Goal: Task Accomplishment & Management: Manage account settings

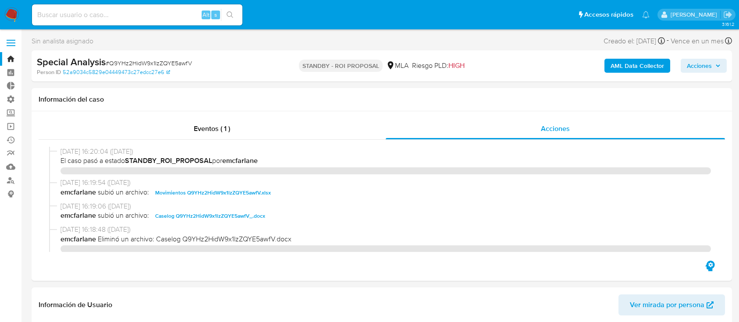
select select "10"
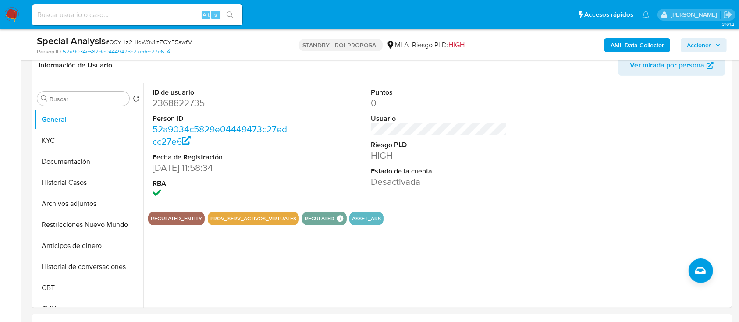
scroll to position [218, 0]
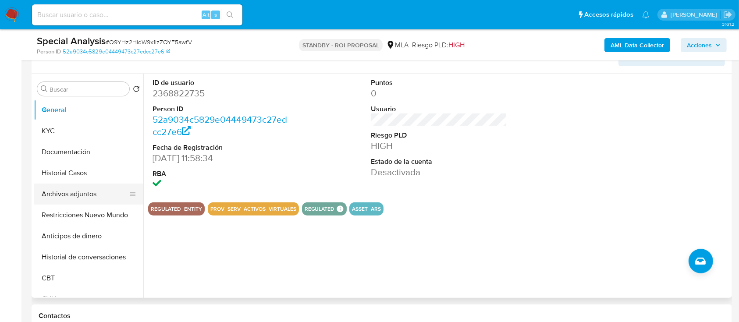
click at [77, 195] on button "Archivos adjuntos" at bounding box center [85, 194] width 103 height 21
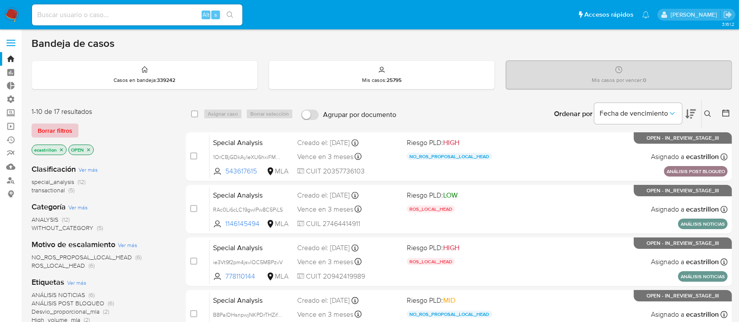
click at [70, 130] on span "Borrar filtros" at bounding box center [55, 131] width 35 height 12
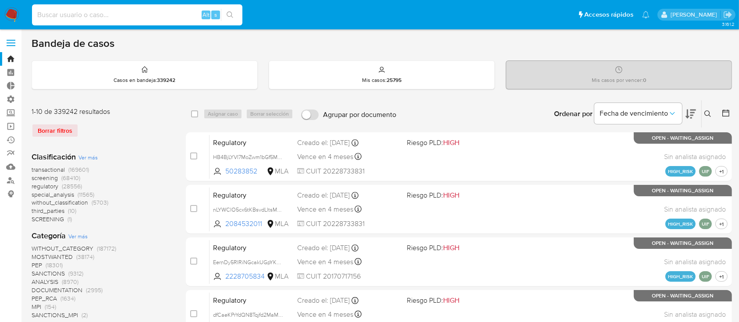
click at [173, 10] on input at bounding box center [137, 14] width 210 height 11
paste input "QSZ9Me9Rn2mHeAevvNefeyTm"
type input "QSZ9Me9Rn2mHeAevvNefeyTm"
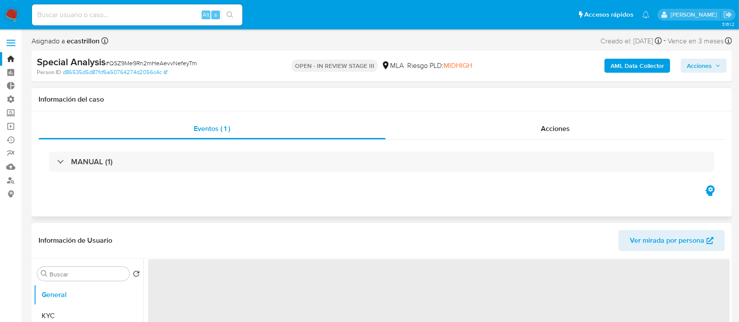
click at [509, 116] on div "Eventos ( 1 ) Acciones MANUAL (1)" at bounding box center [382, 163] width 701 height 105
select select "10"
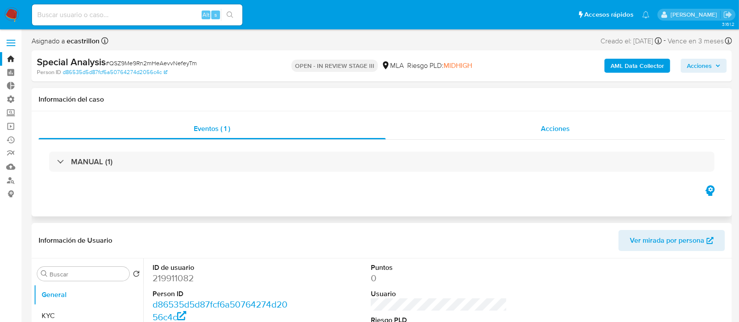
click at [537, 130] on div "Acciones" at bounding box center [556, 128] width 340 height 21
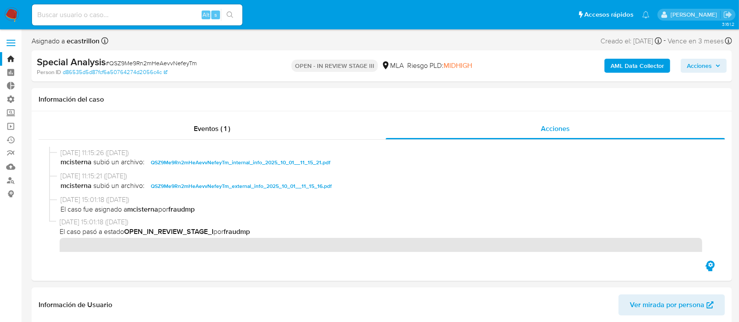
scroll to position [125, 0]
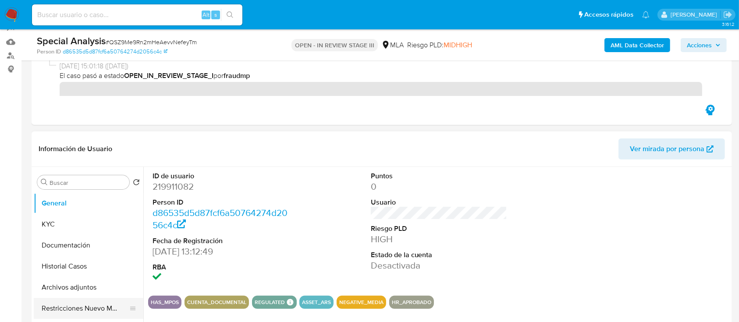
click at [49, 306] on button "Restricciones Nuevo Mundo" at bounding box center [85, 308] width 103 height 21
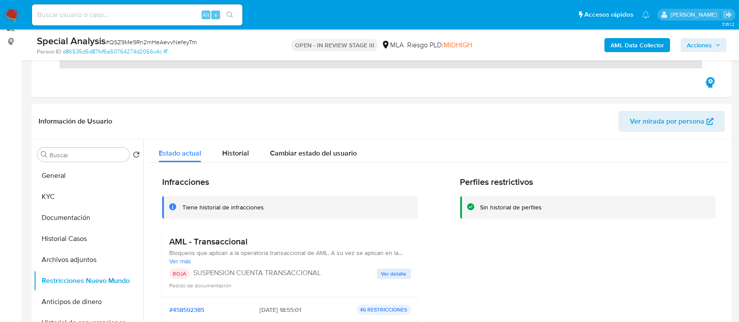
scroll to position [0, 0]
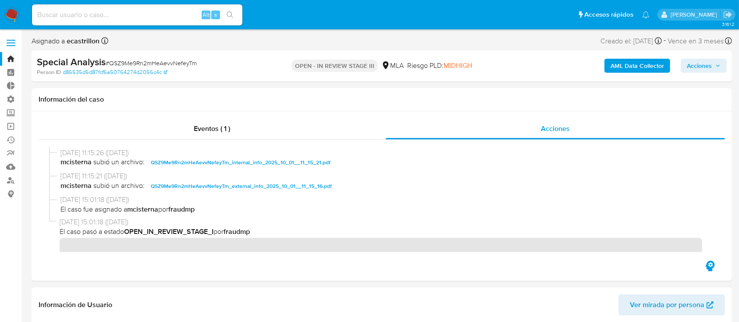
click at [718, 64] on icon "button" at bounding box center [717, 65] width 5 height 5
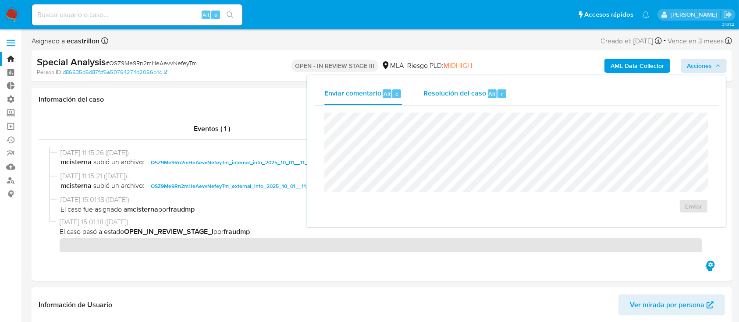
click at [447, 92] on span "Resolución del caso" at bounding box center [454, 94] width 63 height 10
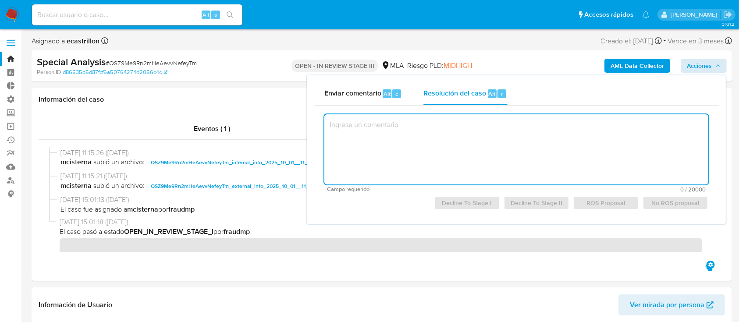
click at [453, 162] on textarea at bounding box center [516, 149] width 384 height 70
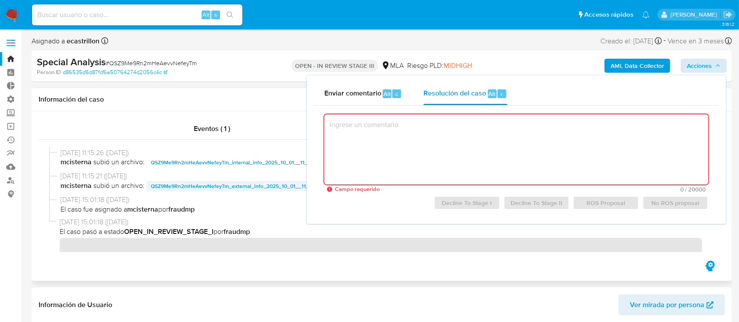
paste textarea "De acuerdo con el analisis y resolucion del caso."
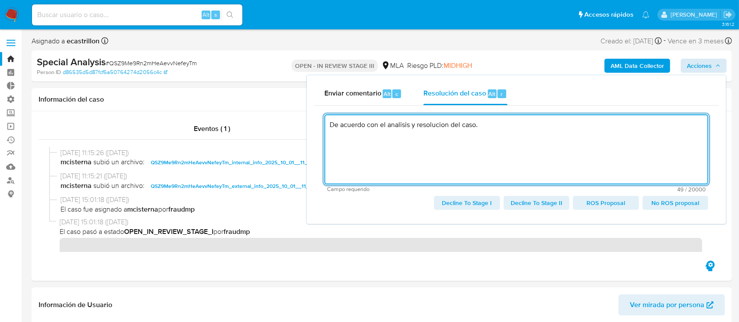
click at [604, 204] on span "ROS Proposal" at bounding box center [605, 203] width 53 height 12
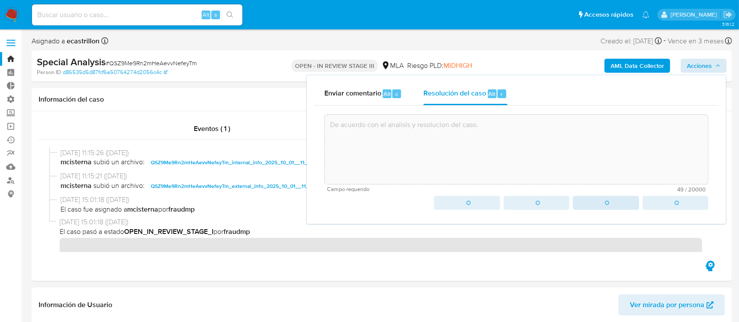
type textarea "De acuerdo con el analisis y resolucion del caso."
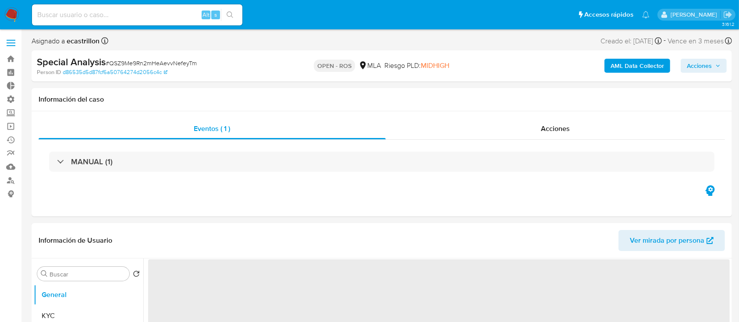
select select "10"
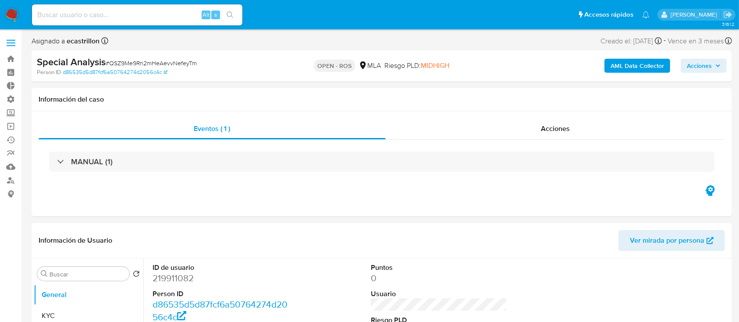
click at [701, 64] on span "Acciones" at bounding box center [699, 66] width 25 height 14
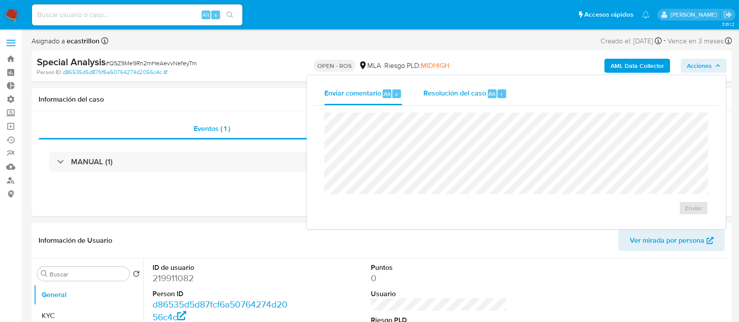
click at [462, 98] on span "Resolución del caso" at bounding box center [454, 94] width 63 height 10
click at [459, 131] on textarea at bounding box center [516, 149] width 383 height 70
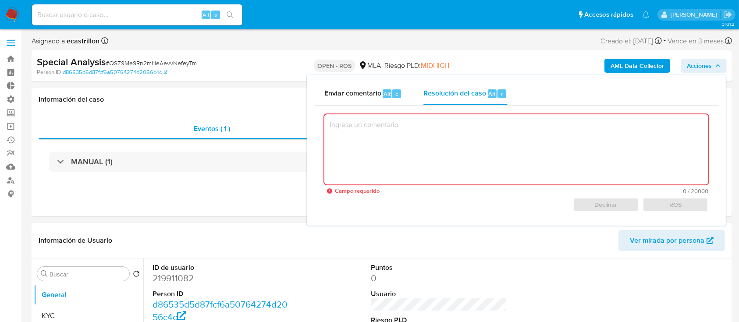
paste textarea "Reportado bajo ID ROS"
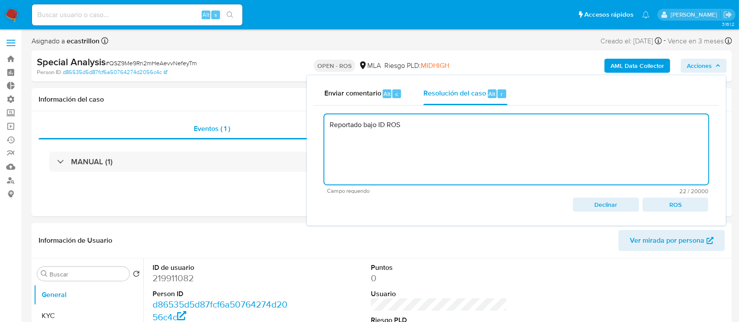
type textarea "Reportado bajo ID ROS"
click at [433, 125] on textarea "Reportado bajo ID ROS" at bounding box center [516, 149] width 384 height 70
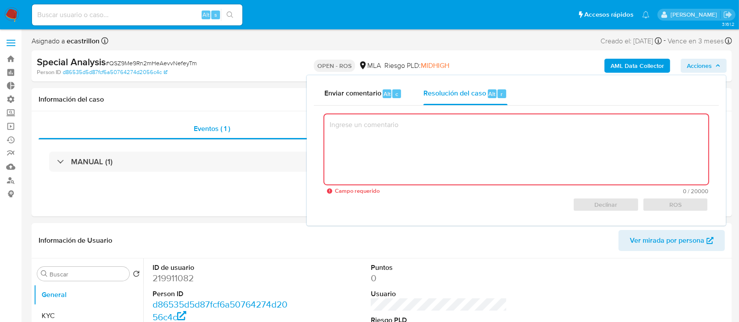
paste textarea "Reportado bajo ID ROS 644820107"
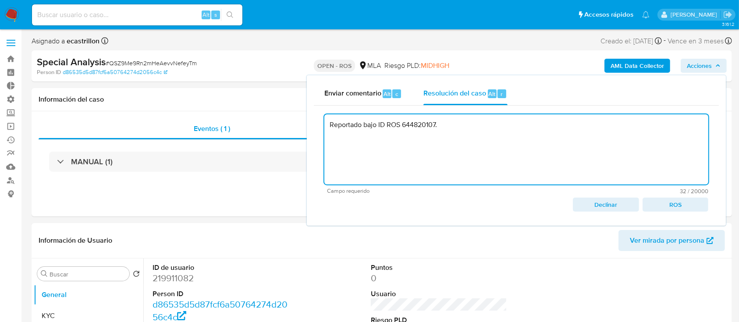
click at [680, 209] on span "ROS" at bounding box center [675, 205] width 53 height 12
type textarea "Reportado bajo ID ROS 644820107."
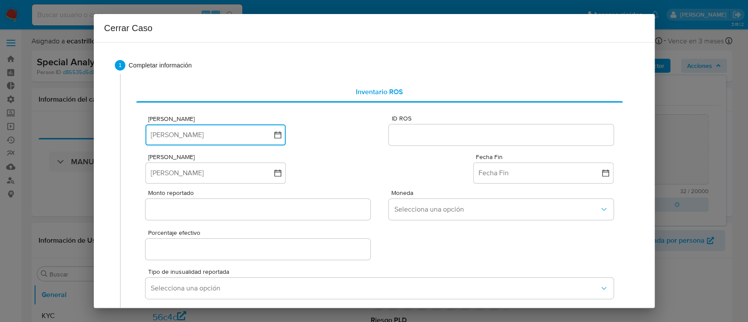
click at [244, 129] on button "Fecha ROS" at bounding box center [216, 135] width 140 height 21
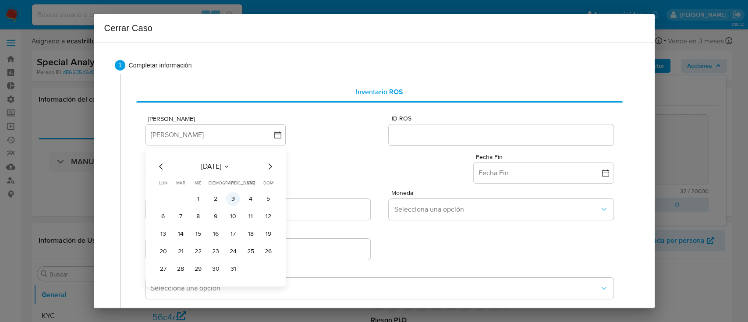
click at [233, 202] on button "3" at bounding box center [233, 199] width 14 height 14
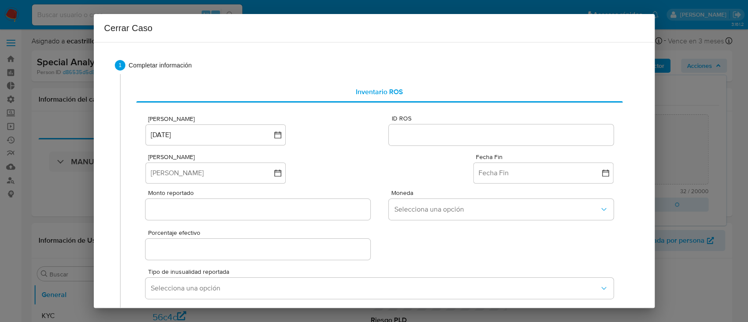
click at [428, 133] on input "ID ROS" at bounding box center [501, 134] width 224 height 11
click at [439, 139] on input "ID ROS" at bounding box center [501, 134] width 224 height 11
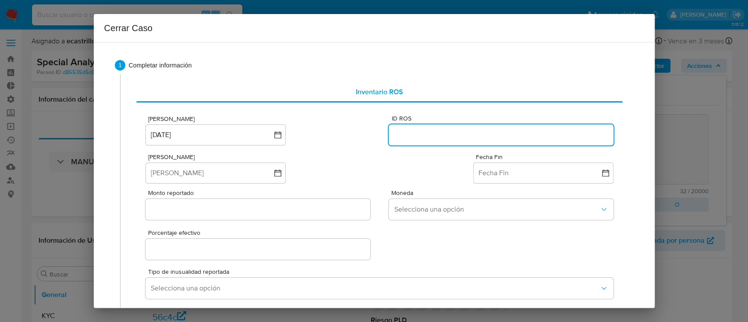
paste input "644820107"
type input "644820107"
click at [270, 180] on button "Fecha Inicio" at bounding box center [216, 173] width 140 height 21
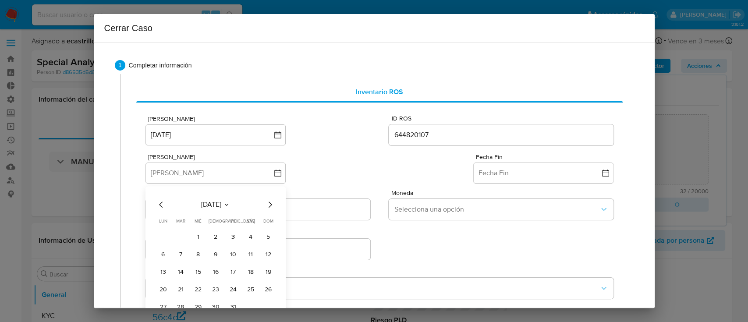
click at [221, 203] on span "octubre 2025" at bounding box center [211, 204] width 20 height 9
click at [158, 205] on icon "Año anterior" at bounding box center [161, 204] width 11 height 11
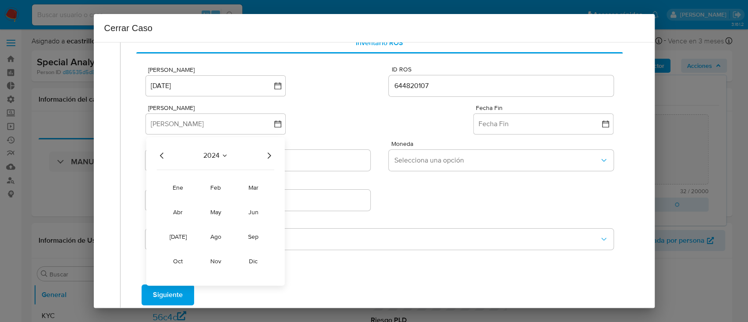
scroll to position [49, 0]
click at [184, 261] on button "oct" at bounding box center [178, 262] width 25 height 14
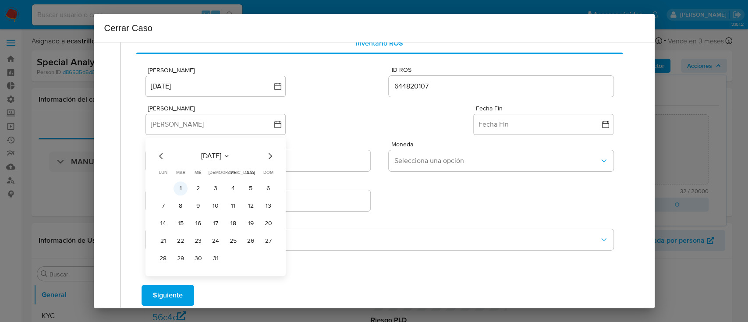
click at [176, 189] on button "1" at bounding box center [181, 188] width 14 height 14
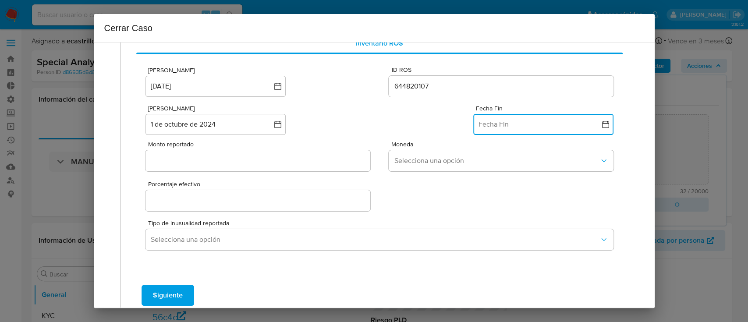
click at [487, 125] on button "Fecha Fin" at bounding box center [543, 124] width 140 height 21
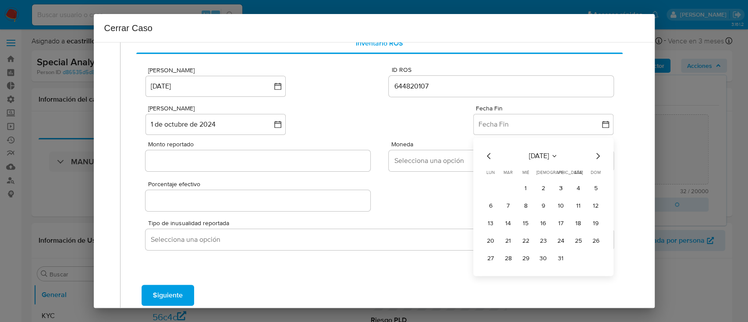
click at [484, 154] on icon "Mes anterior" at bounding box center [489, 156] width 11 height 11
click at [519, 238] on button "24" at bounding box center [526, 241] width 14 height 14
click at [166, 160] on input "Monto reportado" at bounding box center [258, 160] width 224 height 11
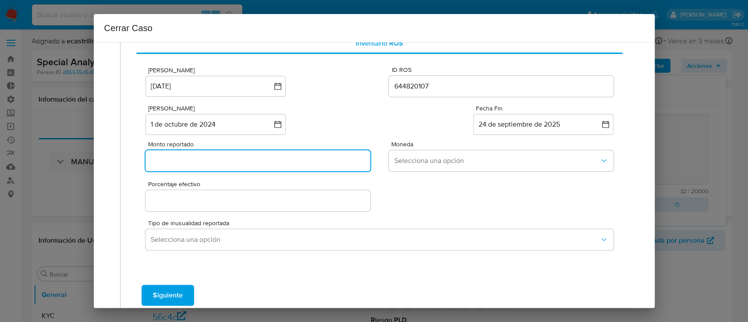
paste input "81424581"
type input "81424581"
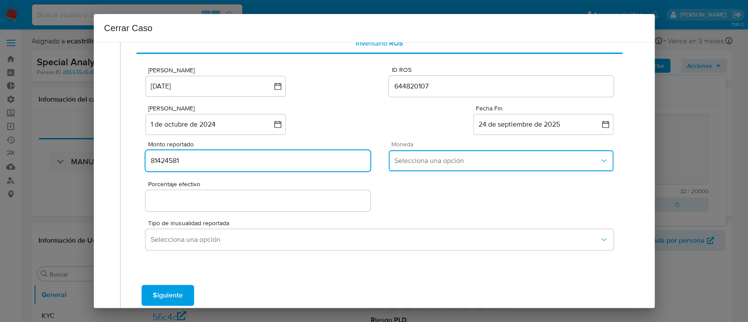
click at [433, 151] on button "Selecciona una opción" at bounding box center [501, 160] width 224 height 21
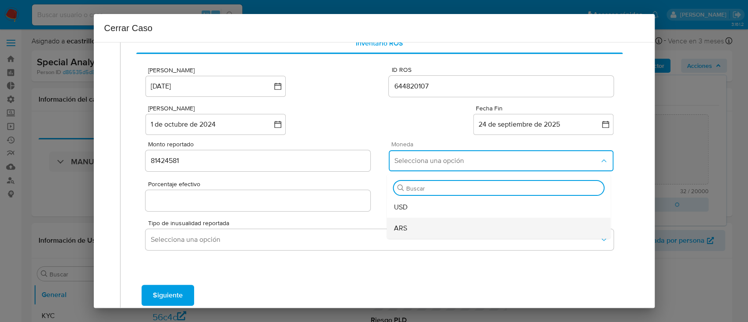
click at [434, 222] on div "ARS" at bounding box center [499, 228] width 210 height 21
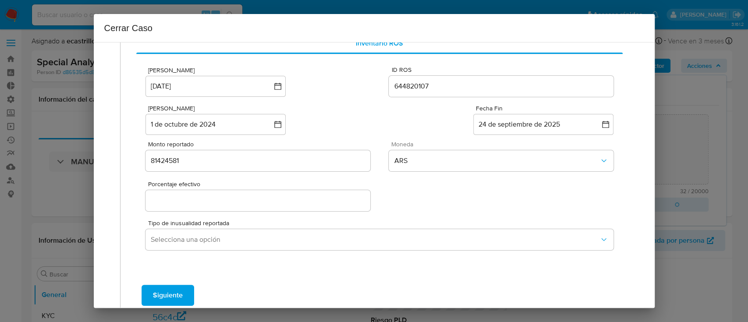
click at [242, 199] on input "Porcentaje efectivo" at bounding box center [258, 200] width 224 height 11
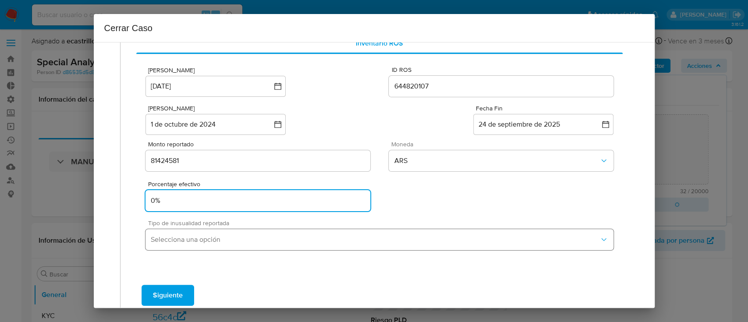
type input "0%"
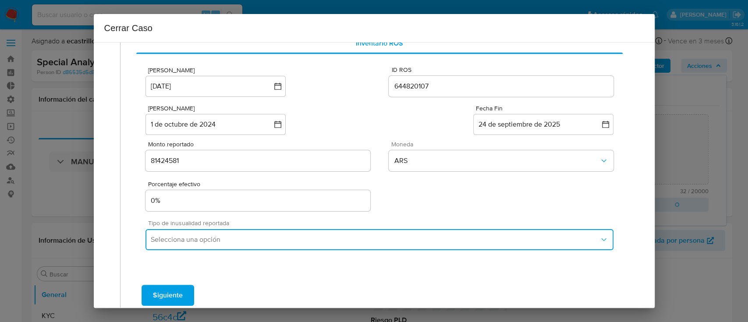
click at [221, 246] on button "Selecciona una opción" at bounding box center [380, 239] width 468 height 21
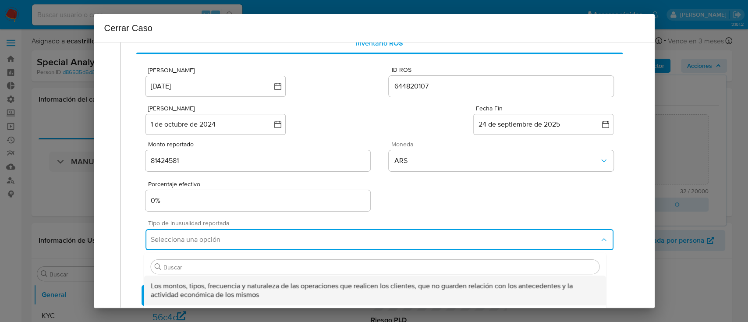
click at [221, 289] on span "Los montos, tipos, frecuencia y naturaleza de las operaciones que realicen los …" at bounding box center [375, 291] width 448 height 18
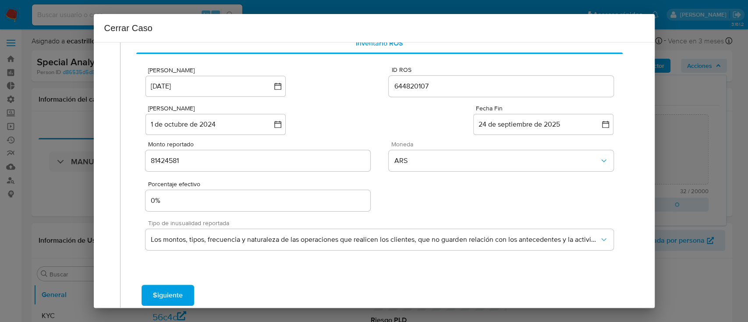
click at [175, 296] on span "Siguiente" at bounding box center [168, 295] width 30 height 19
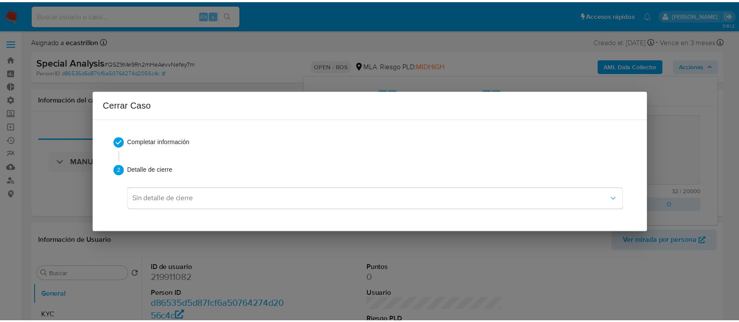
scroll to position [0, 0]
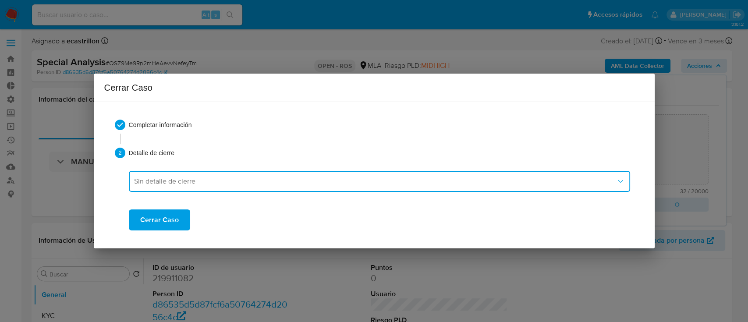
click at [174, 174] on button "Sin detalle de cierre" at bounding box center [380, 181] width 502 height 21
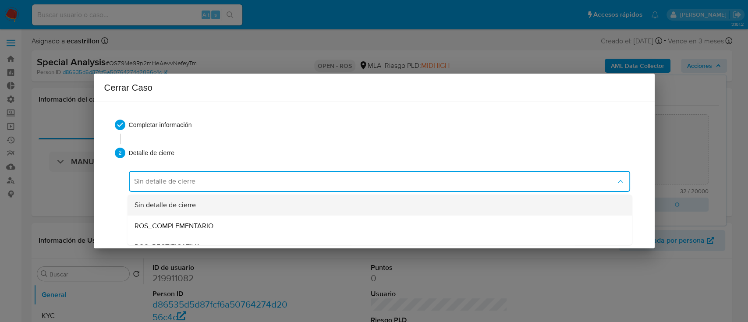
click at [180, 198] on div "Sin detalle de cierre" at bounding box center [379, 205] width 491 height 21
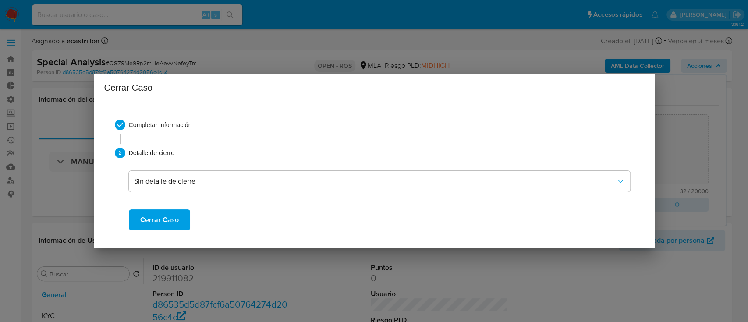
click at [178, 225] on button "Cerrar Caso" at bounding box center [159, 220] width 61 height 21
type textarea "Reportado bajo ID ROS 644820107."
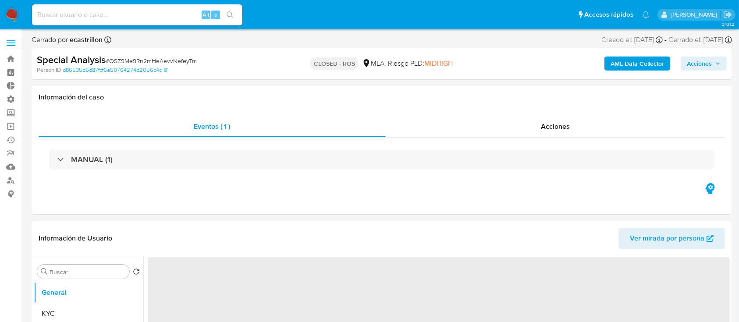
select select "10"
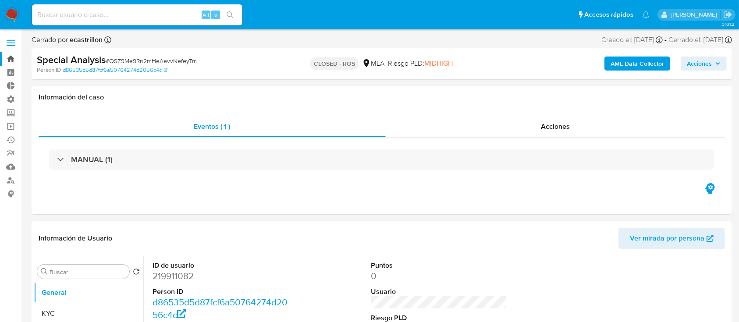
click at [4, 58] on link "Bandeja" at bounding box center [52, 59] width 104 height 14
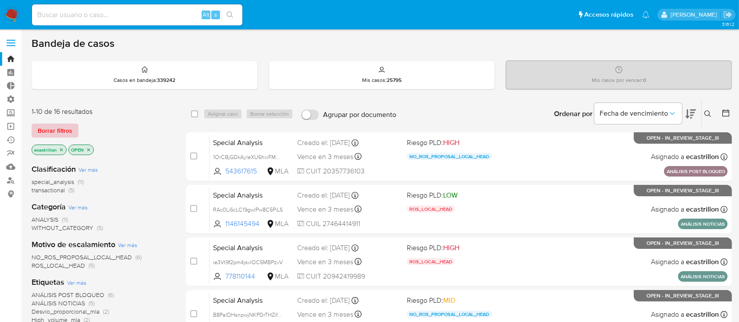
click at [57, 128] on span "Borrar filtros" at bounding box center [55, 131] width 35 height 12
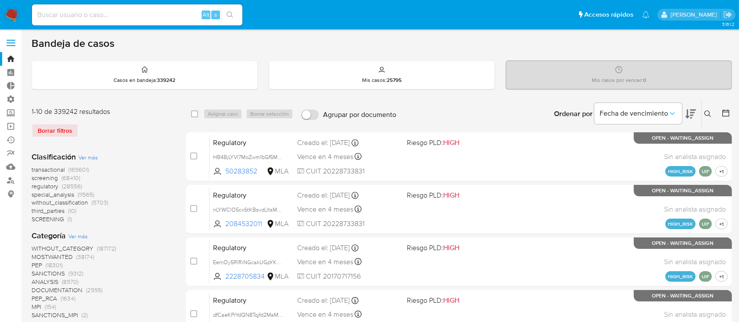
click at [157, 19] on input at bounding box center [137, 14] width 210 height 11
paste input "507091293"
type input "5"
click at [708, 114] on icon at bounding box center [707, 113] width 7 height 7
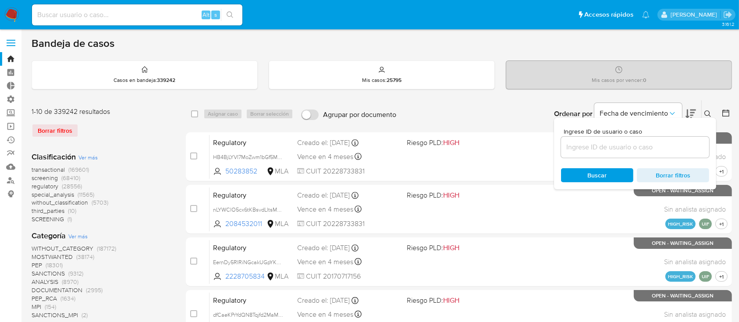
click at [678, 146] on input at bounding box center [635, 147] width 148 height 11
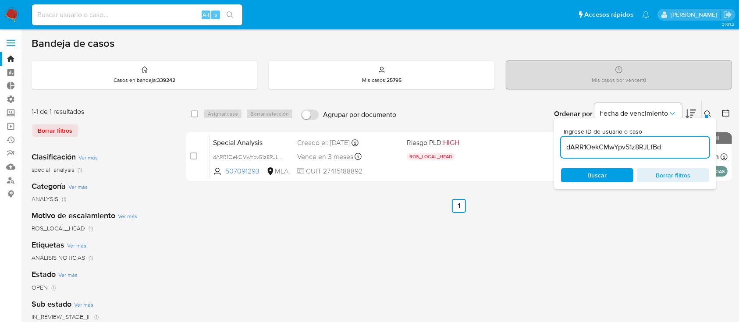
click at [707, 110] on icon at bounding box center [707, 113] width 7 height 7
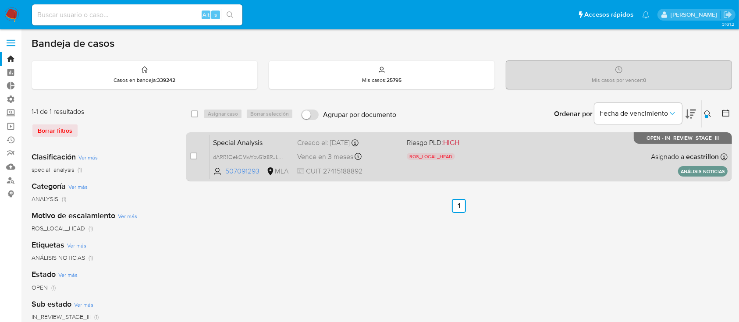
click at [611, 156] on div "Special Analysis dARR1OekCMwYpv51z8RJLfBd 507091293 MLA Riesgo PLD: HIGH ROS_LO…" at bounding box center [469, 157] width 518 height 44
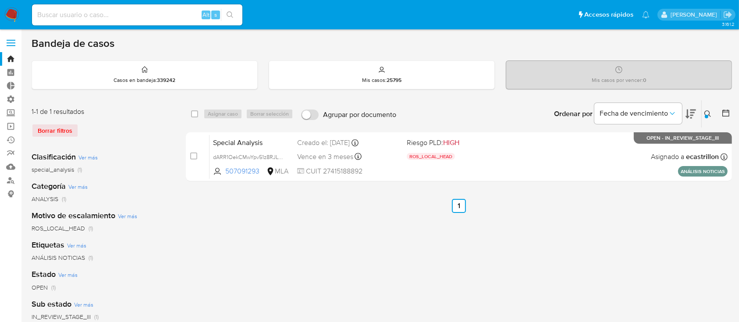
click at [708, 115] on icon at bounding box center [707, 113] width 7 height 7
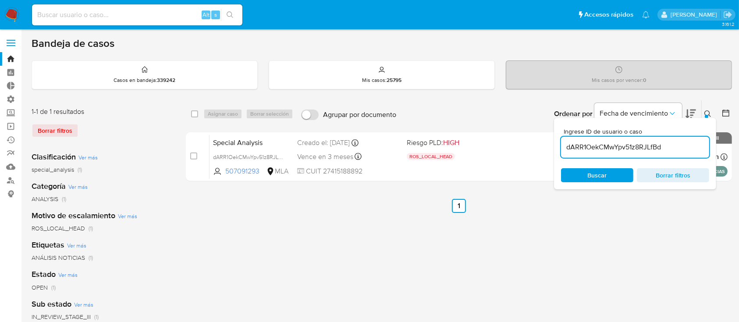
click at [658, 142] on input "dARR1OekCMwYpv51z8RJLfBd" at bounding box center [635, 147] width 148 height 11
click at [703, 112] on button at bounding box center [709, 114] width 14 height 11
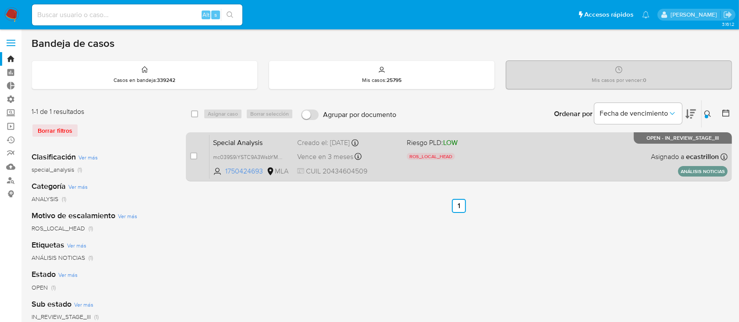
click at [568, 160] on div "Special Analysis mc039S9iYSTC9A3WsbYMbMeZ 1750424693 MLA Riesgo PLD: LOW ROS_LO…" at bounding box center [469, 157] width 518 height 44
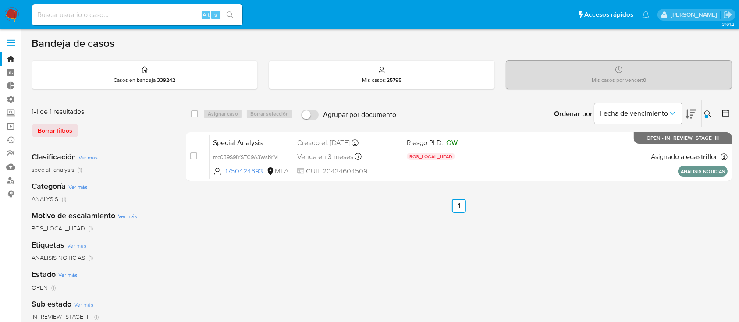
click at [706, 112] on icon at bounding box center [707, 113] width 7 height 7
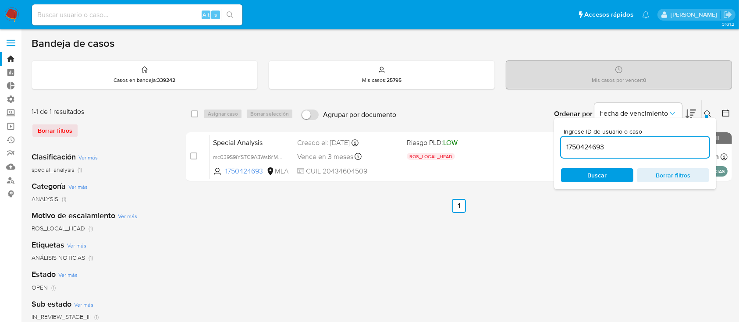
click at [666, 152] on input "1750424693" at bounding box center [635, 147] width 148 height 11
click at [665, 150] on input "1750424693" at bounding box center [635, 147] width 148 height 11
type input "778110144"
click at [705, 110] on icon at bounding box center [707, 113] width 7 height 7
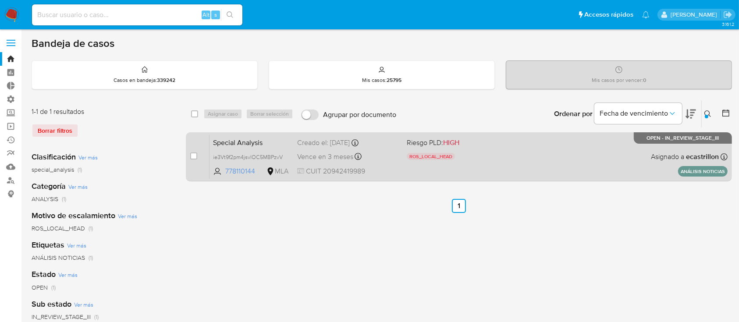
click at [530, 161] on div "Special Analysis ie3Vt9f2pm4jsvlOC5MBPzvV 778110144 MLA Riesgo PLD: HIGH ROS_LO…" at bounding box center [469, 157] width 518 height 44
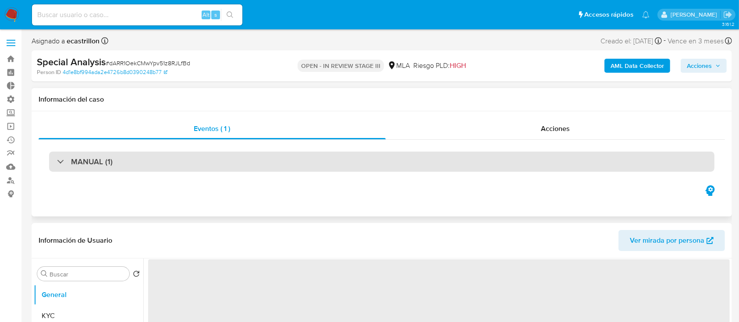
select select "10"
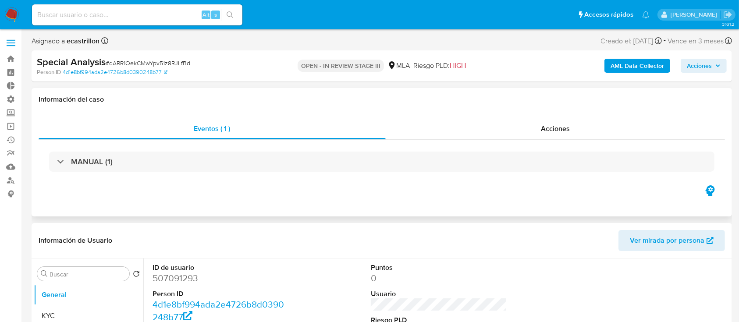
click at [523, 146] on div "MANUAL (1)" at bounding box center [382, 162] width 687 height 44
click at [529, 134] on div "Acciones" at bounding box center [556, 128] width 340 height 21
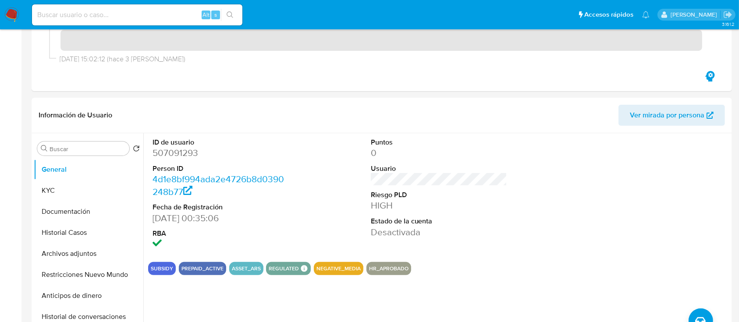
scroll to position [191, 0]
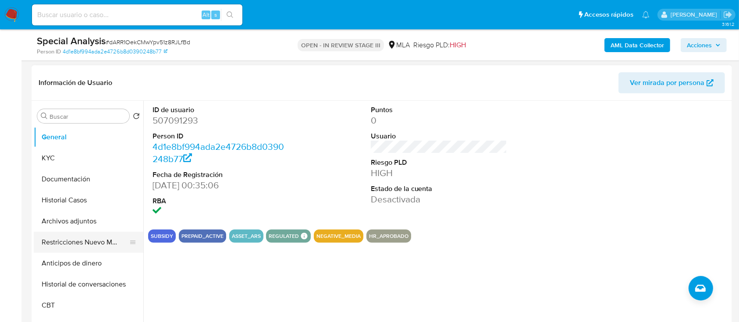
click at [64, 244] on button "Restricciones Nuevo Mundo" at bounding box center [85, 242] width 103 height 21
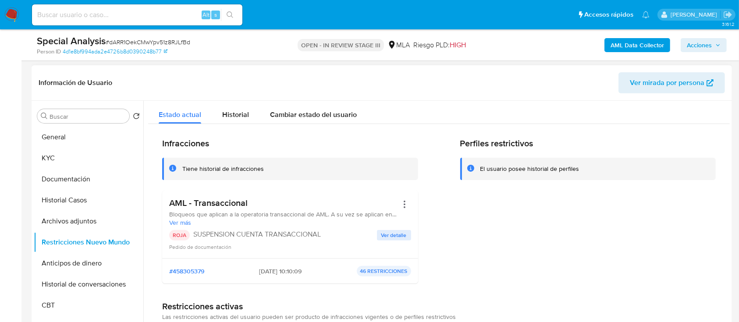
scroll to position [0, 0]
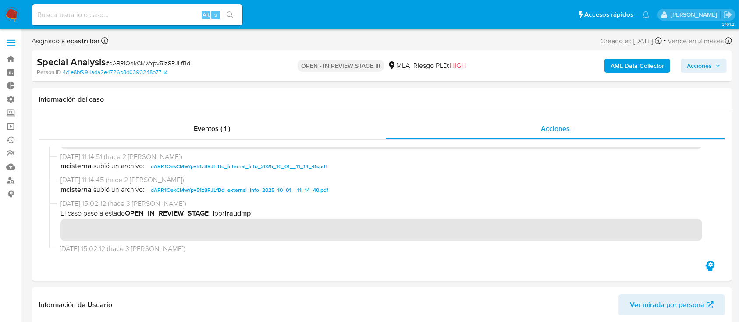
click at [706, 65] on span "Acciones" at bounding box center [699, 66] width 25 height 14
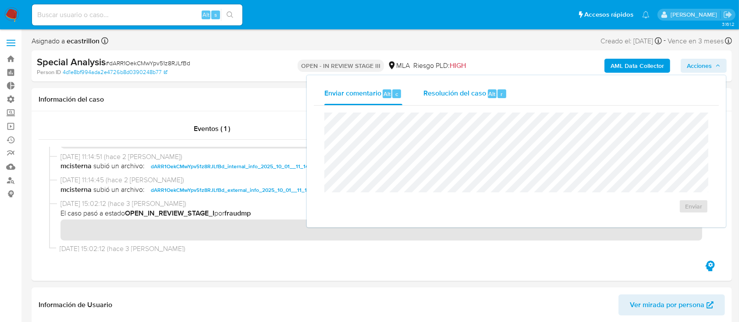
click at [455, 94] on span "Resolución del caso" at bounding box center [454, 94] width 63 height 10
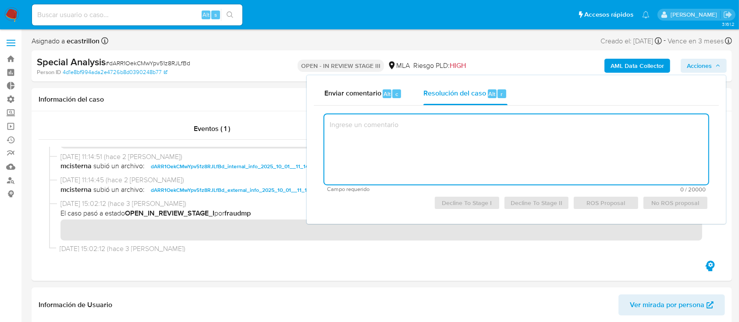
click at [455, 156] on textarea at bounding box center [516, 149] width 384 height 70
paste textarea "De acuerdo con el analisis y resolucion del caso."
click at [605, 204] on span "ROS Proposal" at bounding box center [605, 203] width 53 height 12
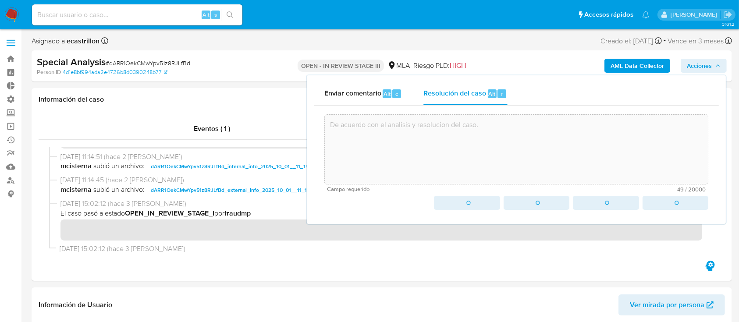
type textarea "De acuerdo con el analisis y resolucion del caso."
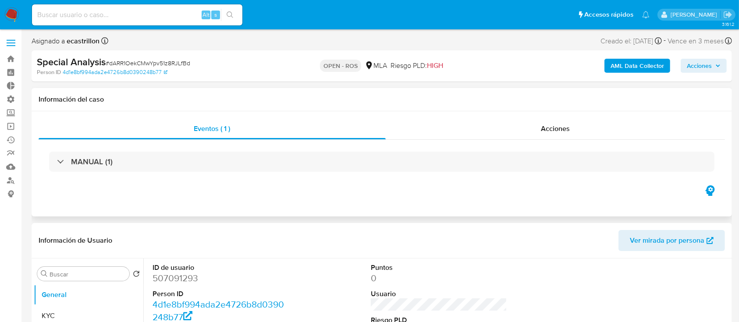
select select "10"
click at [564, 69] on div "AML Data Collector Acciones" at bounding box center [613, 66] width 228 height 21
click at [712, 64] on span "Acciones" at bounding box center [704, 66] width 34 height 12
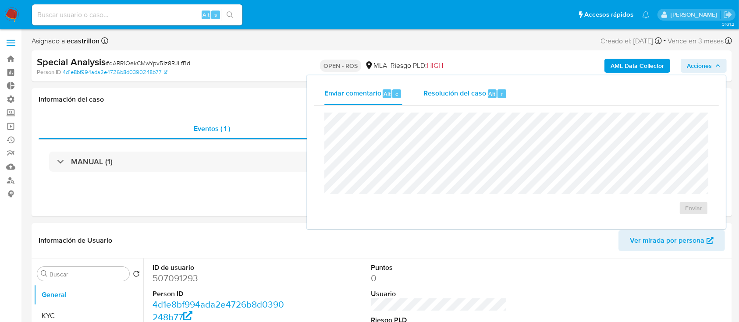
click at [491, 90] on span "Alt" at bounding box center [492, 94] width 7 height 8
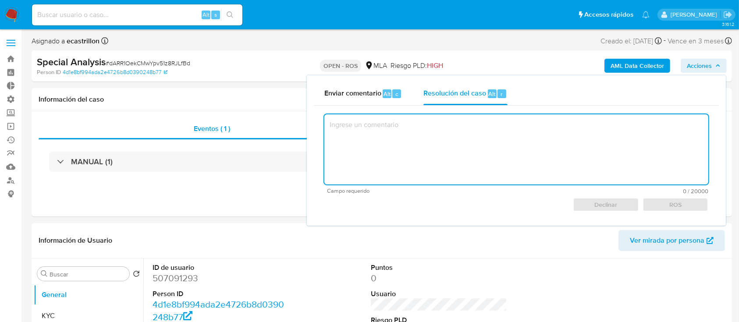
click at [468, 141] on textarea at bounding box center [516, 149] width 384 height 70
paste textarea "Reportado bajo ID ROS 644820107"
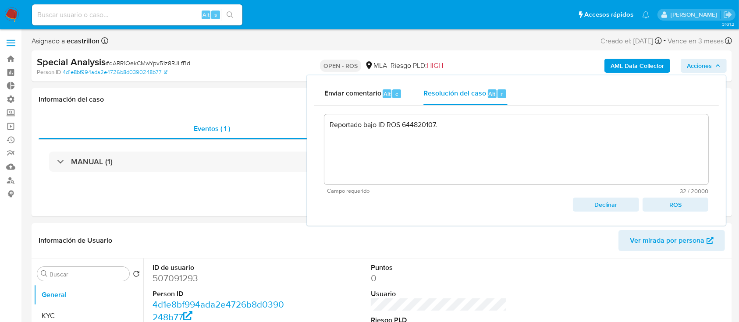
click at [679, 202] on span "ROS" at bounding box center [675, 205] width 53 height 12
type textarea "Reportado bajo ID ROS 644820107."
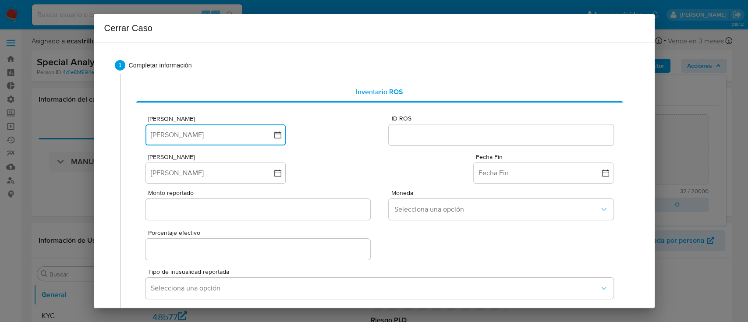
click at [243, 130] on button "Fecha ROS" at bounding box center [216, 135] width 140 height 21
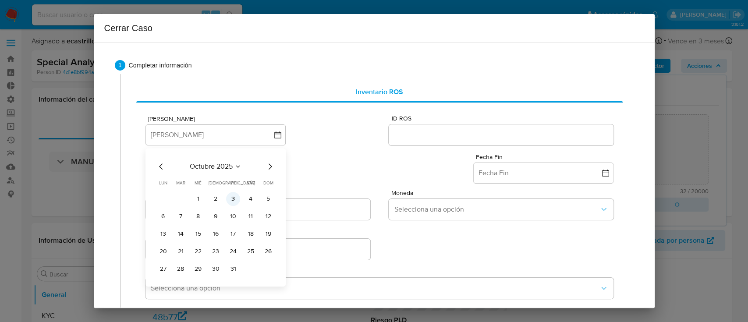
click at [236, 201] on button "3" at bounding box center [233, 199] width 14 height 14
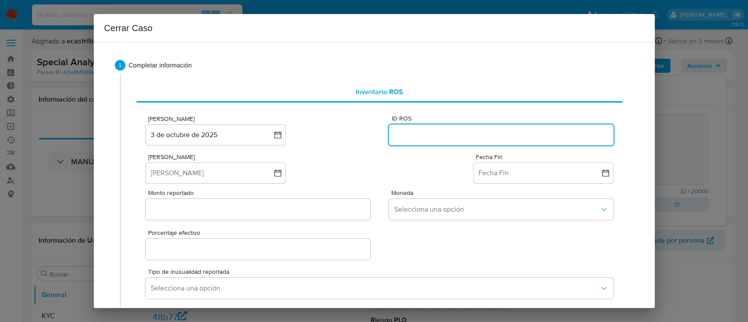
click at [418, 135] on input "ID ROS" at bounding box center [501, 134] width 224 height 11
paste input "text"
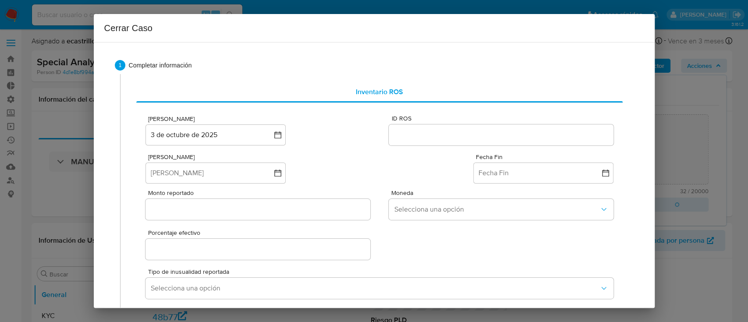
click at [452, 128] on div at bounding box center [501, 135] width 224 height 21
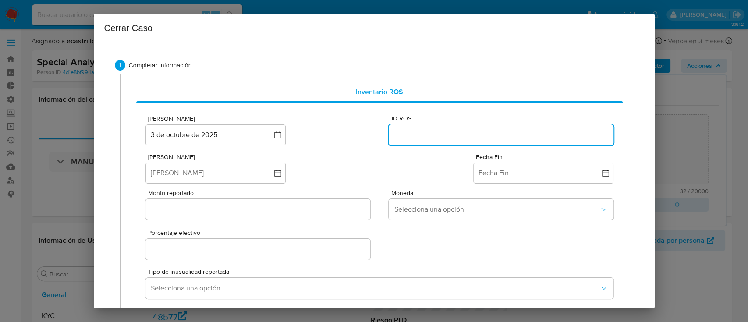
click at [452, 134] on input "ID ROS" at bounding box center [501, 134] width 224 height 11
paste input "644820107"
type input "644820107"
click at [203, 178] on button "Fecha Inicio" at bounding box center [216, 173] width 140 height 21
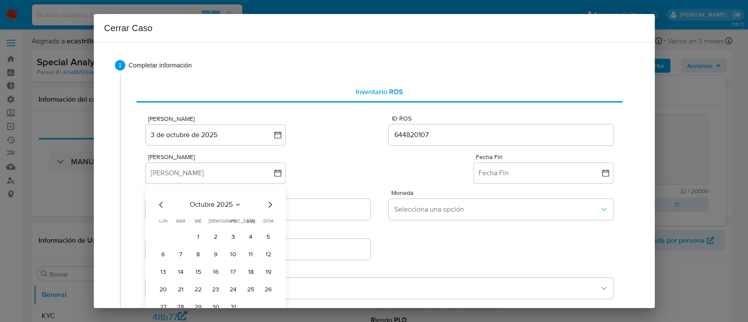
click at [207, 200] on span "octubre 2025" at bounding box center [211, 204] width 43 height 9
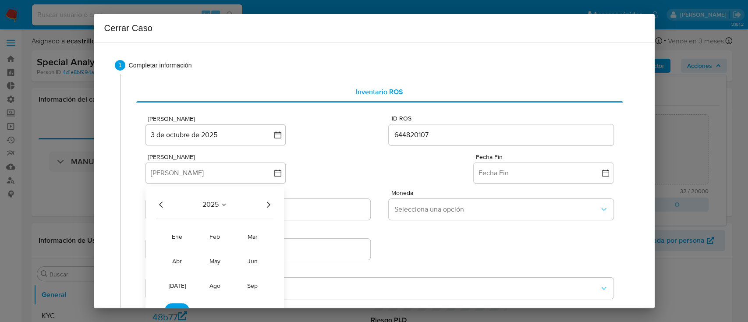
click at [160, 206] on icon "Año anterior" at bounding box center [161, 204] width 11 height 11
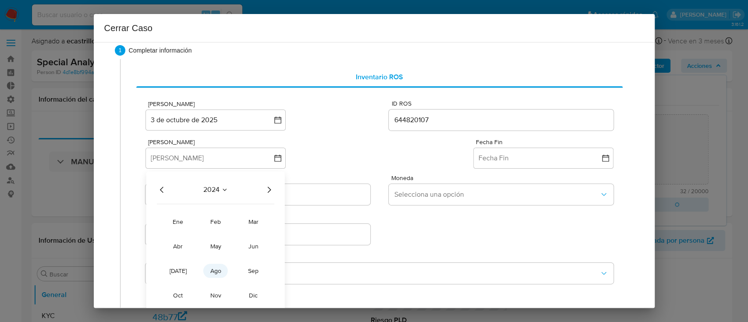
scroll to position [21, 0]
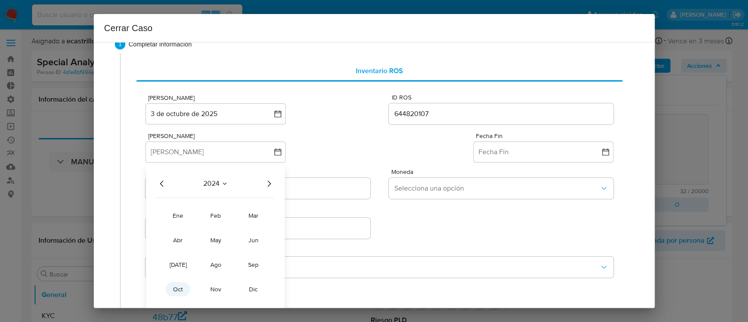
click at [179, 289] on span "oct" at bounding box center [178, 289] width 10 height 9
click at [179, 212] on button "1" at bounding box center [181, 216] width 14 height 14
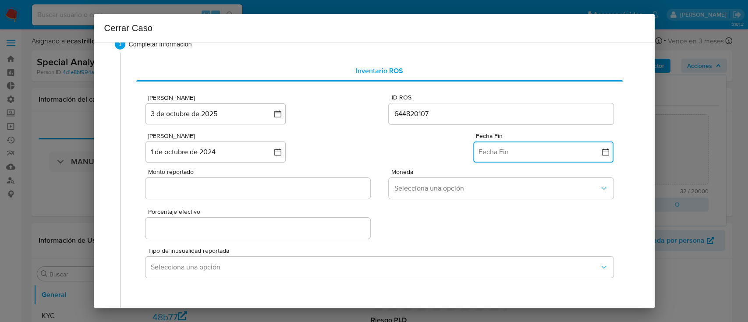
click at [549, 156] on button "Fecha Fin" at bounding box center [543, 152] width 140 height 21
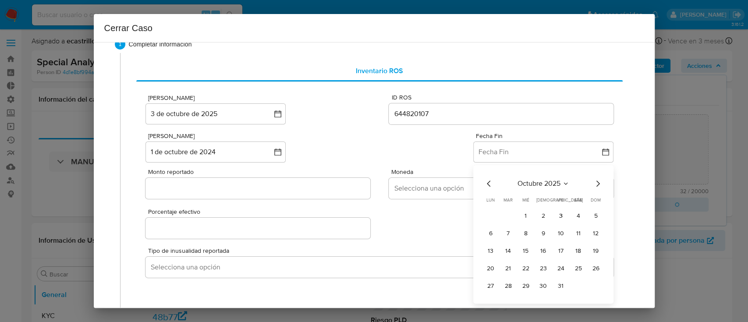
click at [484, 181] on icon "Mes anterior" at bounding box center [489, 183] width 11 height 11
click at [537, 267] on button "25" at bounding box center [544, 269] width 14 height 14
click at [281, 188] on input "Monto reportado" at bounding box center [258, 188] width 224 height 11
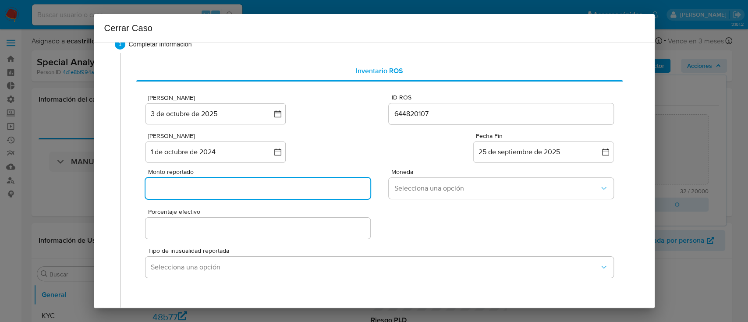
paste input "7791296"
type input "7791296"
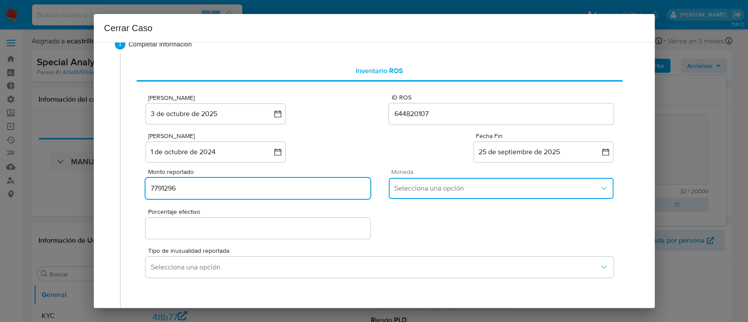
click at [408, 189] on span "Selecciona una opción" at bounding box center [496, 188] width 205 height 9
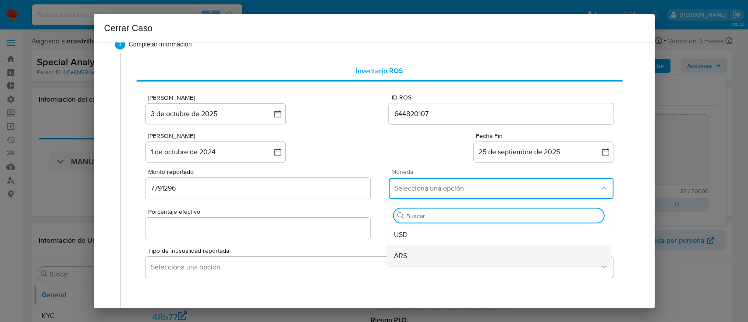
click at [425, 249] on div "ARS" at bounding box center [499, 255] width 210 height 21
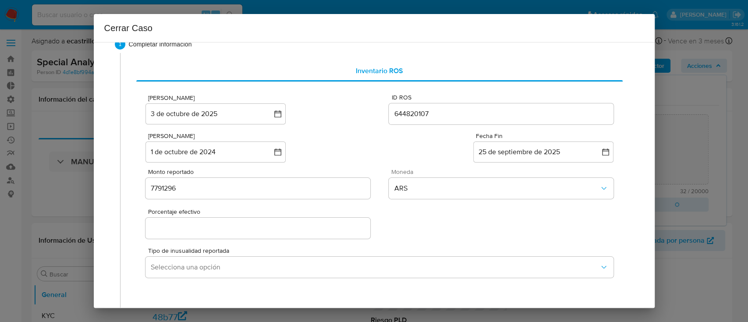
click at [244, 228] on input "Porcentaje efectivo" at bounding box center [258, 228] width 224 height 11
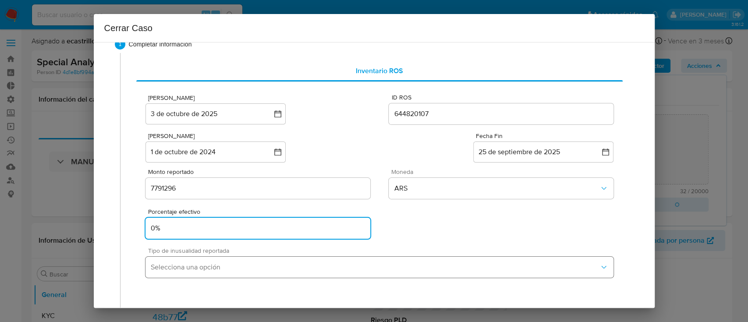
type input "0%"
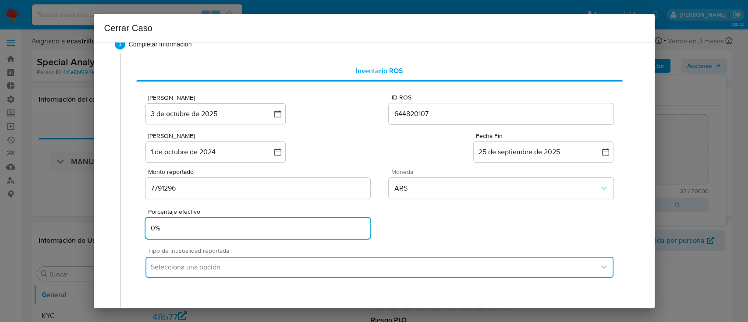
click at [184, 271] on span "Selecciona una opción" at bounding box center [375, 267] width 448 height 9
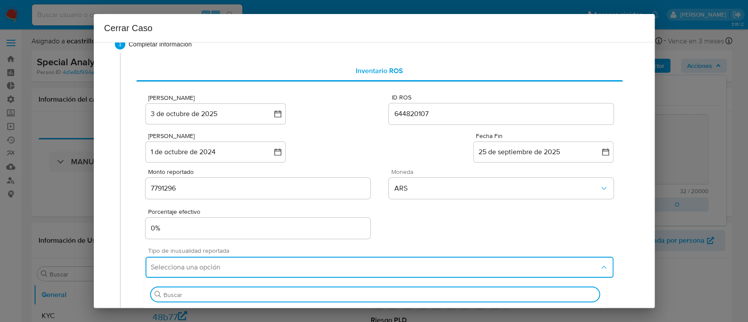
scroll to position [72, 0]
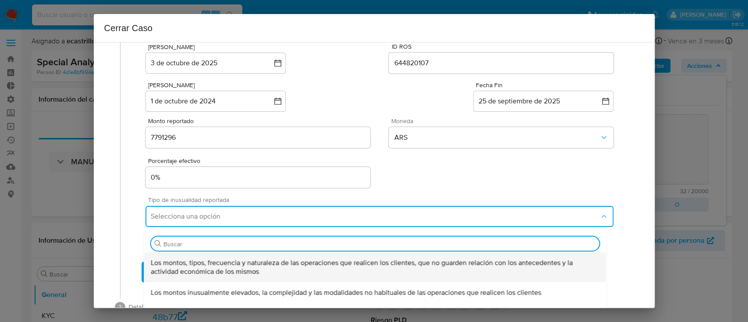
click at [199, 273] on span "Los montos, tipos, frecuencia y naturaleza de las operaciones que realicen los …" at bounding box center [375, 268] width 448 height 18
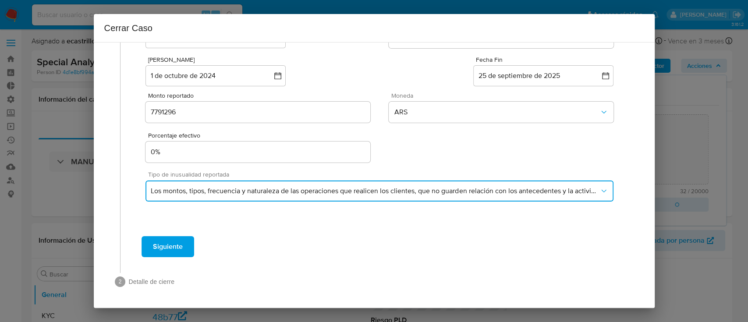
scroll to position [96, 0]
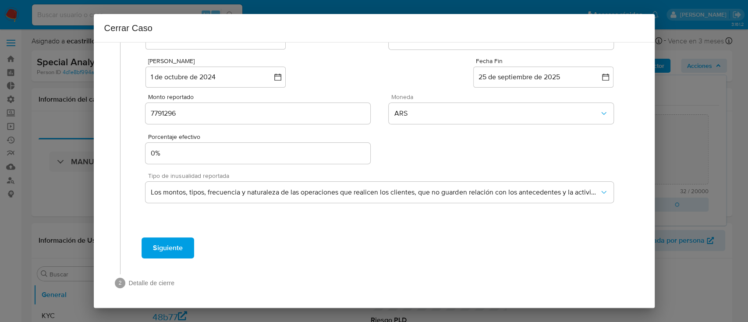
click at [154, 247] on span "Siguiente" at bounding box center [168, 247] width 30 height 19
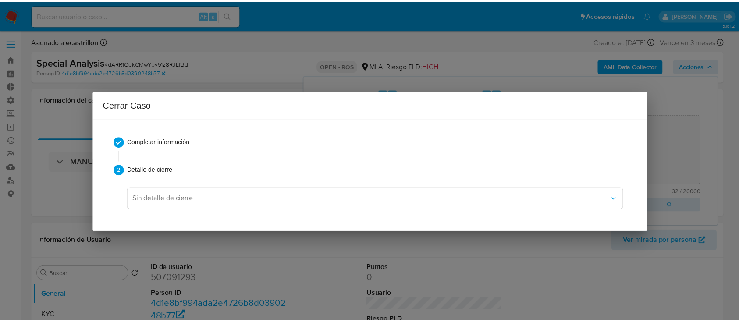
scroll to position [0, 0]
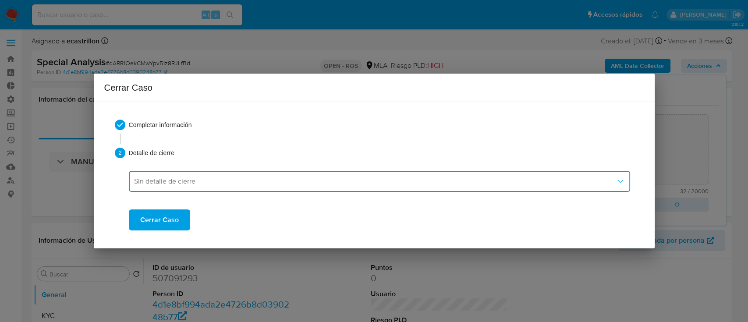
click at [176, 191] on button "Sin detalle de cierre" at bounding box center [380, 181] width 502 height 21
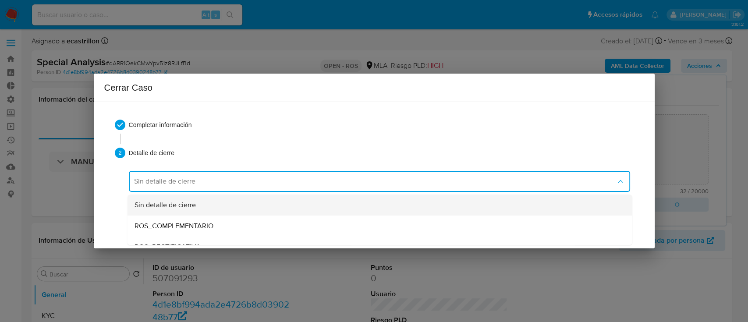
click at [183, 208] on span "Sin detalle de cierre" at bounding box center [164, 205] width 61 height 9
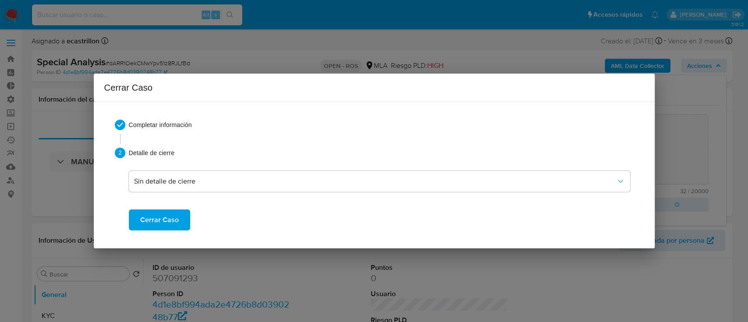
click at [173, 216] on span "Cerrar Caso" at bounding box center [159, 219] width 39 height 19
type textarea "Reportado bajo ID ROS 644820107."
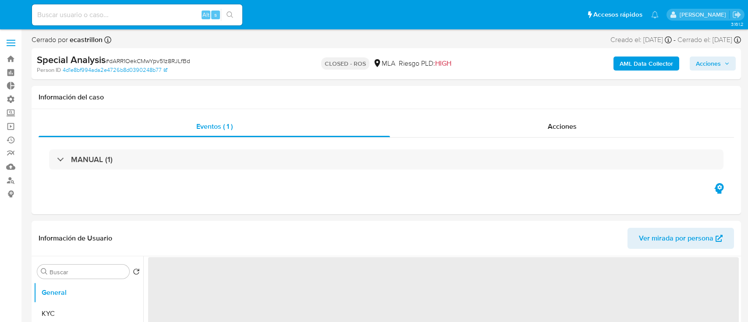
select select "10"
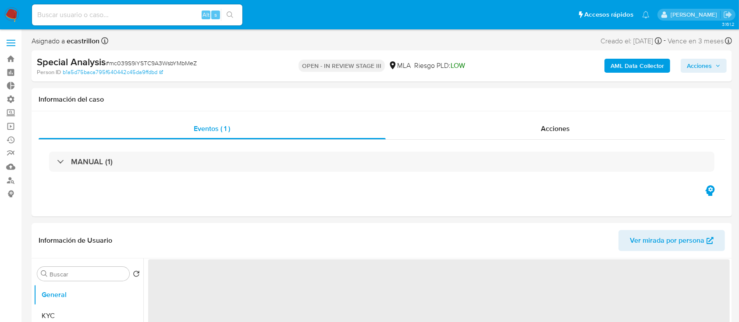
select select "10"
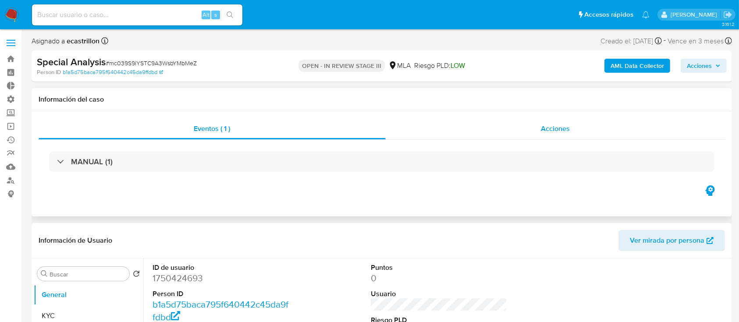
click at [459, 127] on div "Acciones" at bounding box center [556, 128] width 340 height 21
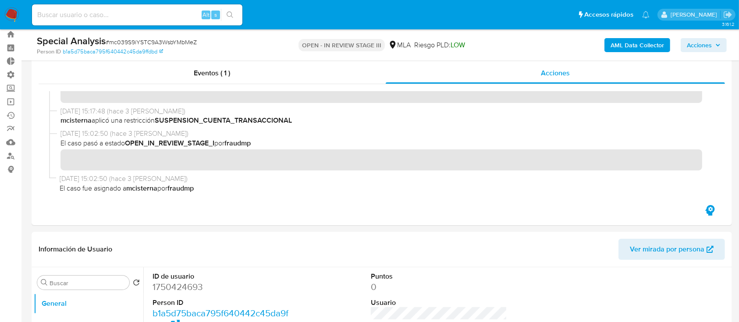
scroll to position [148, 0]
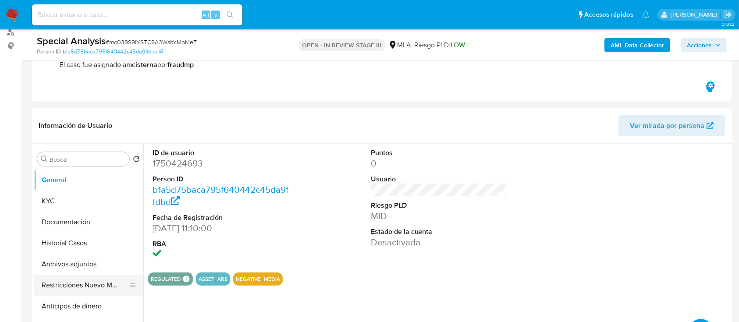
click at [46, 283] on button "Restricciones Nuevo Mundo" at bounding box center [85, 285] width 103 height 21
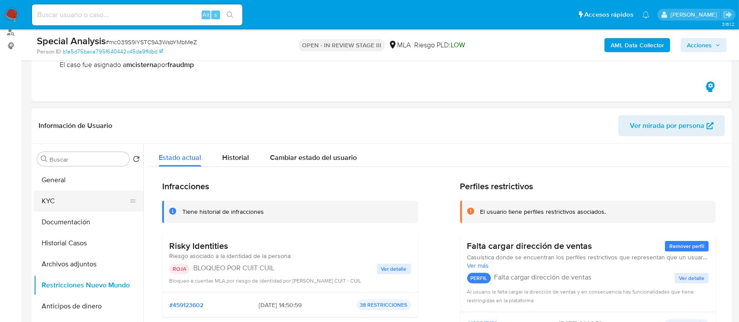
click at [56, 202] on button "KYC" at bounding box center [85, 201] width 103 height 21
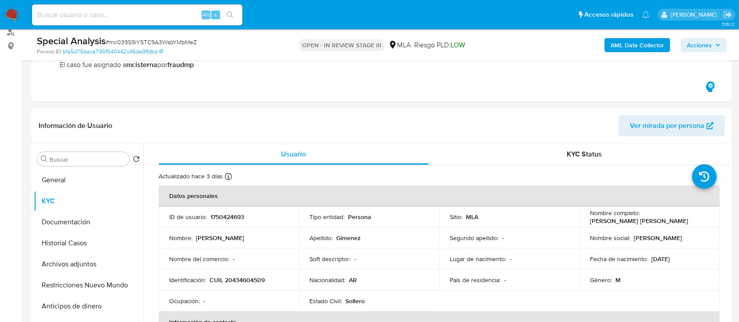
scroll to position [0, 0]
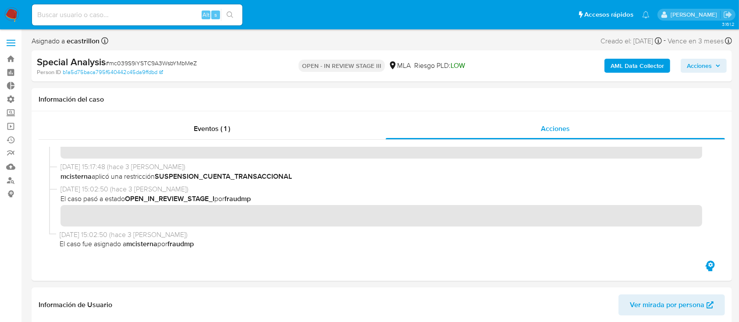
click at [711, 66] on span "Acciones" at bounding box center [699, 66] width 25 height 14
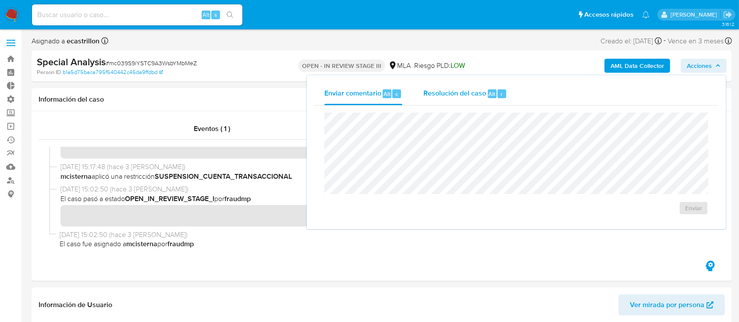
click at [465, 100] on div "Resolución del caso Alt r" at bounding box center [465, 93] width 84 height 23
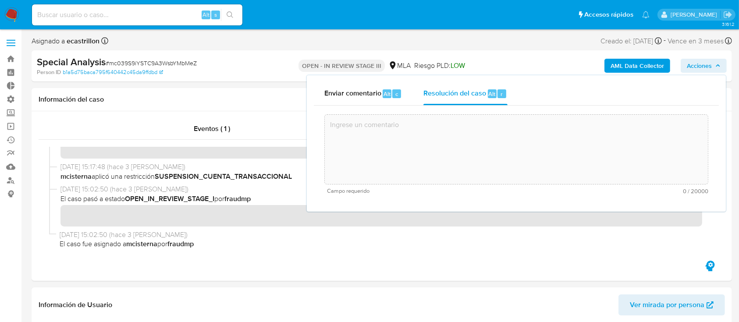
click at [463, 155] on textarea at bounding box center [516, 149] width 383 height 70
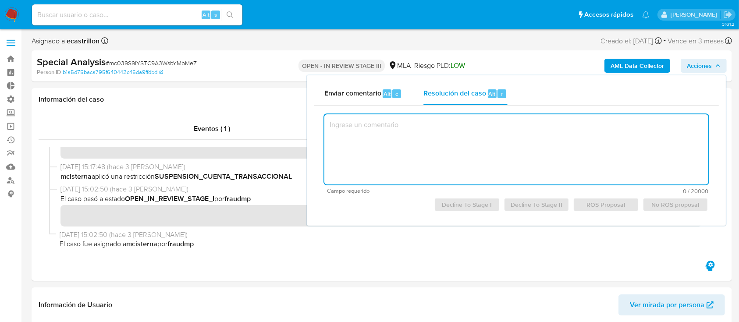
paste textarea "De acuerdo con el analisis y resolucion del caso."
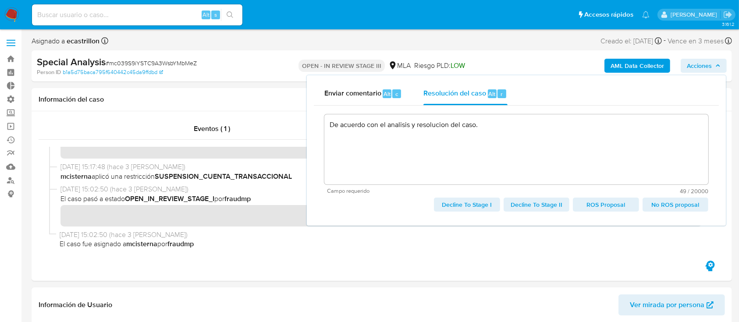
click at [598, 199] on span "ROS Proposal" at bounding box center [605, 205] width 53 height 12
type textarea "De acuerdo con el analisis y resolucion del caso."
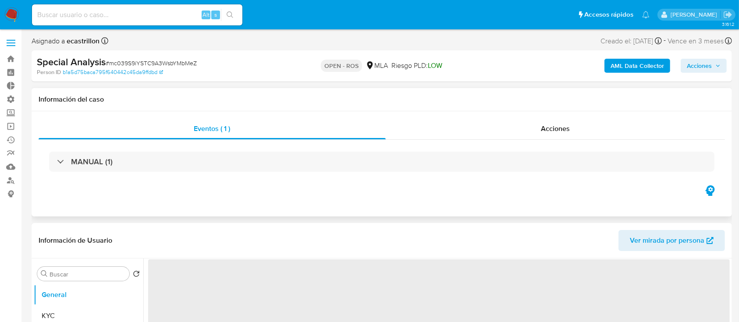
select select "10"
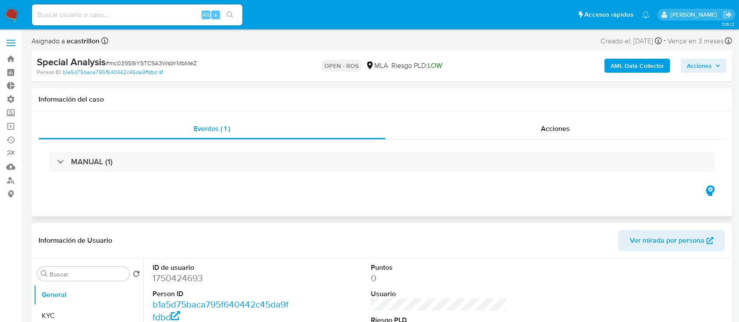
click at [495, 95] on h1 "Información del caso" at bounding box center [382, 99] width 687 height 9
click at [703, 65] on span "Acciones" at bounding box center [699, 66] width 25 height 14
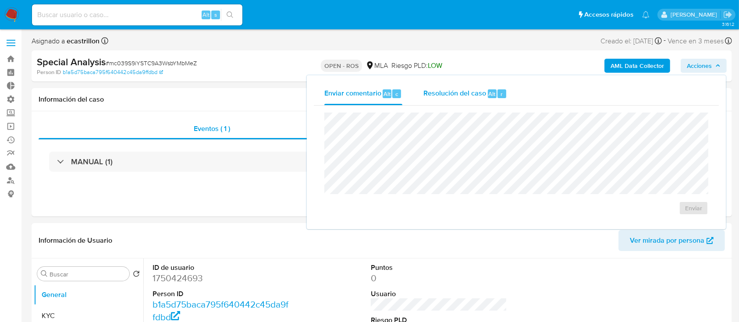
click at [463, 86] on div "Resolución del caso Alt r" at bounding box center [465, 93] width 84 height 23
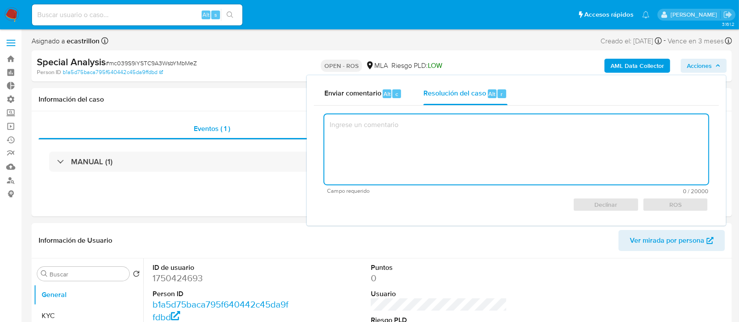
click at [458, 136] on textarea at bounding box center [516, 149] width 384 height 70
paste textarea "Reportado bajo ID ROS 644820107"
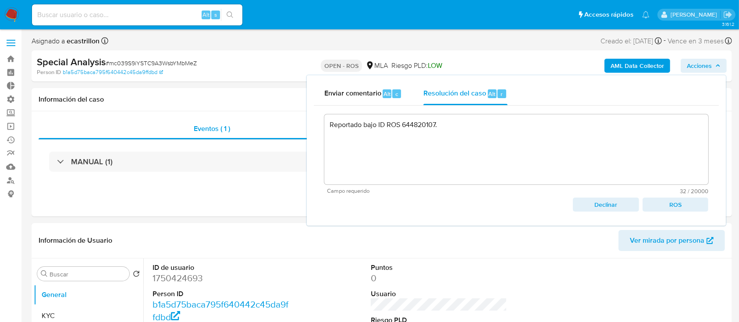
click at [663, 207] on span "ROS" at bounding box center [675, 205] width 53 height 12
type textarea "Reportado bajo ID ROS 644820107."
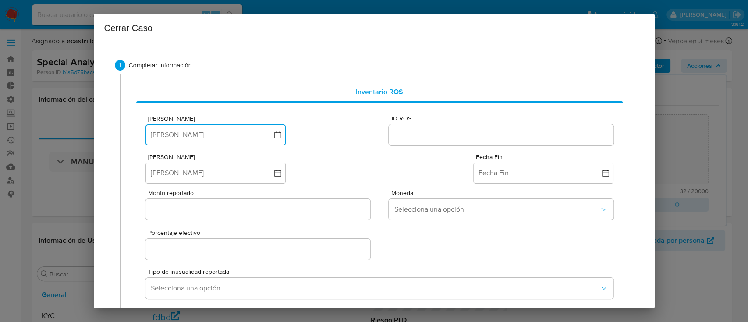
click at [179, 135] on button "Fecha ROS" at bounding box center [216, 135] width 140 height 21
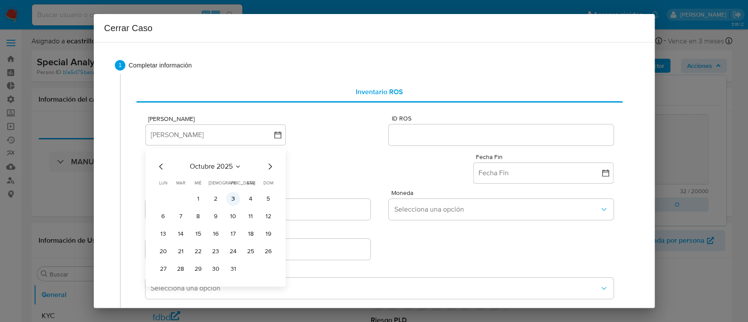
click at [234, 199] on button "3" at bounding box center [233, 199] width 14 height 14
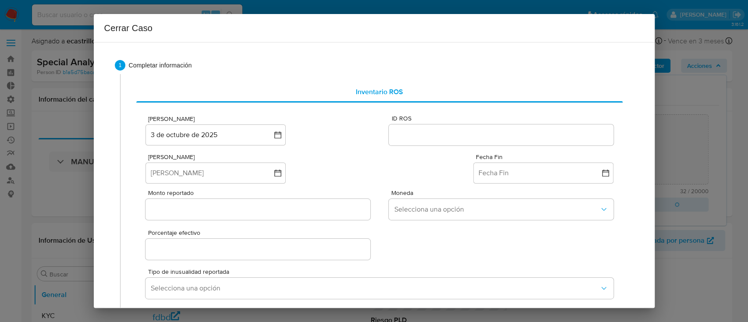
click at [406, 134] on input "ID ROS" at bounding box center [501, 134] width 224 height 11
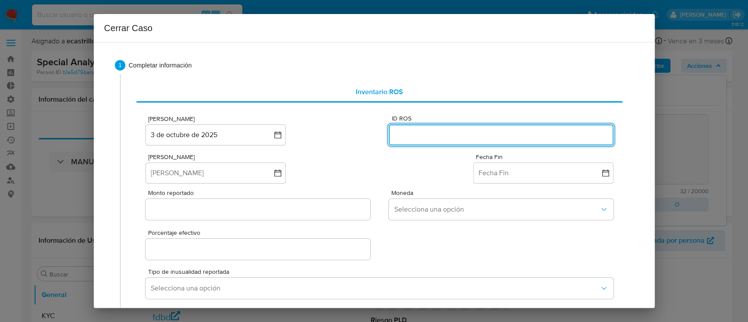
paste input "644820107"
type input "644820107"
click at [238, 173] on button "Fecha Inicio" at bounding box center [216, 173] width 140 height 21
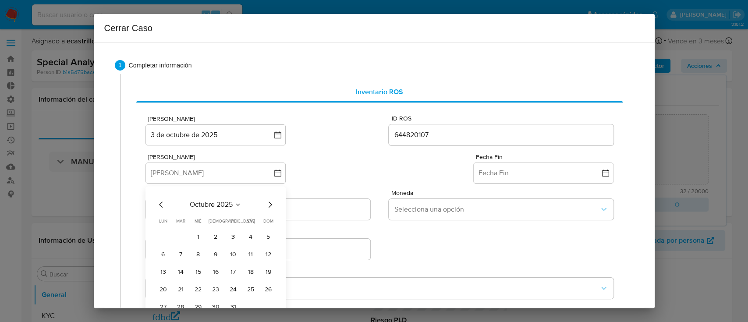
click at [215, 208] on span "octubre 2025" at bounding box center [211, 204] width 43 height 9
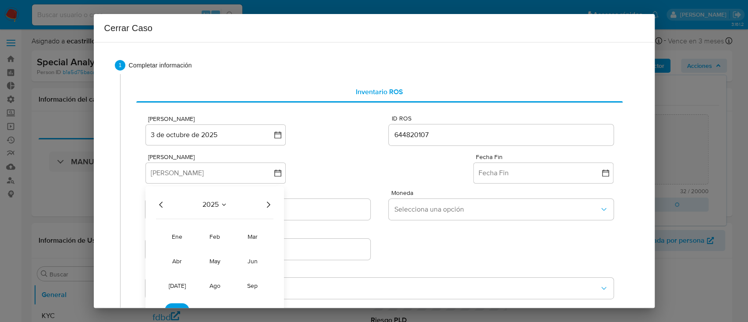
click at [163, 201] on icon "Año anterior" at bounding box center [161, 204] width 11 height 11
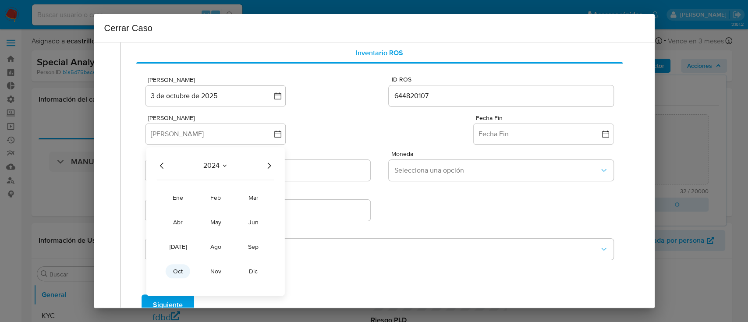
scroll to position [39, 0]
click at [184, 274] on button "oct" at bounding box center [178, 272] width 25 height 14
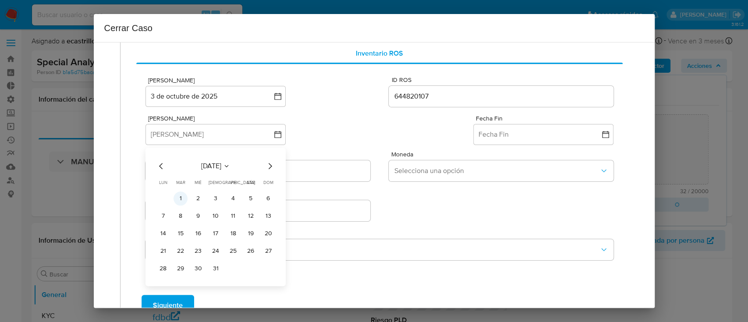
click at [182, 195] on button "1" at bounding box center [181, 199] width 14 height 14
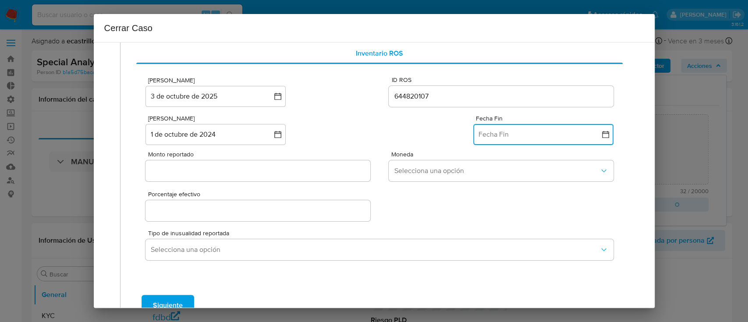
click at [495, 125] on button "Fecha Fin" at bounding box center [543, 134] width 140 height 21
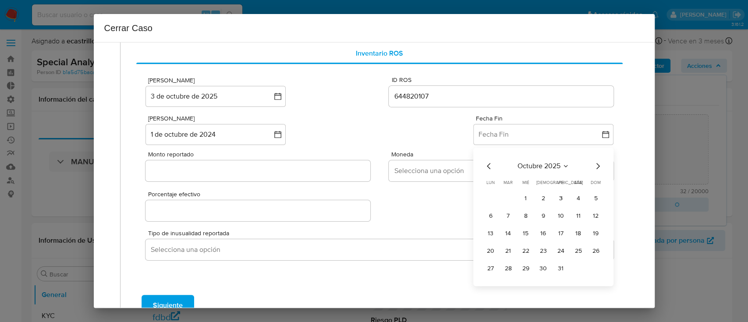
click at [487, 165] on icon "Mes anterior" at bounding box center [489, 166] width 4 height 6
click at [484, 269] on button "29" at bounding box center [491, 269] width 14 height 14
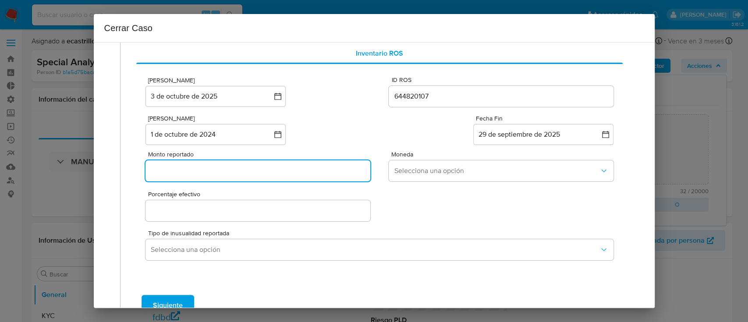
click at [288, 174] on input "Monto reportado" at bounding box center [258, 170] width 224 height 11
paste input "4610429"
type input "4610429"
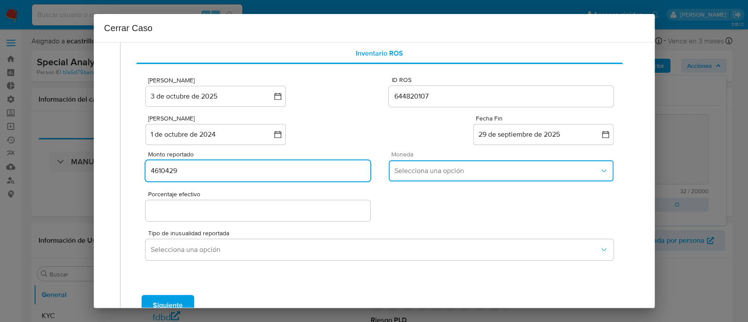
click at [420, 168] on span "Selecciona una opción" at bounding box center [496, 171] width 205 height 9
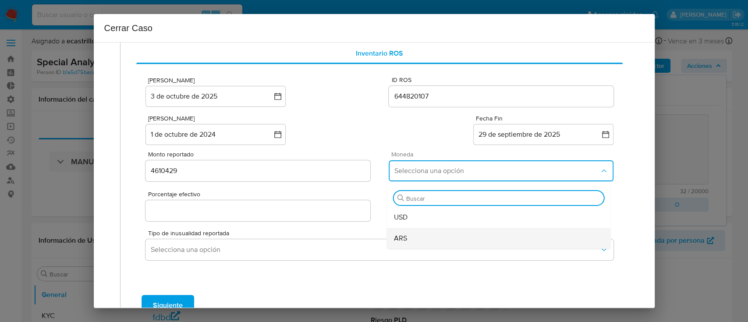
click at [426, 235] on div "ARS" at bounding box center [499, 238] width 210 height 21
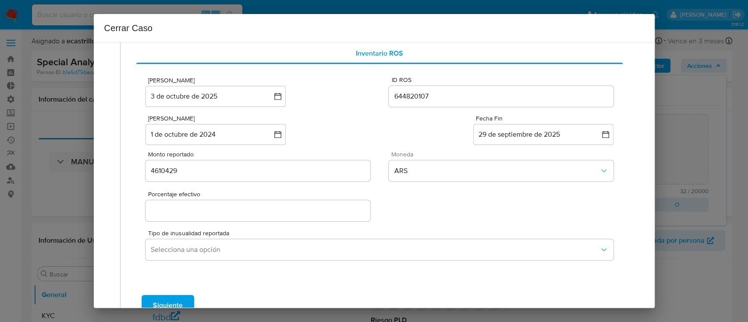
click at [203, 209] on input "Porcentaje efectivo" at bounding box center [258, 210] width 224 height 11
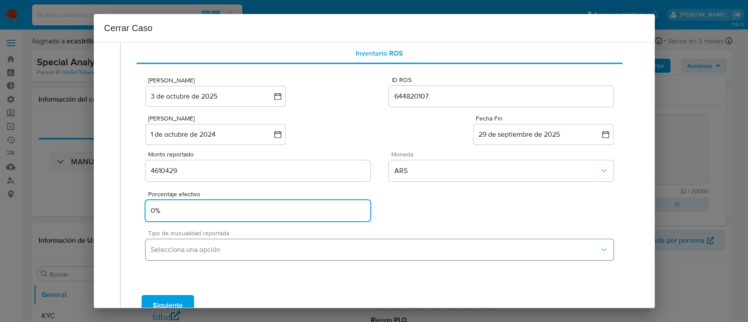
type input "0%"
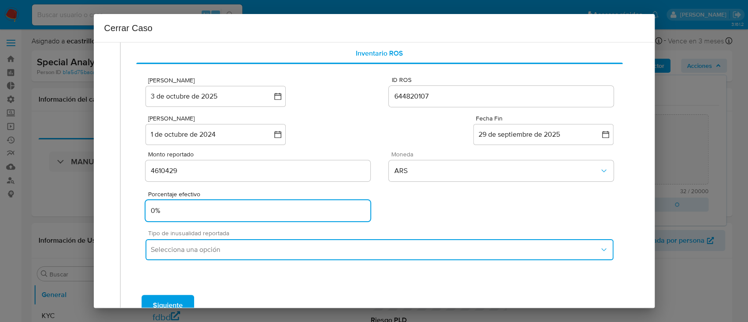
click at [183, 249] on span "Selecciona una opción" at bounding box center [375, 249] width 448 height 9
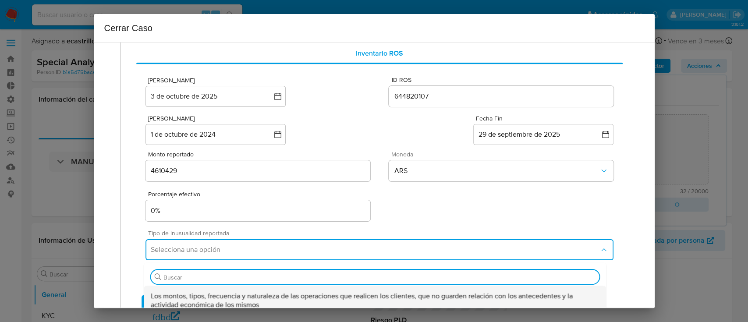
click at [193, 295] on span "Los montos, tipos, frecuencia y naturaleza de las operaciones que realicen los …" at bounding box center [375, 301] width 448 height 18
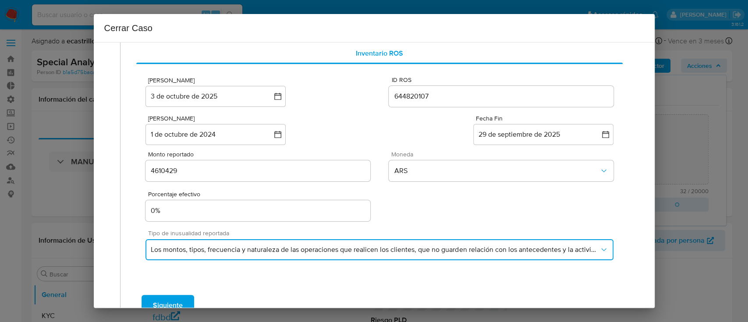
scroll to position [51, 0]
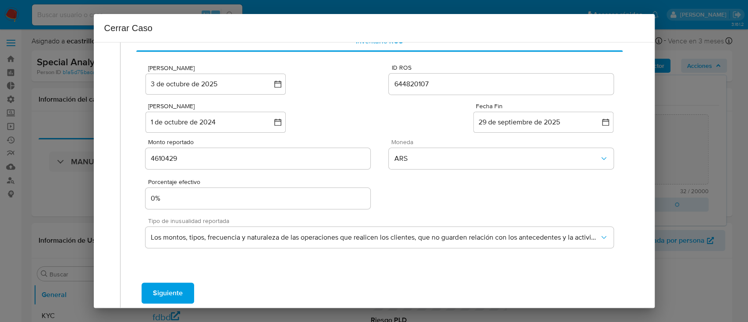
click at [161, 299] on span "Siguiente" at bounding box center [168, 293] width 30 height 19
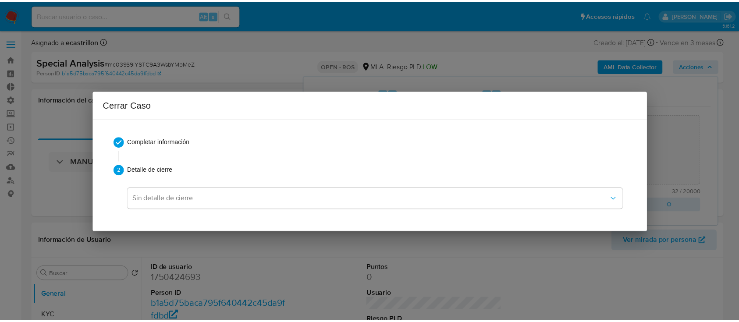
scroll to position [0, 0]
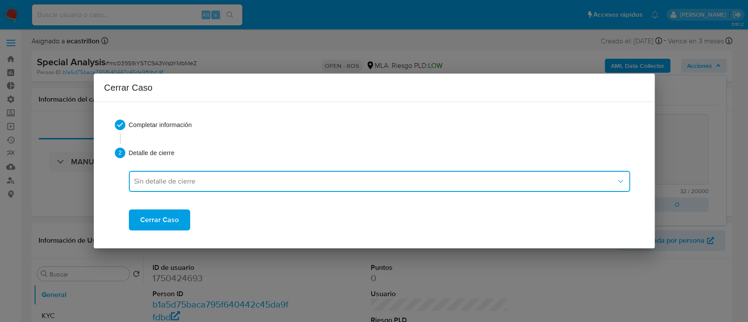
click at [235, 188] on button "Sin detalle de cierre" at bounding box center [380, 181] width 502 height 21
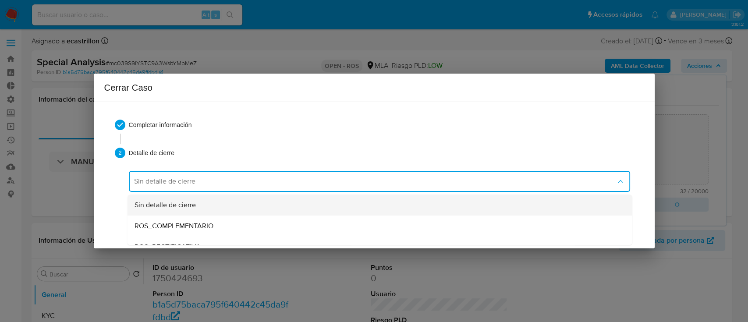
click at [238, 200] on div "Sin detalle de cierre" at bounding box center [379, 205] width 491 height 21
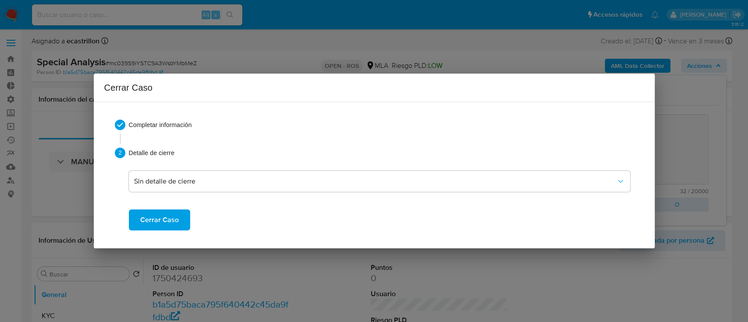
click at [173, 223] on span "Cerrar Caso" at bounding box center [159, 219] width 39 height 19
type textarea "Reportado bajo ID ROS 644820107."
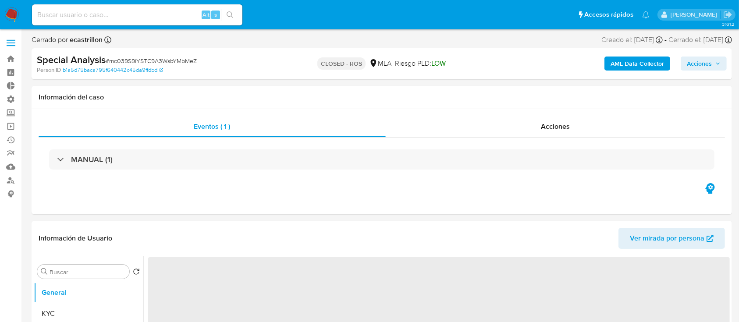
select select "10"
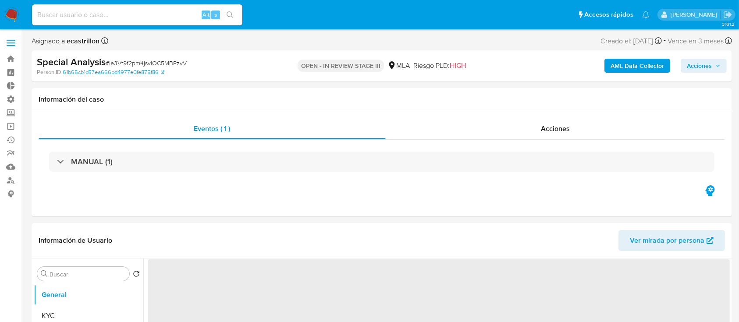
select select "10"
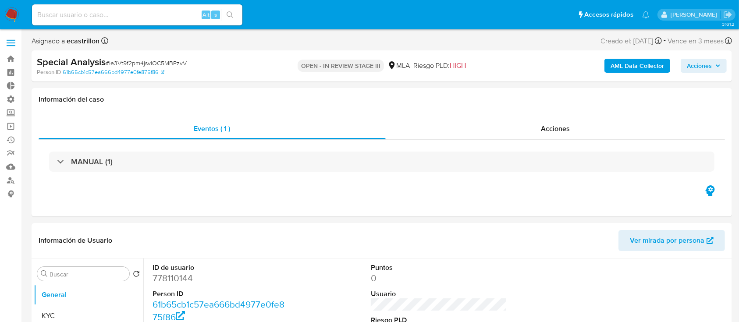
click at [714, 68] on span "Acciones" at bounding box center [704, 66] width 34 height 12
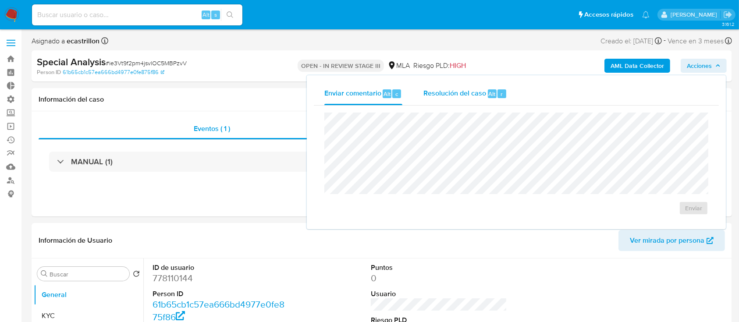
click at [493, 100] on div "Resolución del caso Alt r" at bounding box center [465, 93] width 84 height 23
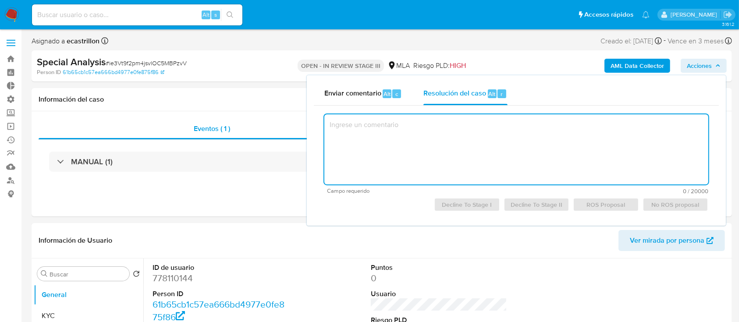
click at [487, 142] on textarea at bounding box center [516, 149] width 384 height 70
paste textarea "De acuerdo con el analisis y resolucion del caso."
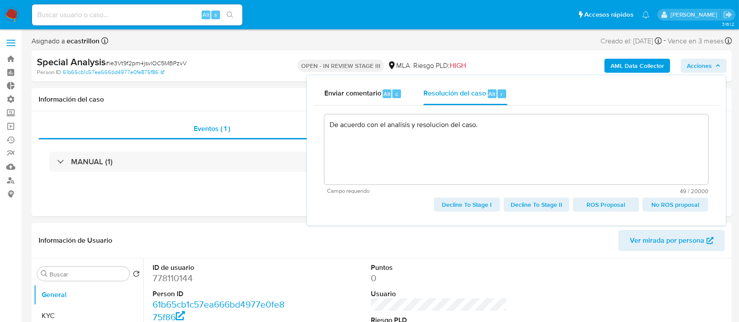
click at [597, 205] on span "ROS Proposal" at bounding box center [605, 205] width 53 height 12
type textarea "De acuerdo con el analisis y resolucion del caso."
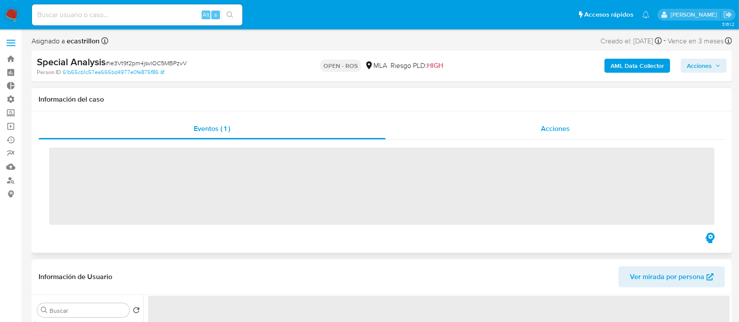
click at [480, 134] on div "Acciones" at bounding box center [556, 128] width 340 height 21
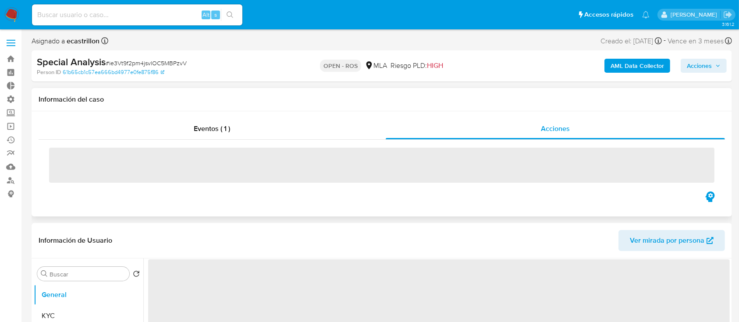
select select "10"
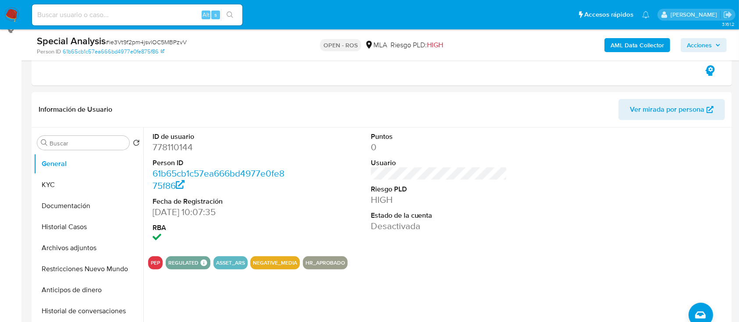
scroll to position [160, 0]
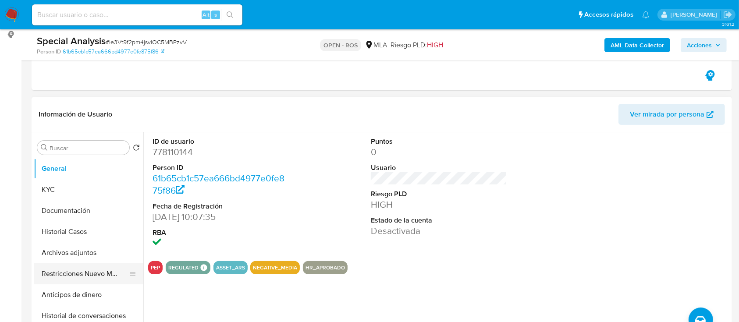
click at [46, 272] on button "Restricciones Nuevo Mundo" at bounding box center [85, 273] width 103 height 21
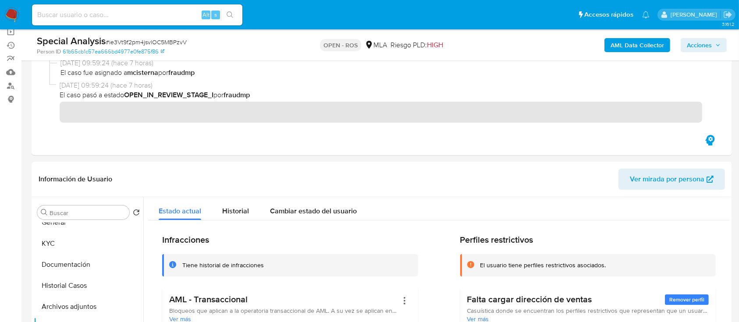
scroll to position [0, 0]
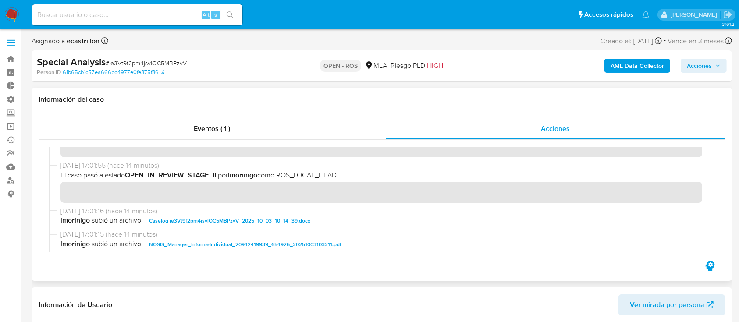
scroll to position [30, 0]
click at [713, 65] on span "Acciones" at bounding box center [704, 66] width 34 height 12
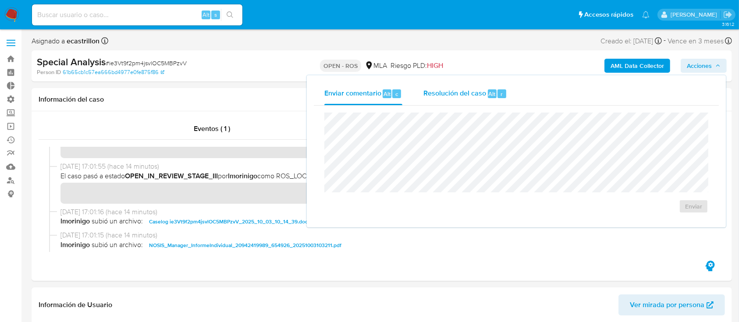
click at [436, 100] on div "Resolución del caso Alt r" at bounding box center [465, 93] width 84 height 23
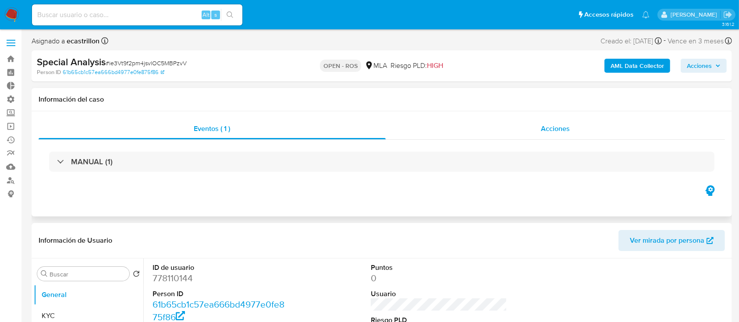
select select "10"
click at [707, 68] on span "Acciones" at bounding box center [699, 66] width 25 height 14
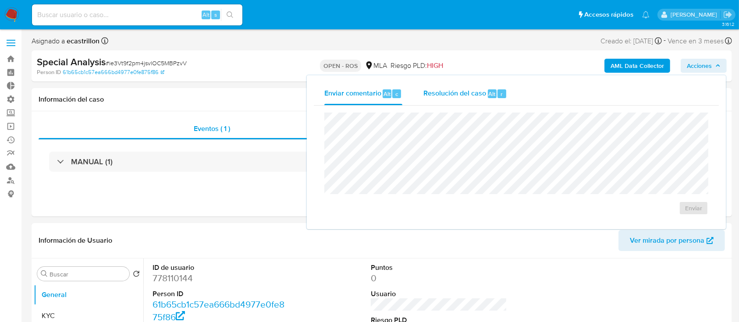
click at [487, 100] on div "Resolución del caso Alt r" at bounding box center [465, 93] width 84 height 23
click at [483, 148] on textarea at bounding box center [516, 149] width 383 height 70
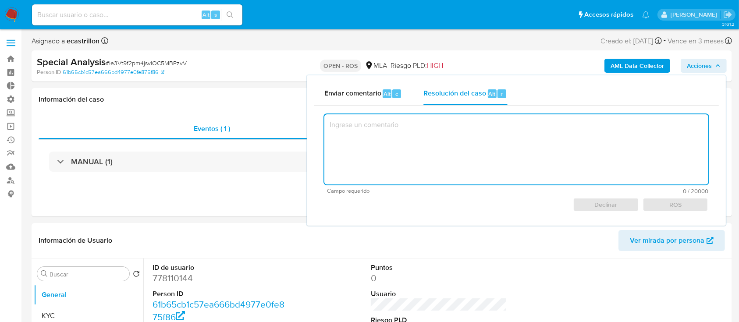
paste textarea "Reportado bajo ID ROS 644833100"
click at [670, 200] on span "ROS" at bounding box center [675, 205] width 53 height 12
type textarea "Reportado bajo ID ROS 644833100"
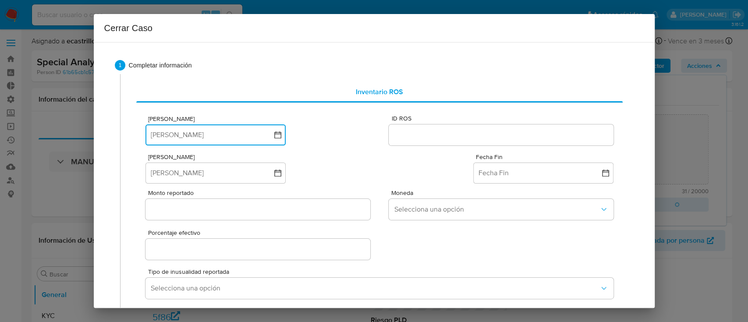
click at [192, 132] on button "[PERSON_NAME]" at bounding box center [216, 135] width 140 height 21
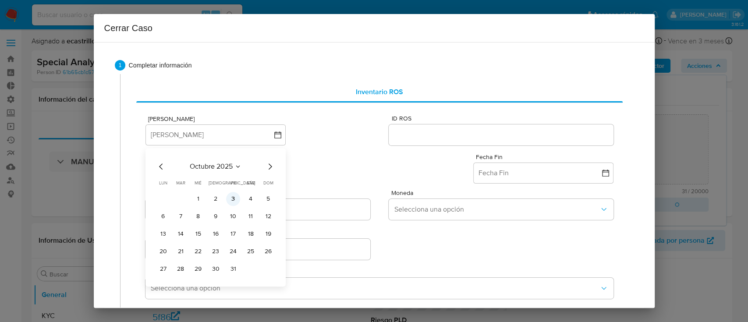
click at [231, 202] on button "3" at bounding box center [233, 199] width 14 height 14
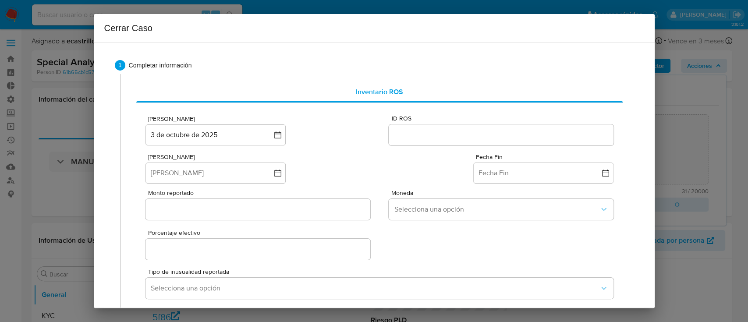
click at [484, 140] on input "ID ROS" at bounding box center [501, 134] width 224 height 11
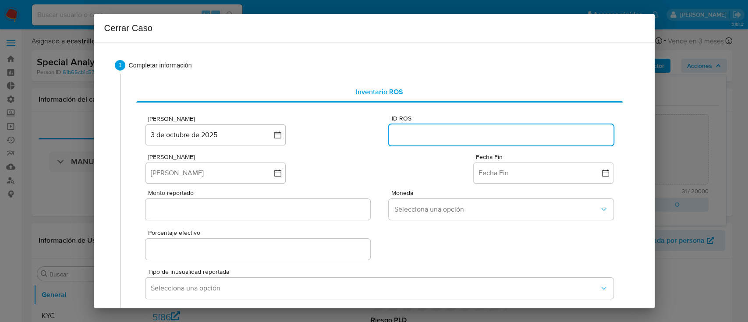
paste input "644833100"
type input "644833100"
click at [250, 170] on button "[PERSON_NAME]" at bounding box center [216, 173] width 140 height 21
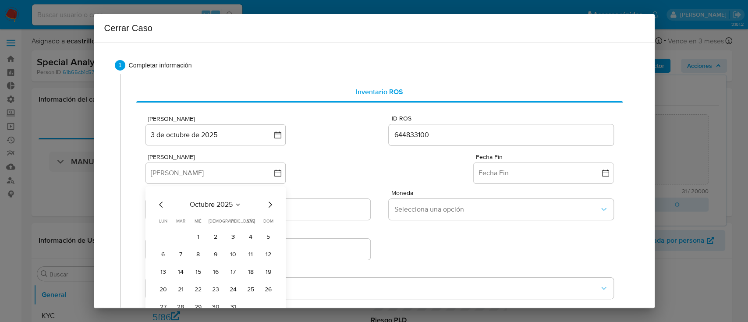
click at [207, 201] on span "octubre 2025" at bounding box center [211, 204] width 43 height 9
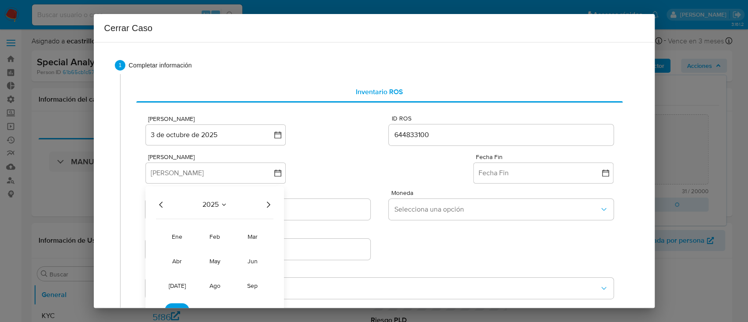
click at [206, 209] on span "2025" at bounding box center [211, 204] width 16 height 9
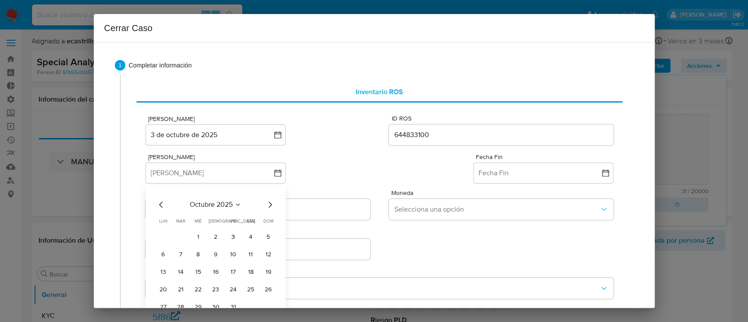
click at [158, 208] on icon "Mes anterior" at bounding box center [161, 204] width 11 height 11
click at [203, 208] on span "septiembre 2025" at bounding box center [211, 204] width 53 height 9
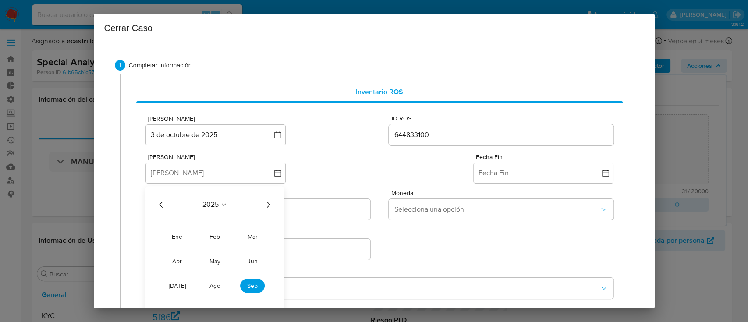
click at [165, 205] on icon "Año anterior" at bounding box center [161, 204] width 11 height 11
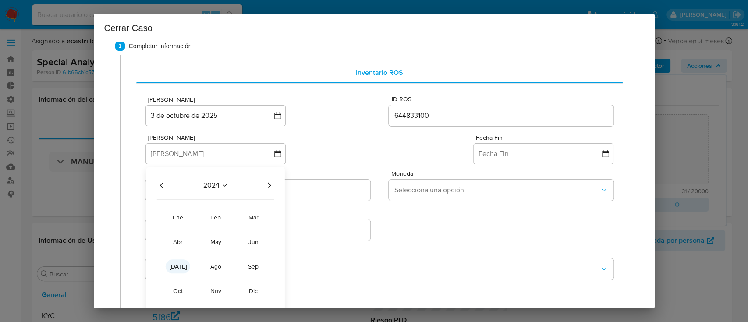
click at [177, 289] on span "oct" at bounding box center [178, 291] width 10 height 9
click at [178, 216] on button "1" at bounding box center [181, 218] width 14 height 14
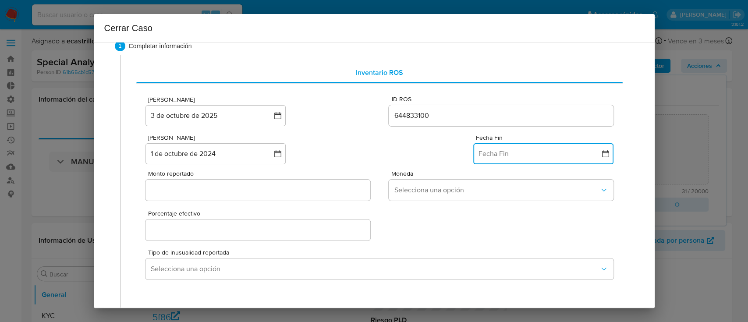
click at [544, 149] on button "Fecha Fin" at bounding box center [543, 153] width 140 height 21
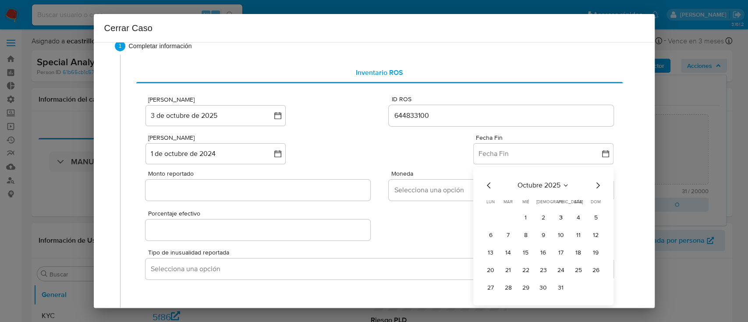
click at [484, 185] on icon "Mes anterior" at bounding box center [489, 185] width 11 height 11
click at [503, 289] on button "30" at bounding box center [509, 288] width 14 height 14
click at [197, 194] on input "Monto reportado" at bounding box center [258, 190] width 224 height 11
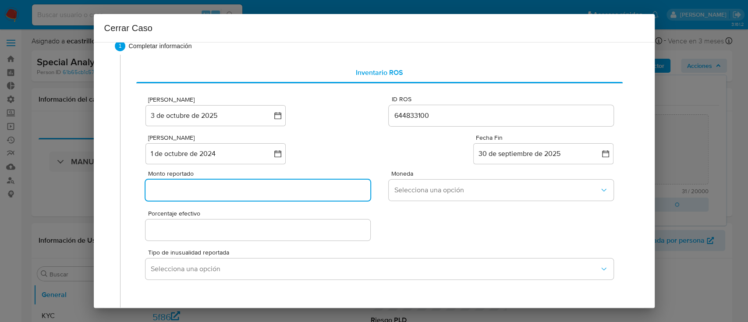
paste input "9407500"
type input "9407500"
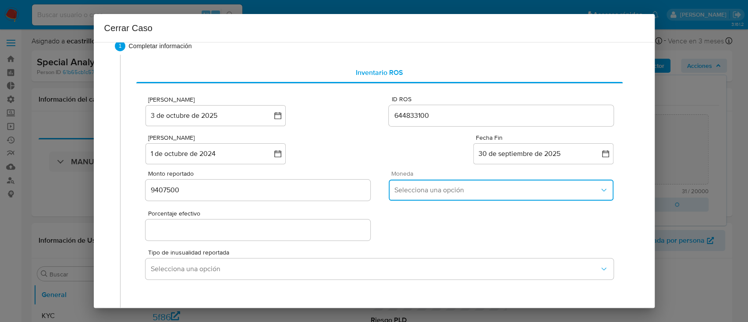
click at [442, 184] on button "Selecciona una opción" at bounding box center [501, 190] width 224 height 21
click at [442, 250] on div "ARS" at bounding box center [499, 257] width 210 height 21
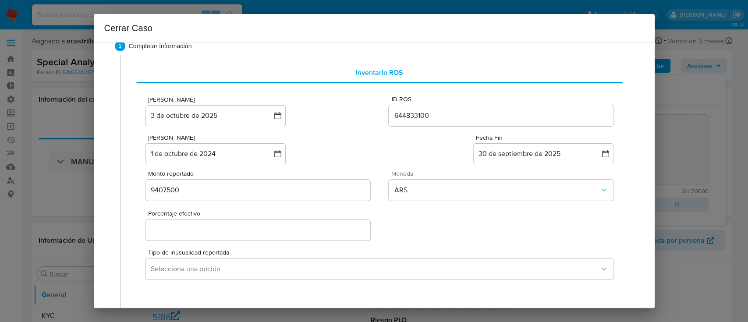
click at [265, 231] on input "Porcentaje efectivo" at bounding box center [258, 229] width 224 height 11
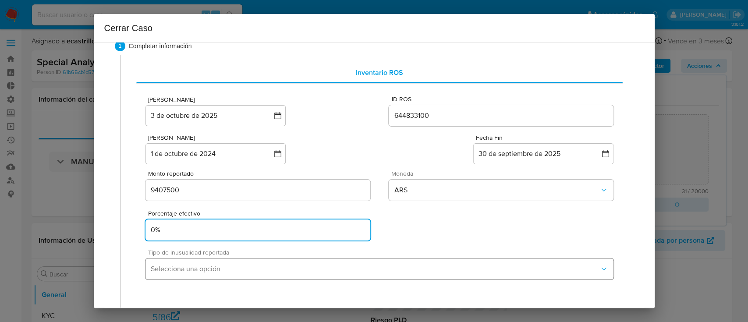
type input "0%"
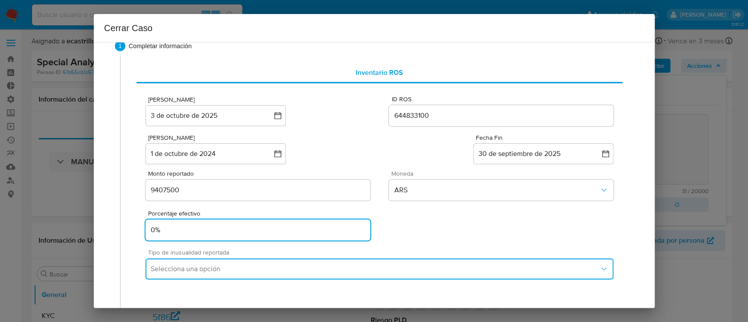
click at [242, 262] on button "Selecciona una opción" at bounding box center [380, 269] width 468 height 21
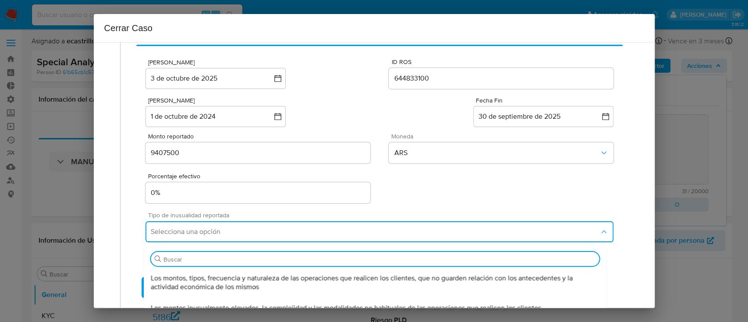
scroll to position [57, 0]
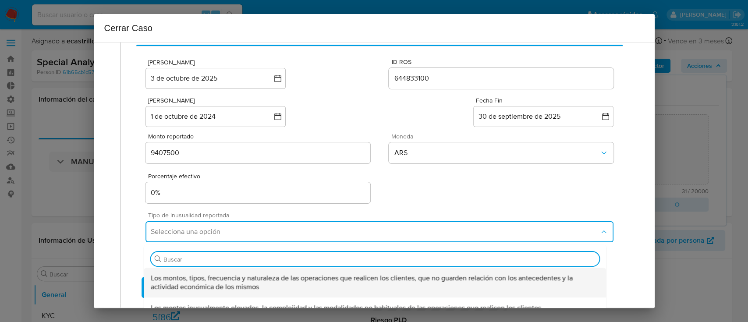
click at [240, 288] on span "Los montos, tipos, frecuencia y naturaleza de las operaciones que realicen los …" at bounding box center [375, 283] width 448 height 18
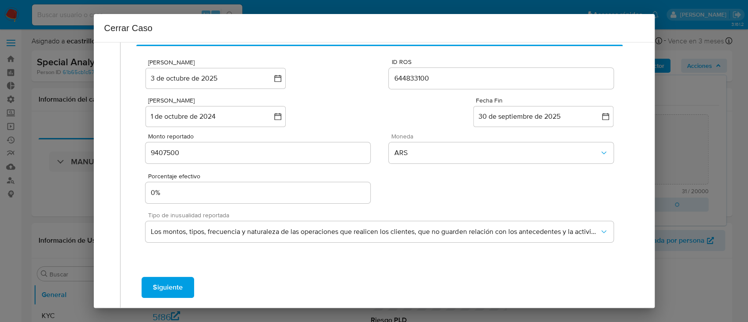
click at [161, 293] on span "Siguiente" at bounding box center [168, 287] width 30 height 19
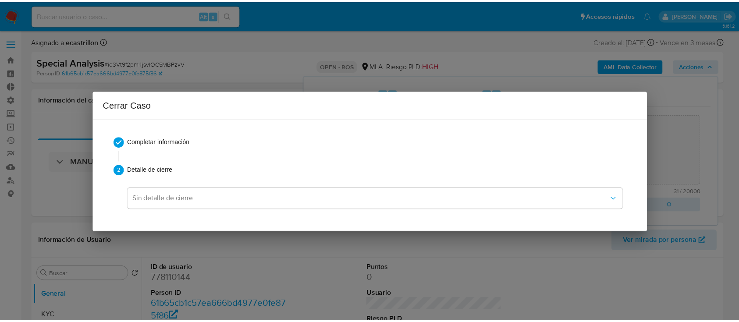
scroll to position [0, 0]
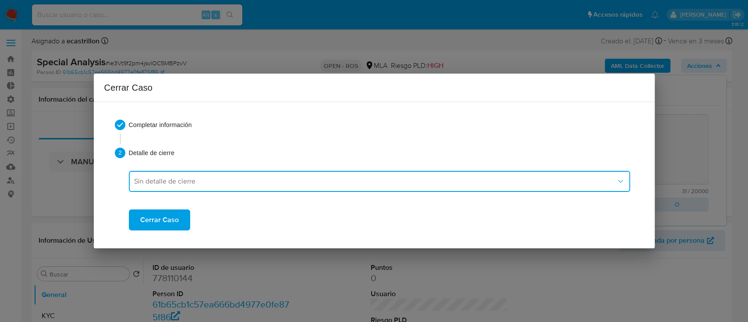
click at [243, 180] on span "Sin detalle de cierre" at bounding box center [375, 181] width 482 height 9
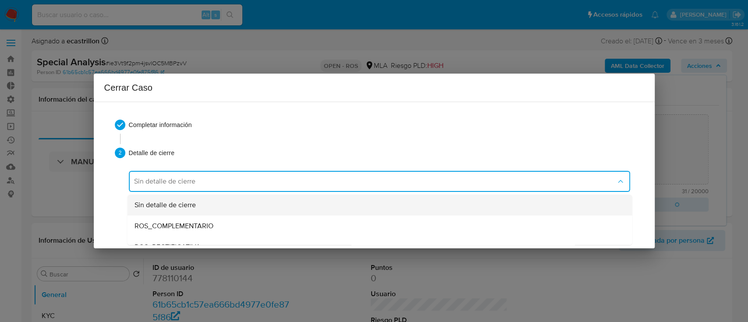
click at [249, 208] on div "Sin detalle de cierre" at bounding box center [379, 205] width 491 height 21
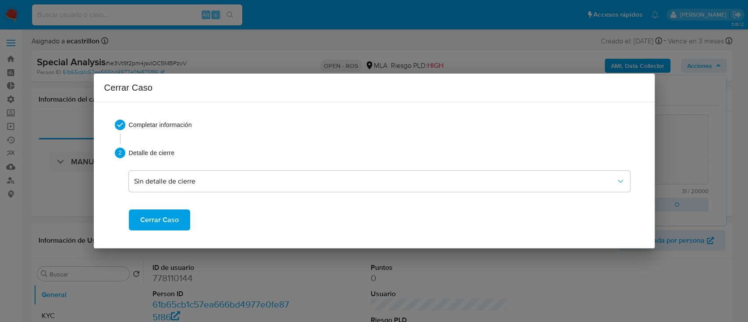
click at [185, 221] on button "Cerrar Caso" at bounding box center [159, 220] width 61 height 21
type textarea "Reportado bajo ID ROS 644833100"
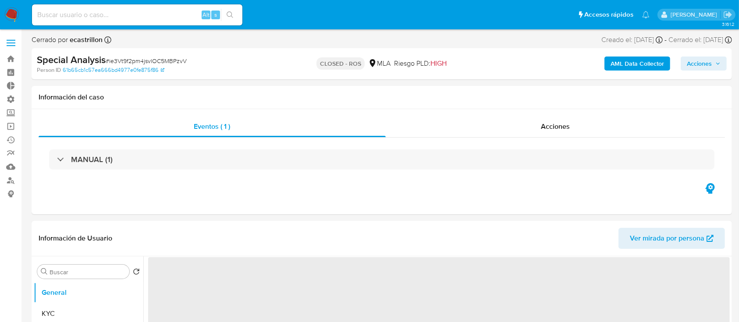
select select "10"
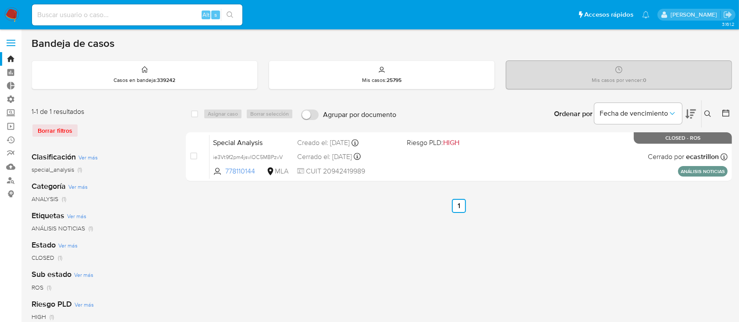
click at [710, 114] on icon at bounding box center [707, 113] width 7 height 7
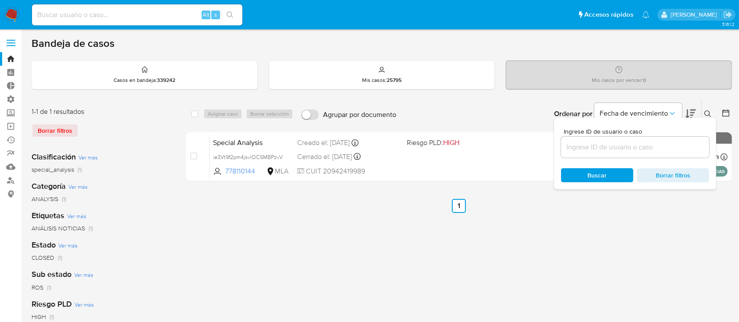
click at [659, 146] on input at bounding box center [635, 147] width 148 height 11
type input "1146145494"
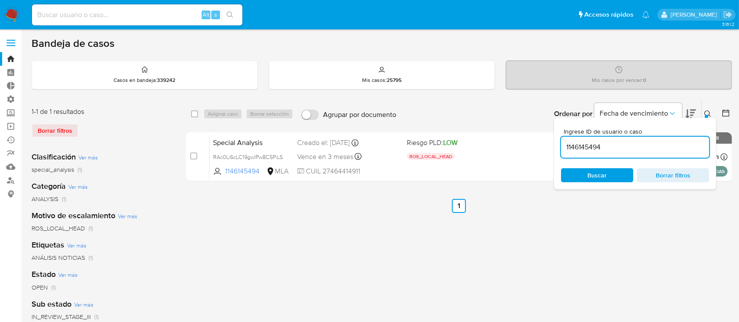
click at [706, 110] on icon at bounding box center [707, 113] width 7 height 7
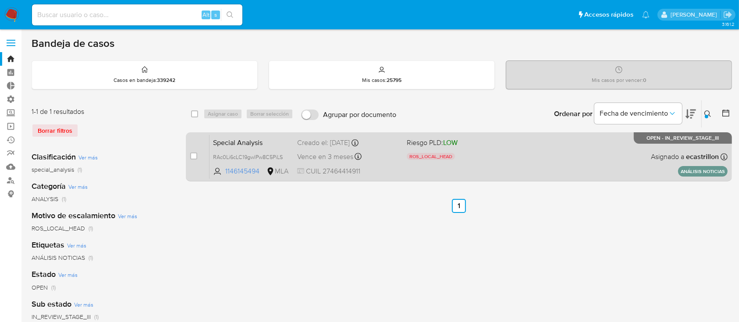
click at [514, 160] on div "Special Analysis RAc0Li6cLC19gwlPw8C5PiLS 1146145494 MLA Riesgo PLD: LOW ROS_LO…" at bounding box center [469, 157] width 518 height 44
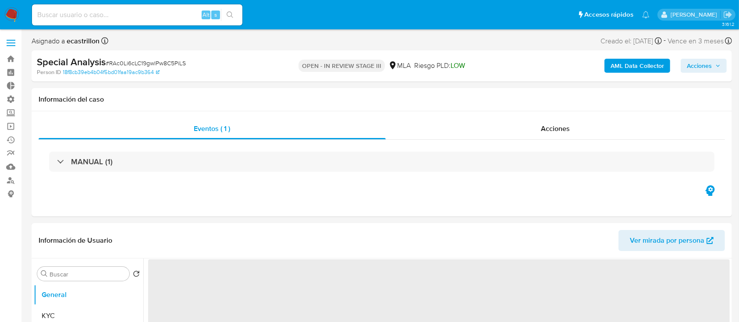
select select "10"
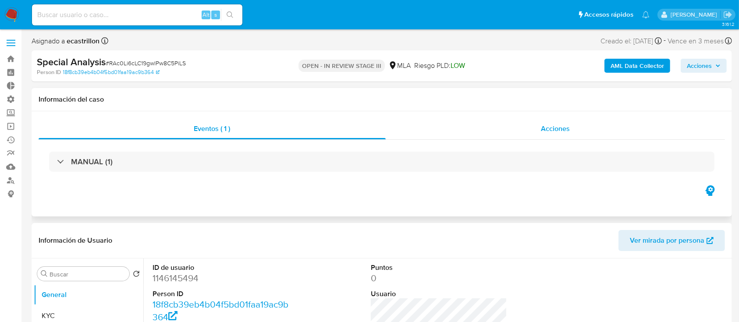
click at [518, 123] on div "Acciones" at bounding box center [556, 128] width 340 height 21
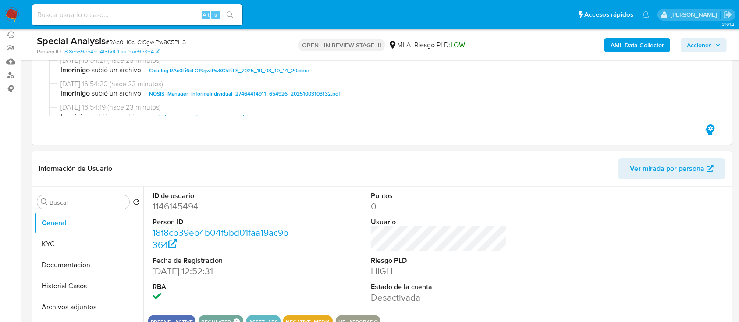
scroll to position [117, 0]
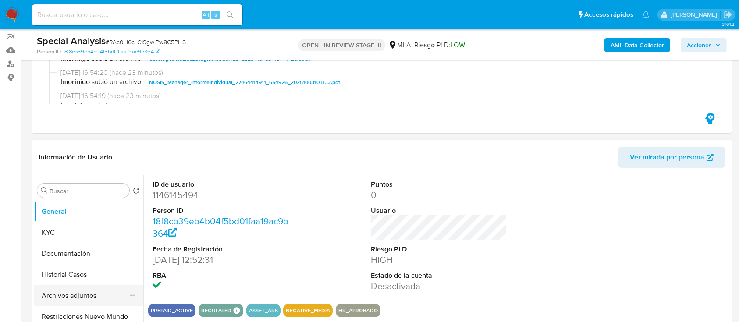
click at [63, 293] on button "Archivos adjuntos" at bounding box center [85, 295] width 103 height 21
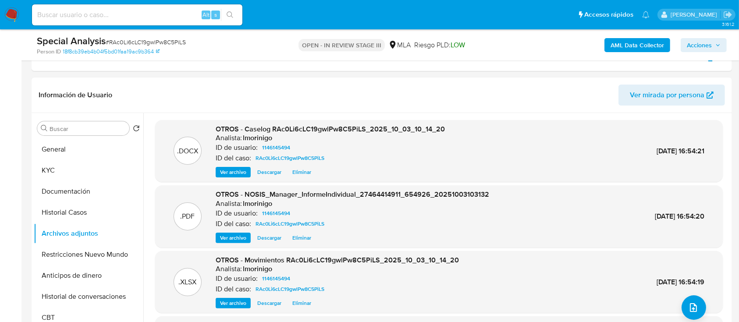
scroll to position [180, 0]
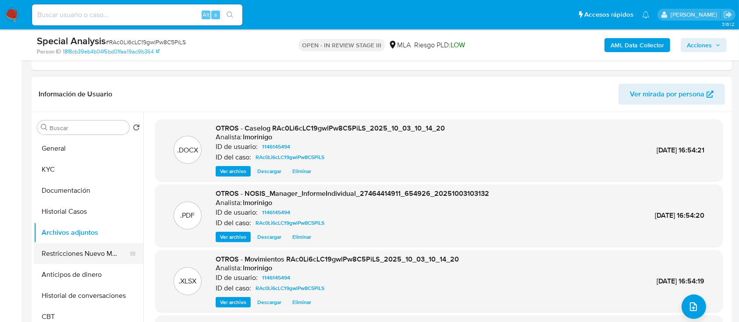
click at [61, 255] on button "Restricciones Nuevo Mundo" at bounding box center [85, 253] width 103 height 21
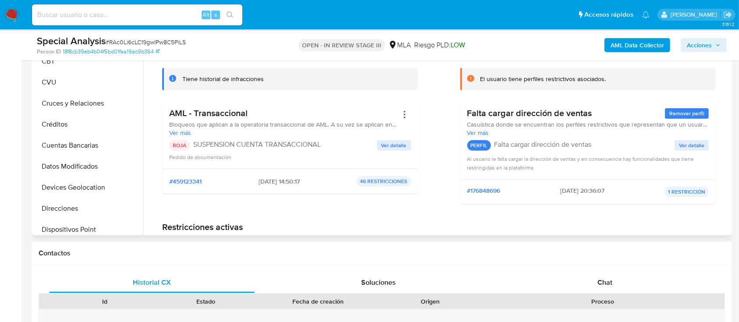
scroll to position [0, 0]
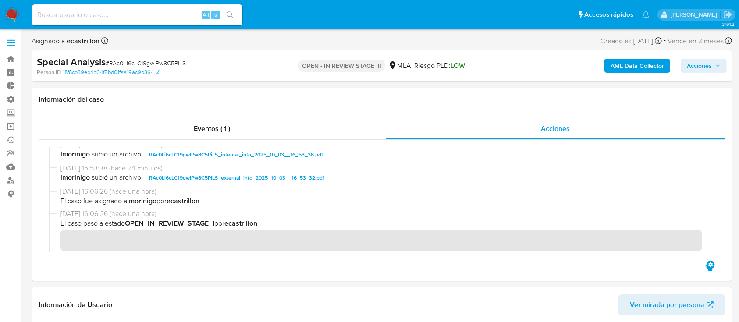
click at [706, 63] on span "Acciones" at bounding box center [699, 66] width 25 height 14
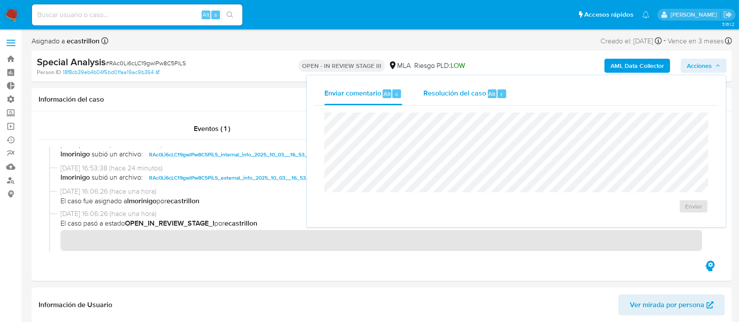
click at [479, 92] on span "Resolución del caso" at bounding box center [454, 94] width 63 height 10
click at [470, 159] on textarea at bounding box center [516, 149] width 383 height 70
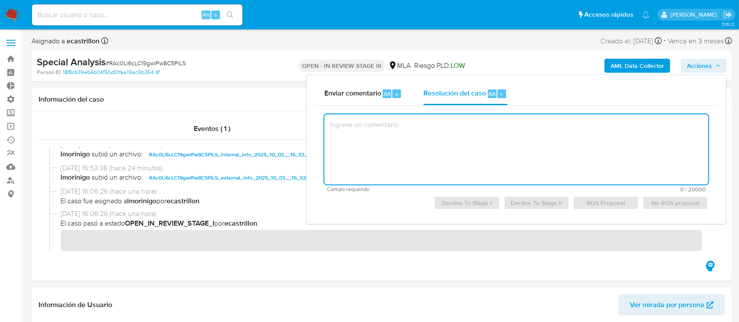
paste textarea "De acuerdo con el analisis y resolucion del caso."
click at [598, 204] on span "ROS Proposal" at bounding box center [605, 203] width 53 height 12
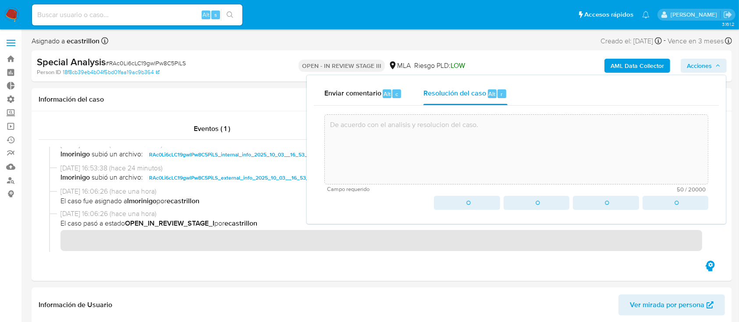
type textarea "De acuerdo con el analisis y resolucion del caso."
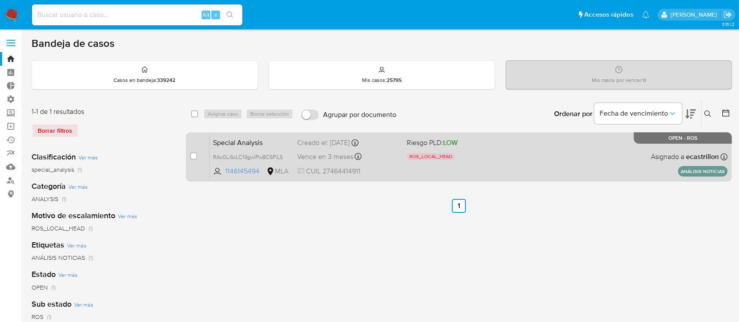
click at [517, 158] on div "Special Analysis RAc0Li6cLC19gwlPw8C5PiLS 1146145494 MLA Riesgo PLD: LOW ROS_LO…" at bounding box center [469, 157] width 518 height 44
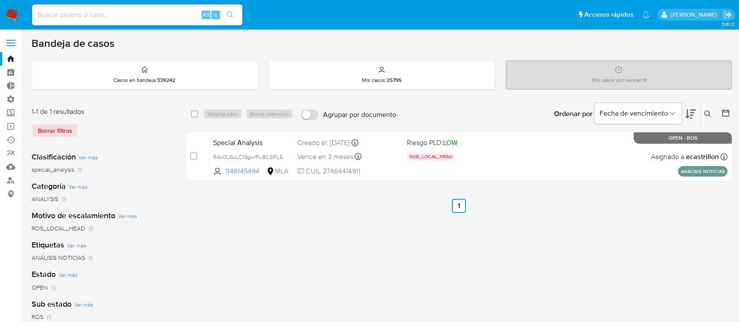
click at [708, 119] on div "Ingrese ID de usuario o caso Buscar Borrar filtros" at bounding box center [708, 113] width 15 height 27
click at [708, 114] on icon at bounding box center [707, 113] width 7 height 7
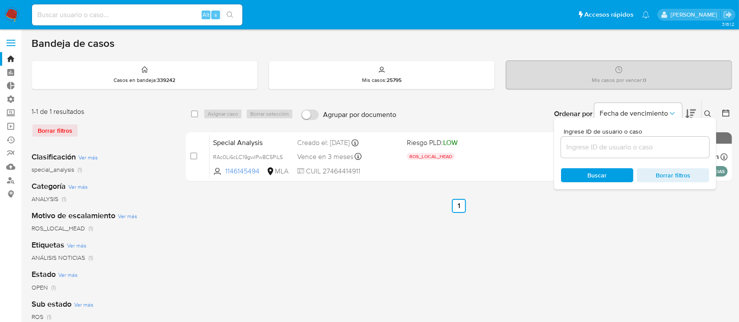
click at [682, 156] on div at bounding box center [635, 147] width 148 height 21
click at [681, 143] on input at bounding box center [635, 147] width 148 height 11
paste input "BBB0h4gTr8oElnf9GbANjgVt"
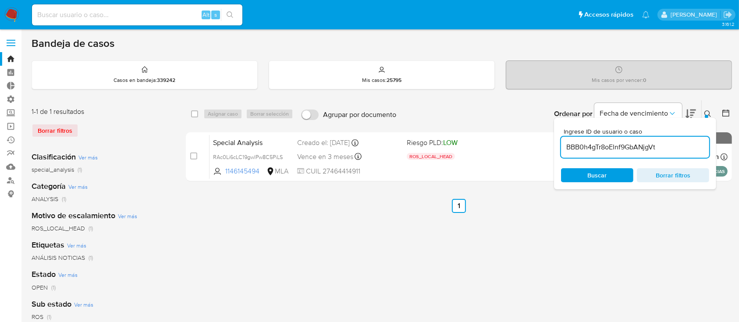
type input "BBB0h4gTr8oElnf9GbANjgVt"
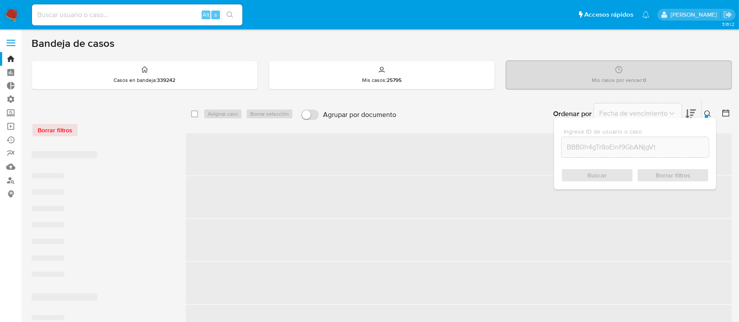
click at [702, 115] on button at bounding box center [709, 114] width 14 height 11
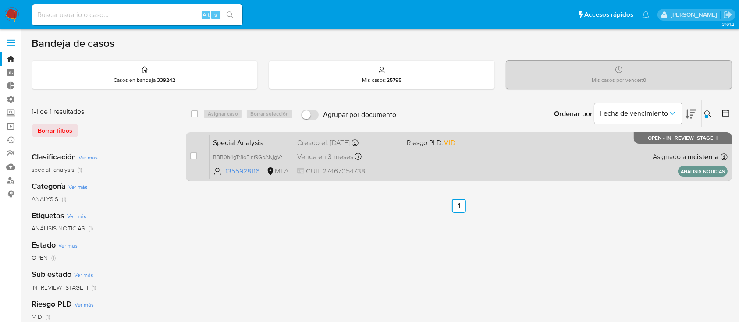
click at [454, 179] on div "case-item-checkbox No es posible asignar el caso Special Analysis BBB0h4gTr8oEl…" at bounding box center [459, 156] width 546 height 49
click at [425, 153] on div "Special Analysis BBB0h4gTr8oElnf9GbANjgVt 1355928116 MLA Riesgo PLD: MID Creado…" at bounding box center [469, 157] width 518 height 44
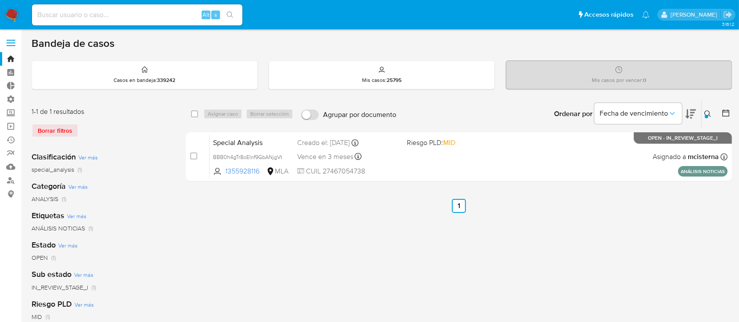
click at [132, 16] on input at bounding box center [137, 14] width 210 height 11
paste input "sXJkiWaD31zaWLu93Dok9Bgq"
type input "sXJkiWaD31zaWLu93Dok9Bgq"
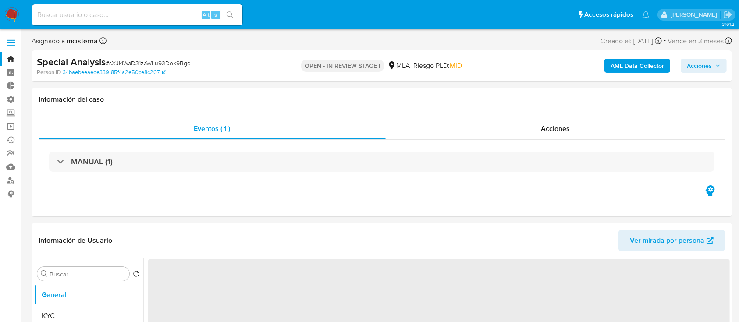
select select "10"
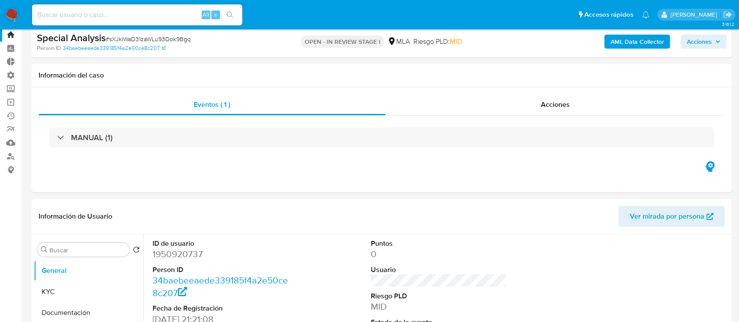
scroll to position [23, 0]
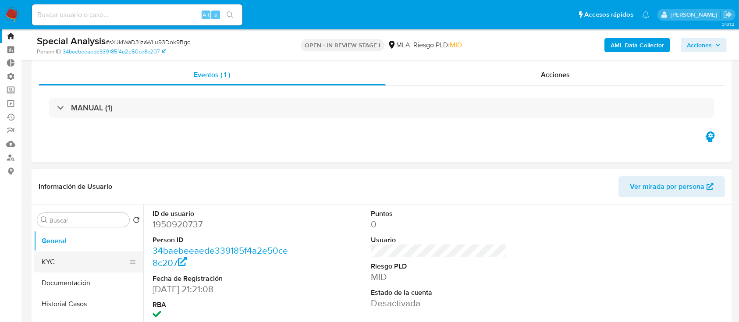
click at [52, 266] on button "KYC" at bounding box center [85, 262] width 103 height 21
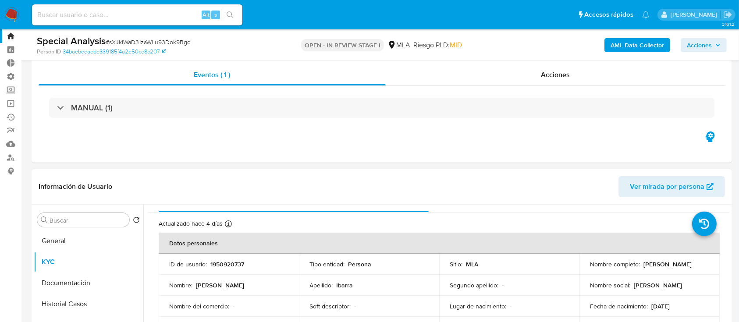
scroll to position [0, 0]
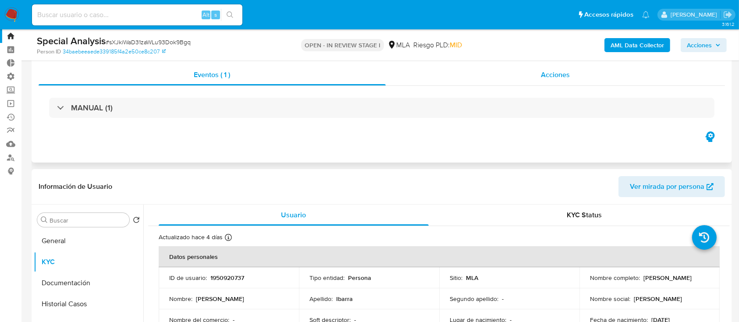
click at [505, 71] on div "Acciones" at bounding box center [556, 74] width 340 height 21
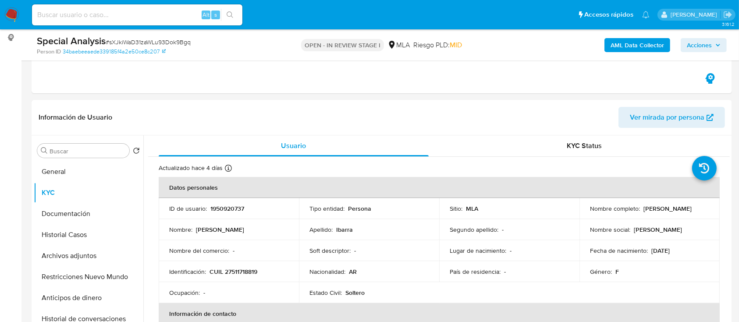
scroll to position [157, 0]
click at [217, 205] on p "1950920737" at bounding box center [227, 208] width 34 height 8
copy p "1950920737"
click at [142, 39] on span "# sXJkiWaD31zaWLu93Dok9Bgq" at bounding box center [148, 42] width 85 height 9
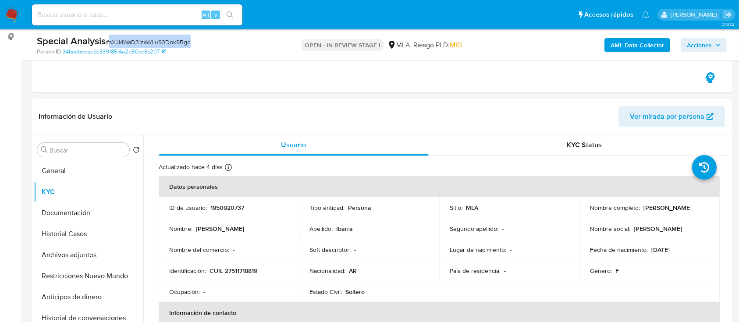
click at [142, 39] on span "# sXJkiWaD31zaWLu93Dok9Bgq" at bounding box center [148, 42] width 85 height 9
copy span "sXJkiWaD31zaWLu93Dok9Bgq"
click at [151, 7] on div "Alt s" at bounding box center [137, 14] width 210 height 21
click at [153, 8] on div "Alt s" at bounding box center [137, 14] width 210 height 21
click at [153, 11] on input at bounding box center [137, 14] width 210 height 11
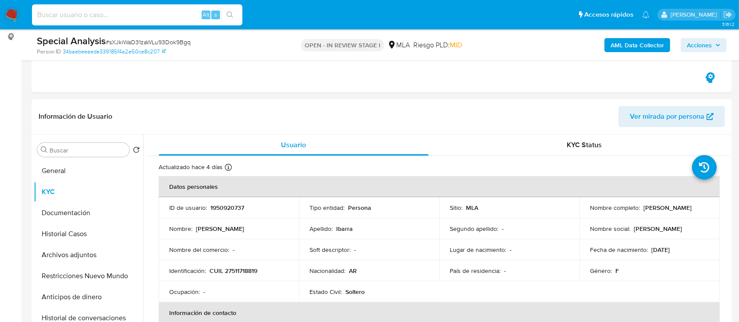
paste input "fGWJFFYt1ipC01U58kqtgilj"
type input "fGWJFFYt1ipC01U58kqtgilj"
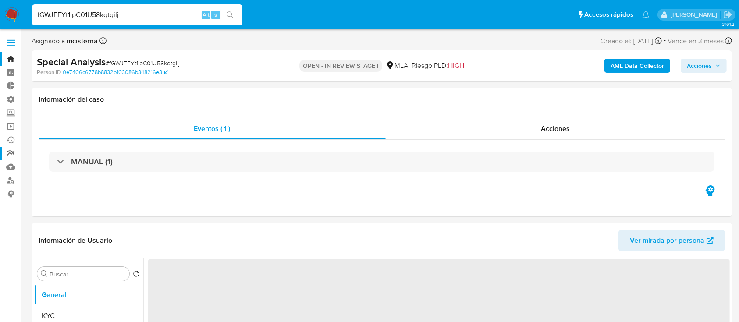
select select "10"
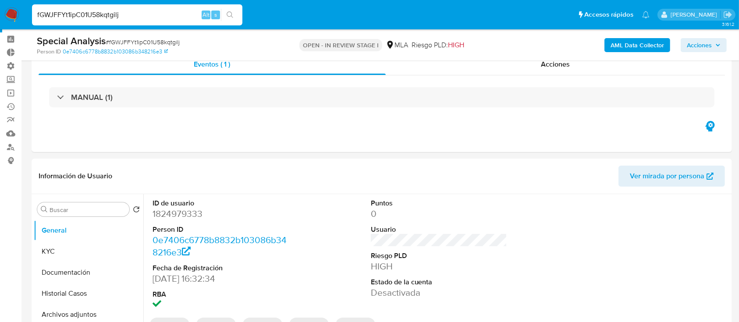
scroll to position [39, 0]
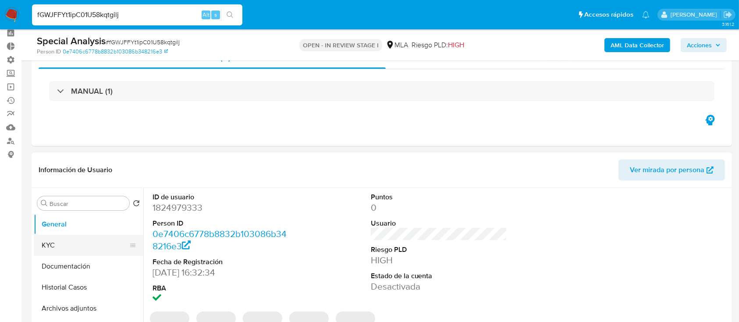
click at [45, 235] on button "KYC" at bounding box center [85, 245] width 103 height 21
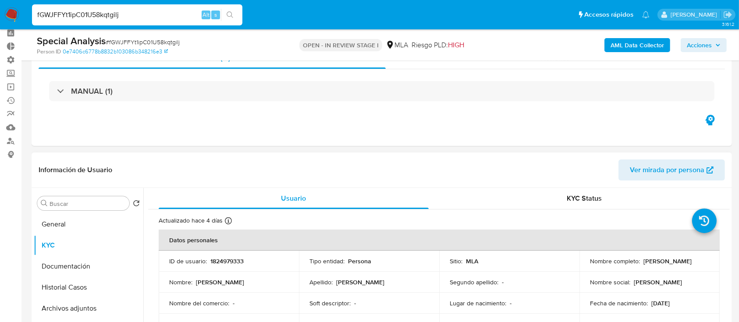
click at [229, 260] on p "1824979333" at bounding box center [226, 261] width 33 height 8
copy p "1824979333"
click at [160, 43] on span "# fGWJFFYt1ipC01U58kqtgilj" at bounding box center [143, 42] width 74 height 9
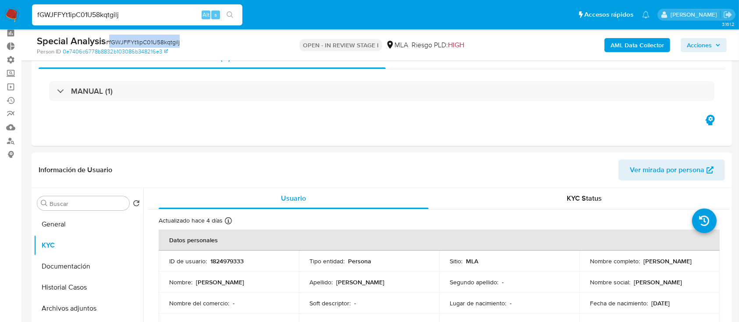
copy span "fGWJFFYt1ipC01U58kqtgilj"
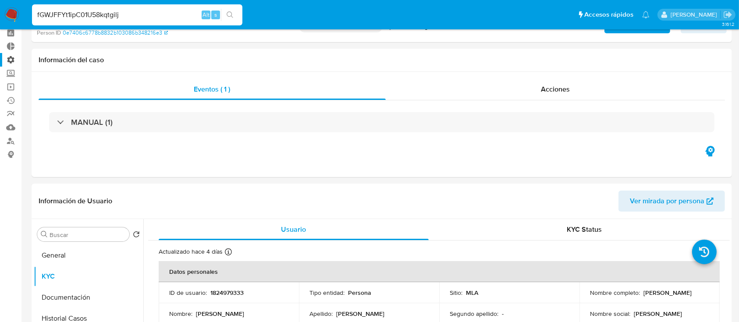
scroll to position [0, 0]
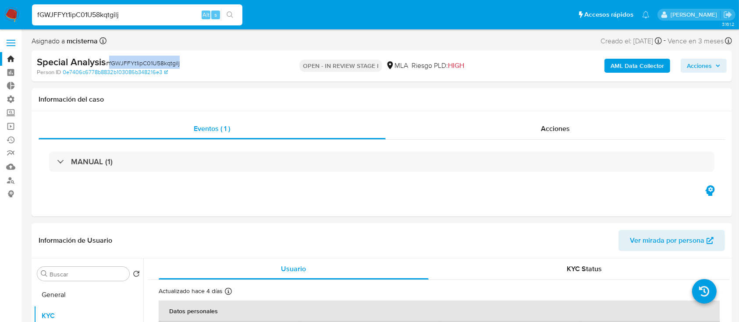
click at [7, 55] on link "Bandeja" at bounding box center [52, 59] width 104 height 14
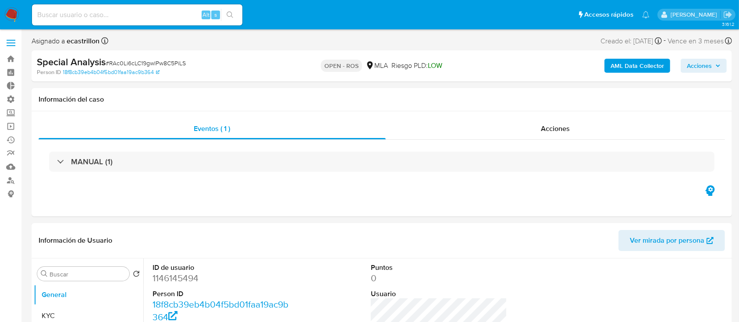
select select "10"
click at [494, 125] on div "Acciones" at bounding box center [556, 128] width 340 height 21
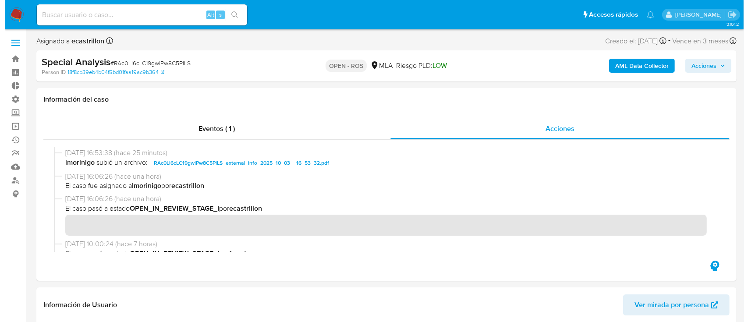
scroll to position [238, 0]
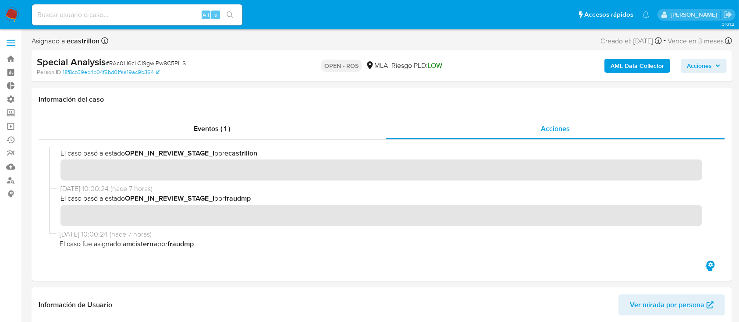
click at [711, 61] on span "Acciones" at bounding box center [699, 66] width 25 height 14
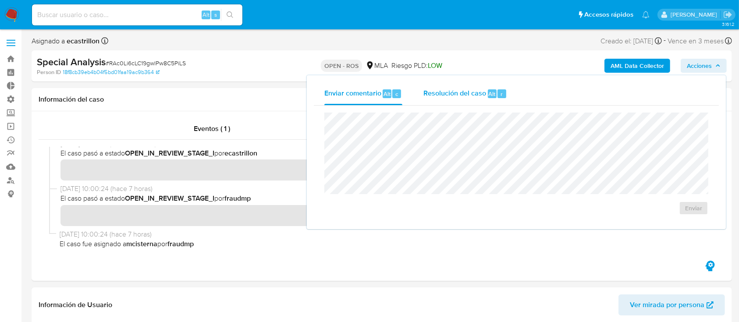
click at [459, 97] on span "Resolución del caso" at bounding box center [454, 94] width 63 height 10
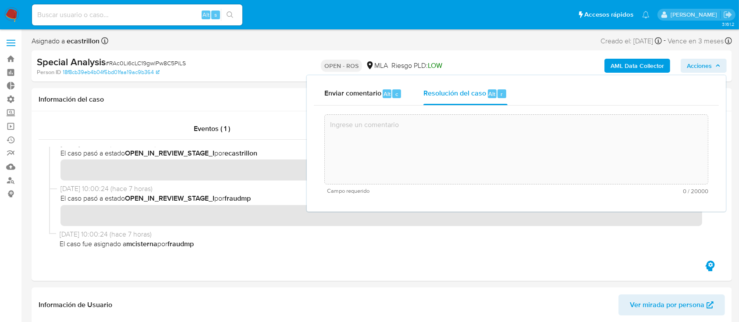
click at [424, 177] on textarea at bounding box center [516, 149] width 383 height 70
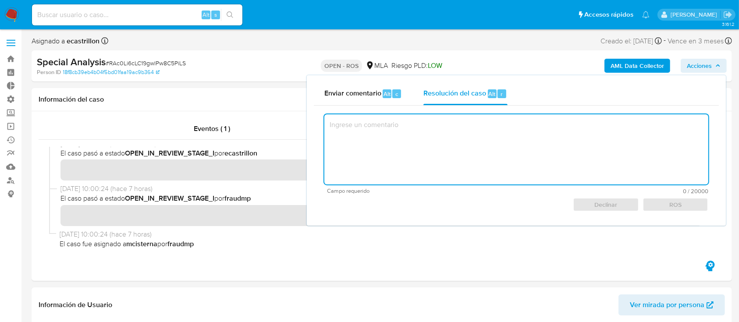
paste textarea "Reportado bajo ID ROS 644833100"
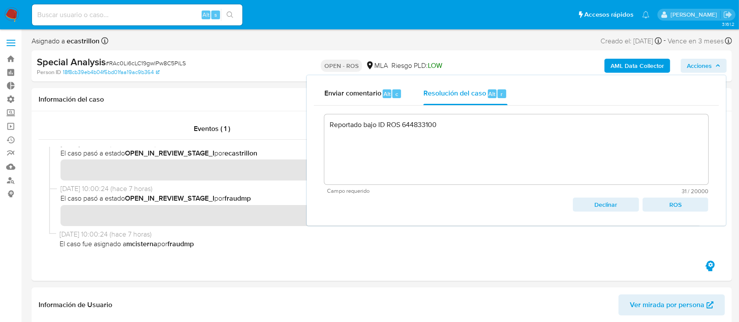
click at [683, 206] on span "ROS" at bounding box center [675, 205] width 53 height 12
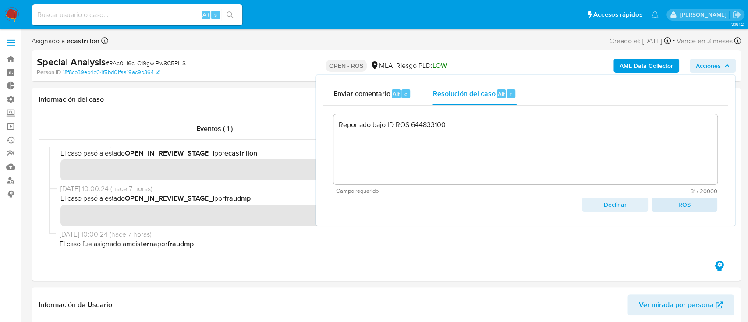
type textarea "Reportado bajo ID ROS 644833100"
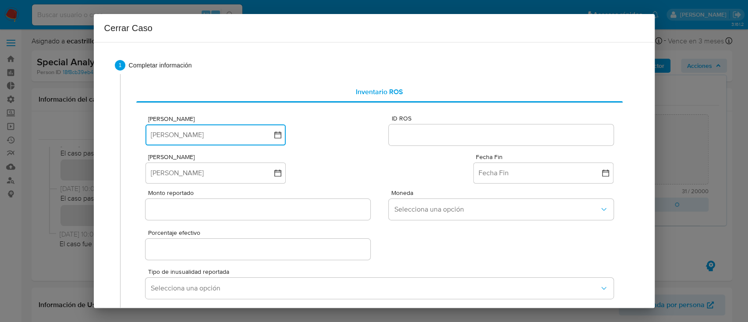
click at [207, 138] on button "Fecha ROS" at bounding box center [216, 135] width 140 height 21
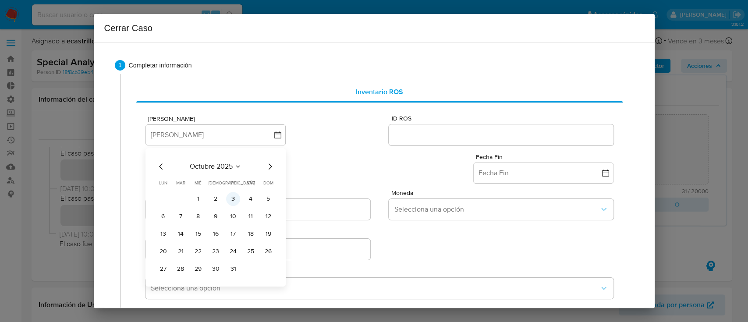
click at [230, 198] on button "3" at bounding box center [233, 199] width 14 height 14
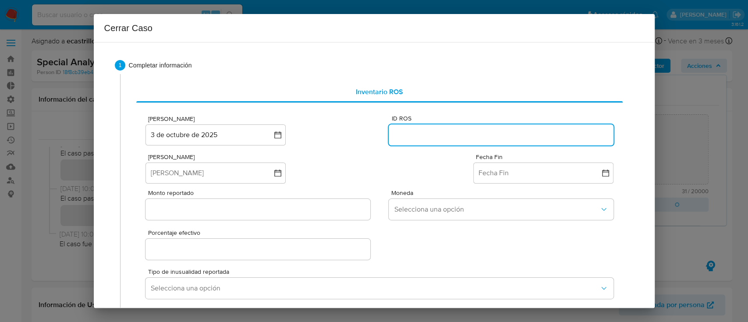
click at [459, 135] on input "ID ROS" at bounding box center [501, 134] width 224 height 11
paste input "644833100"
type input "644833100"
click at [251, 167] on button "Fecha Inicio" at bounding box center [216, 173] width 140 height 21
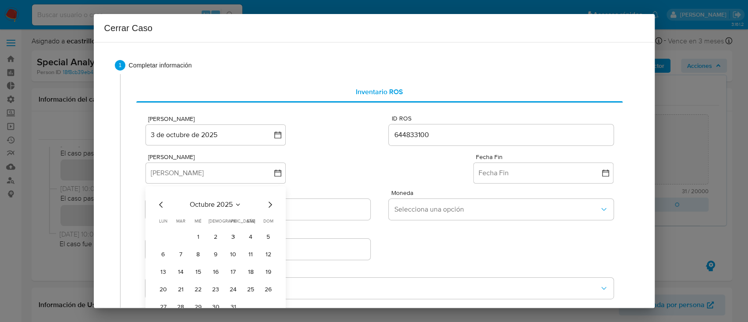
click at [217, 200] on span "octubre 2025" at bounding box center [211, 204] width 43 height 9
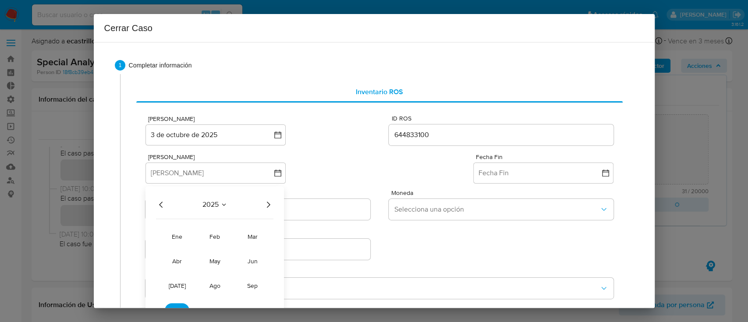
click at [161, 203] on icon "Año anterior" at bounding box center [161, 204] width 11 height 11
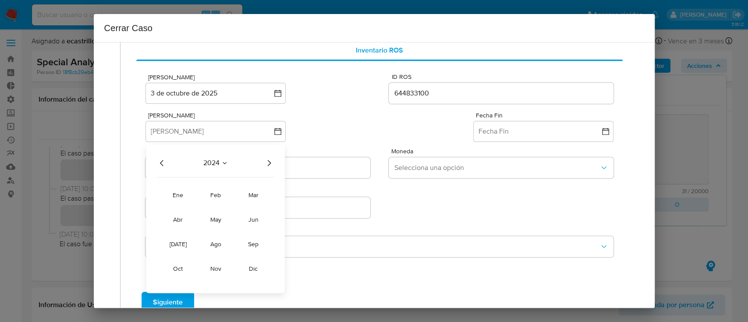
scroll to position [43, 0]
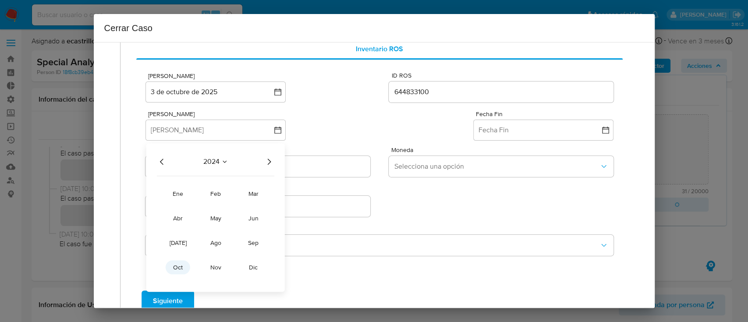
click at [182, 265] on span "oct" at bounding box center [178, 267] width 10 height 9
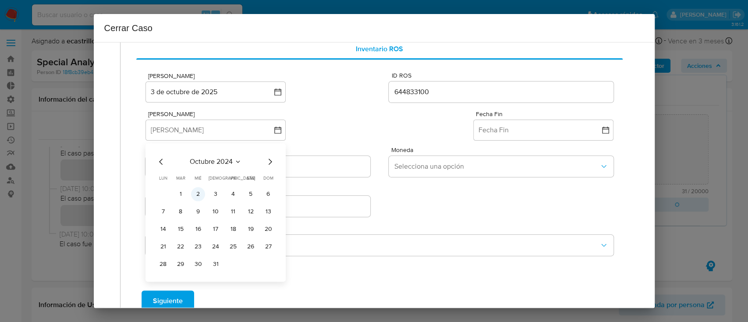
click at [192, 195] on button "2" at bounding box center [198, 194] width 14 height 14
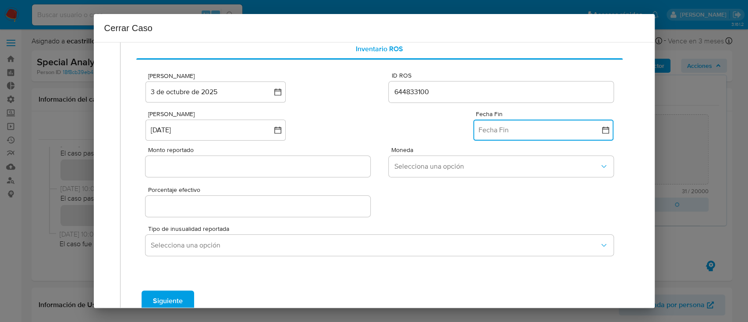
click at [498, 123] on button "Fecha Fin" at bounding box center [543, 130] width 140 height 21
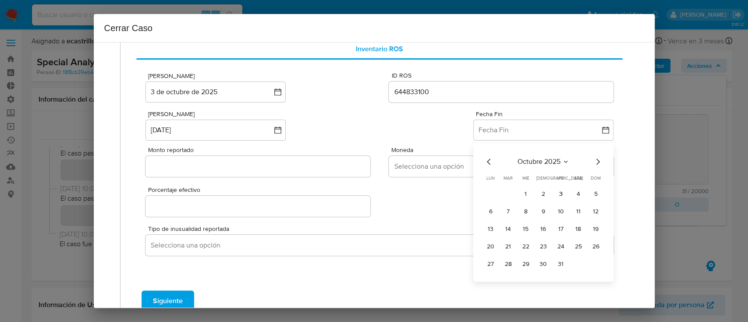
click at [484, 163] on icon "Mes anterior" at bounding box center [489, 162] width 11 height 11
click at [589, 246] on button "28" at bounding box center [596, 247] width 14 height 14
click at [233, 162] on input "Monto reportado" at bounding box center [258, 166] width 224 height 11
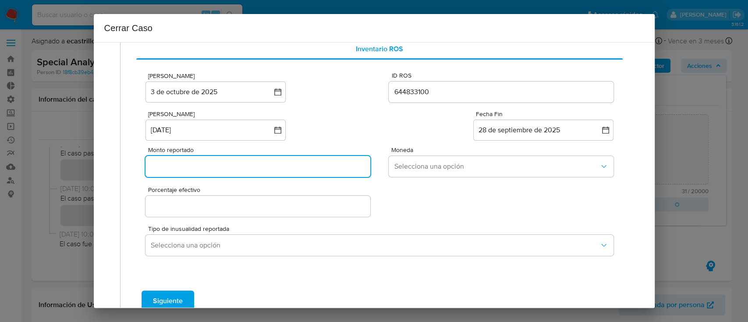
paste input "10244109"
type input "10244109"
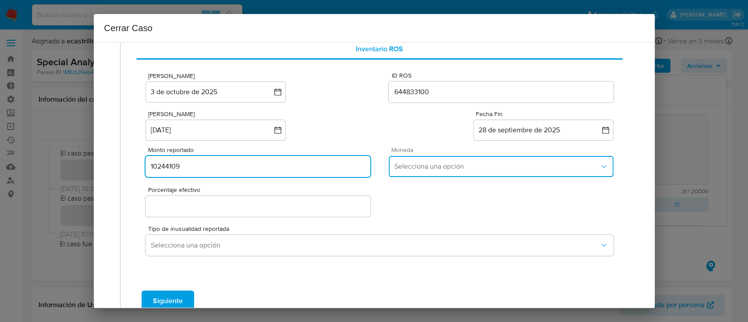
click at [400, 159] on button "Selecciona una opción" at bounding box center [501, 166] width 224 height 21
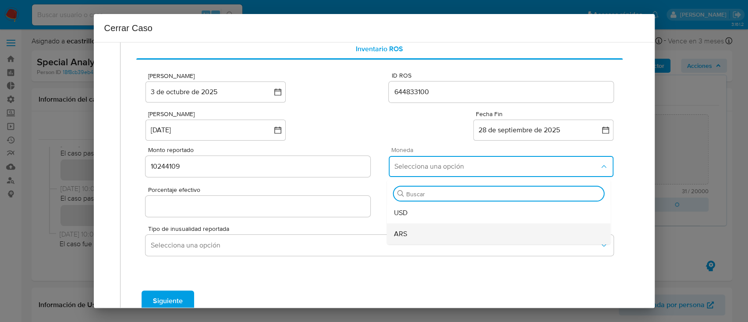
click at [421, 228] on div "ARS" at bounding box center [499, 234] width 210 height 21
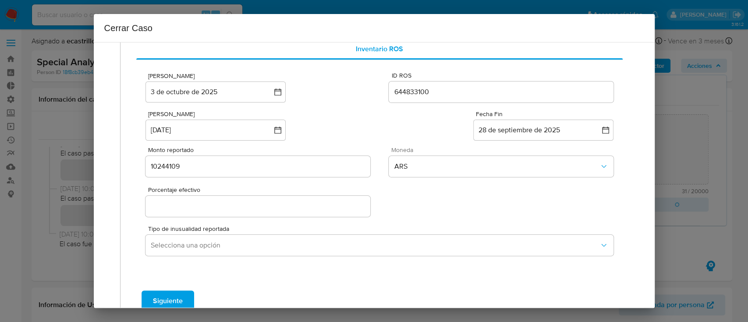
click at [209, 206] on input "Porcentaje efectivo" at bounding box center [258, 206] width 224 height 11
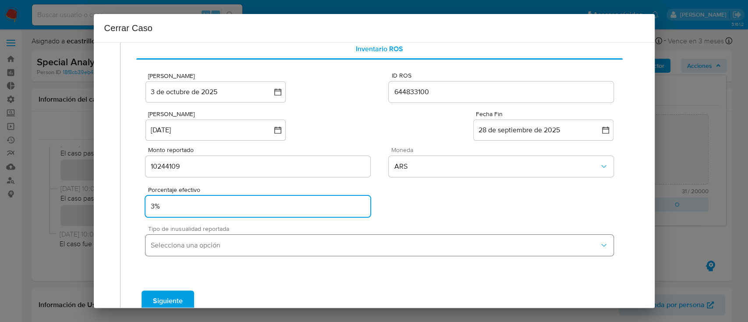
type input "3%"
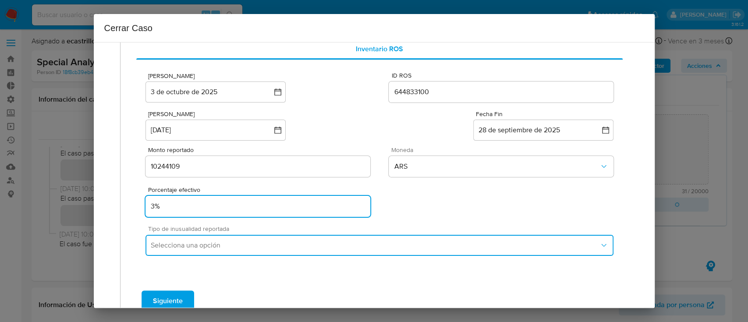
click at [215, 244] on span "Selecciona una opción" at bounding box center [375, 245] width 448 height 9
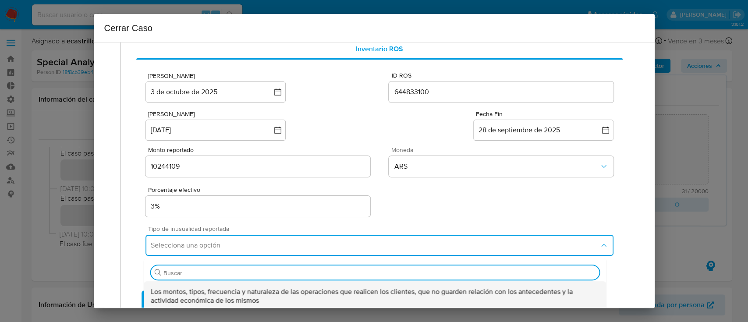
click at [220, 292] on span "Los montos, tipos, frecuencia y naturaleza de las operaciones que realicen los …" at bounding box center [375, 297] width 448 height 18
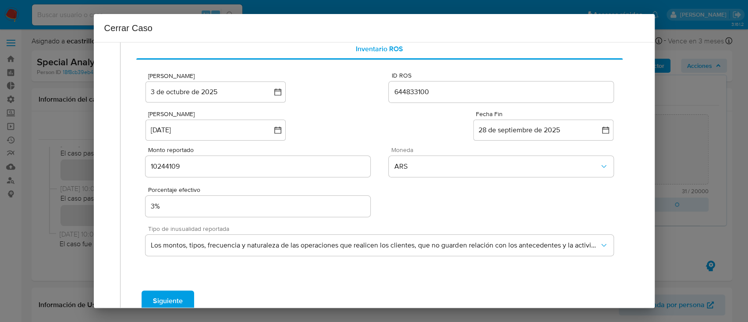
click at [174, 298] on span "Siguiente" at bounding box center [168, 301] width 30 height 19
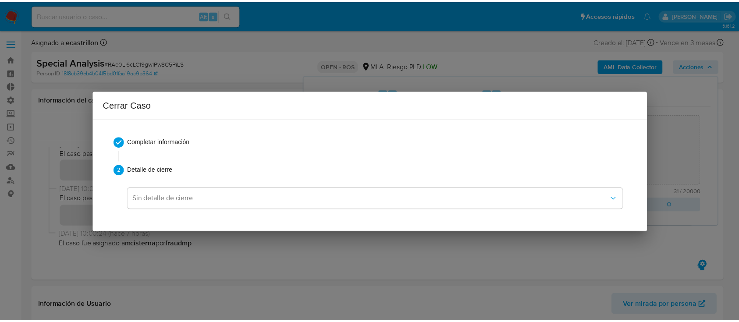
scroll to position [0, 0]
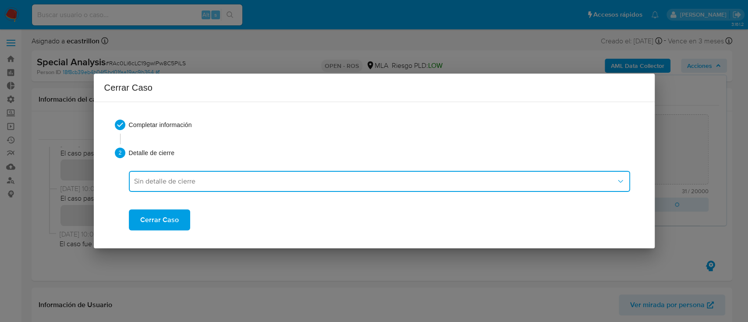
click at [153, 189] on button "Sin detalle de cierre" at bounding box center [380, 181] width 502 height 21
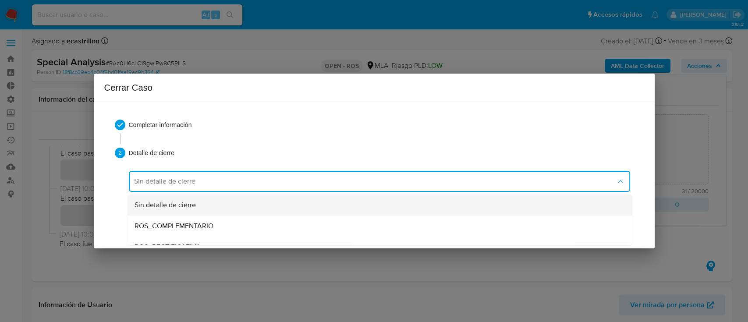
click at [167, 208] on span "Sin detalle de cierre" at bounding box center [164, 205] width 61 height 9
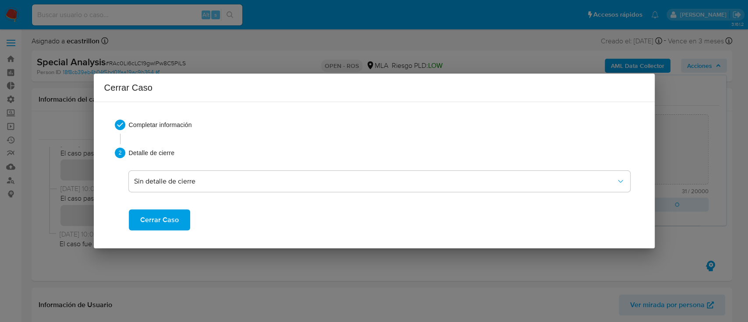
click at [166, 216] on span "Cerrar Caso" at bounding box center [159, 219] width 39 height 19
type textarea "Reportado bajo ID ROS 644833100"
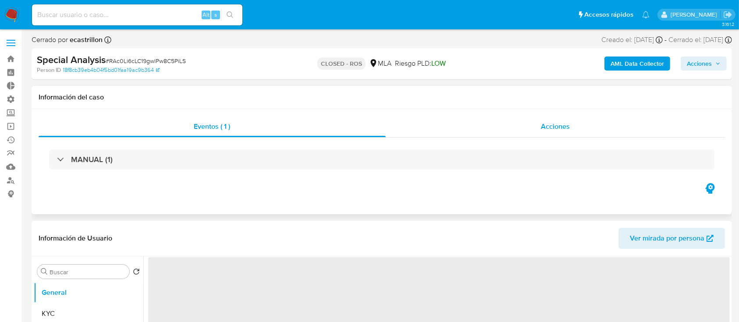
click at [444, 129] on div "Acciones" at bounding box center [556, 126] width 340 height 21
select select "10"
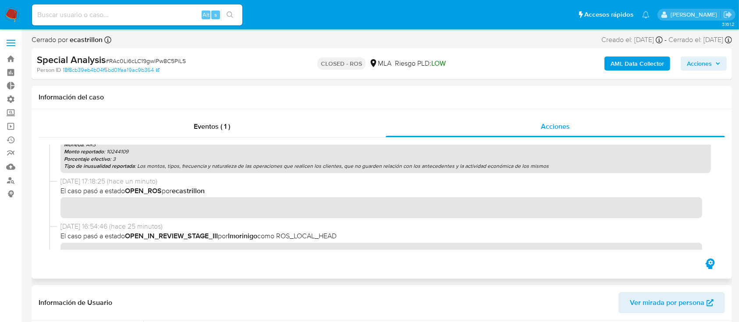
scroll to position [103, 0]
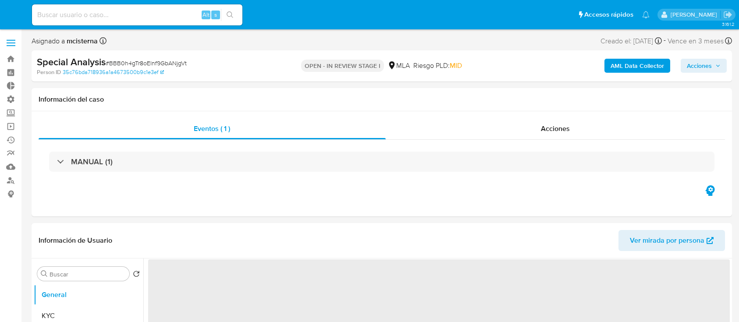
select select "10"
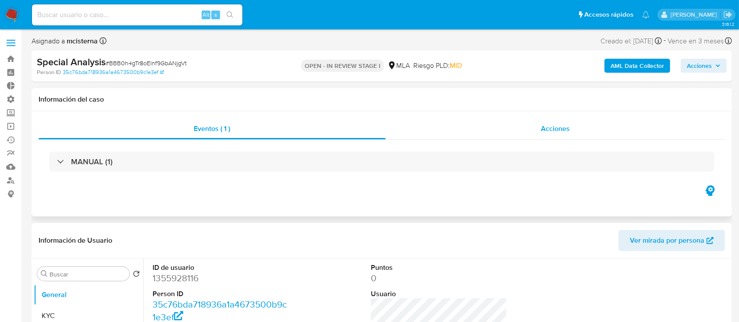
click at [530, 129] on div "Acciones" at bounding box center [556, 128] width 340 height 21
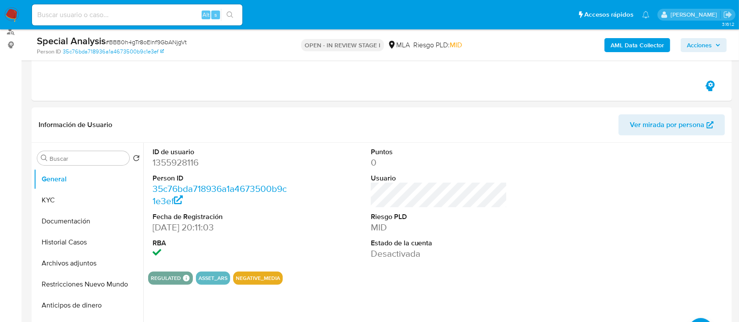
scroll to position [149, 0]
click at [58, 287] on button "Restricciones Nuevo Mundo" at bounding box center [85, 284] width 103 height 21
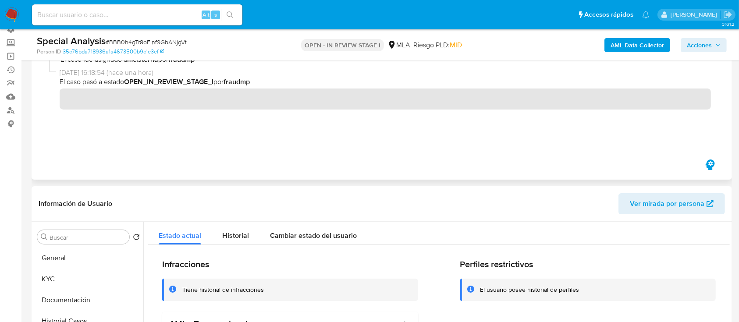
scroll to position [70, 0]
click at [65, 267] on button "General" at bounding box center [85, 258] width 103 height 21
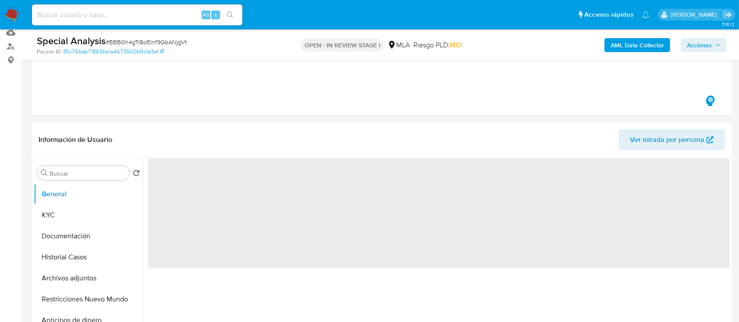
scroll to position [135, 0]
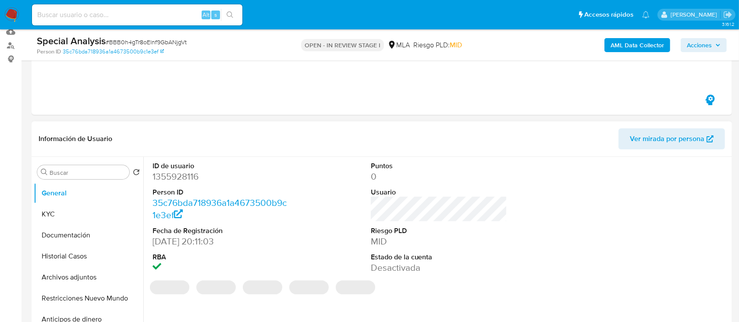
click at [158, 191] on dt "Person ID" at bounding box center [221, 193] width 137 height 10
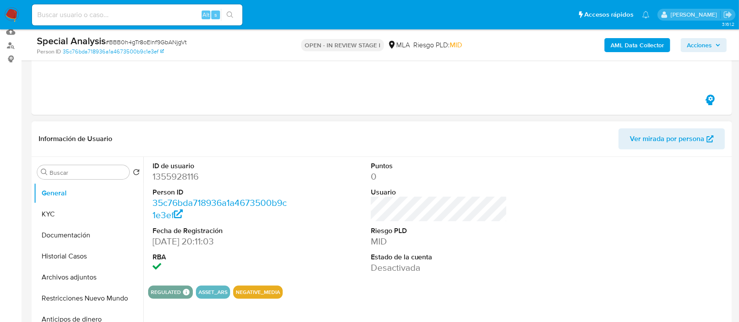
click at [168, 177] on dd "1355928116" at bounding box center [221, 177] width 137 height 12
copy dd "1355928116"
click at [176, 44] on span "# BBB0h4gTr8oElnf9GbANjgVt" at bounding box center [146, 42] width 81 height 9
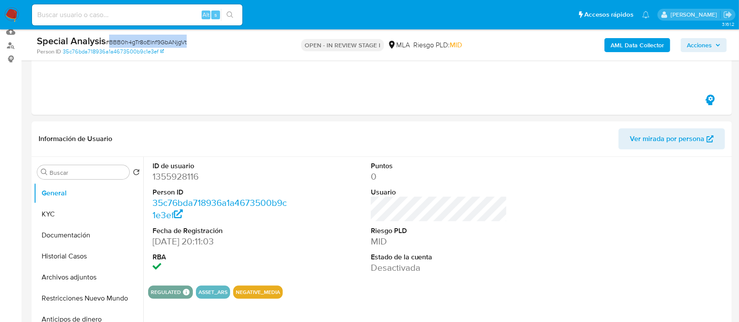
copy span "BBB0h4gTr8oElnf9GbANjgVt"
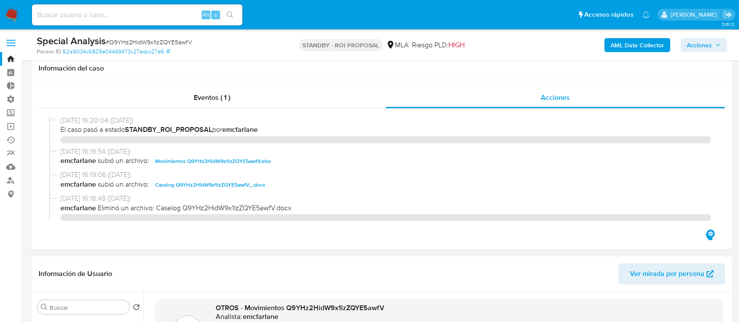
select select "10"
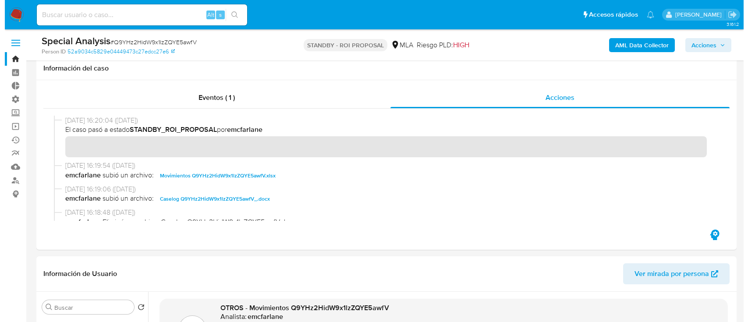
scroll to position [218, 0]
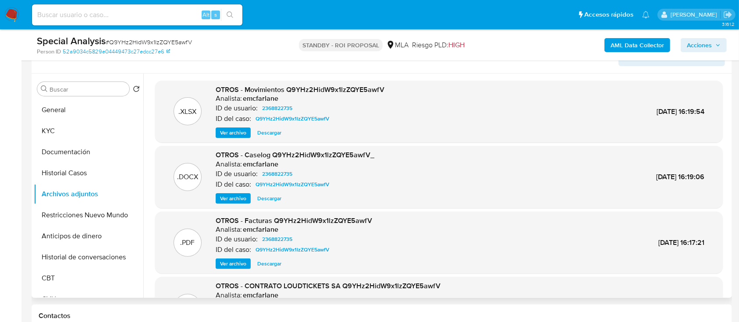
click at [241, 196] on span "Ver archivo" at bounding box center [233, 198] width 26 height 9
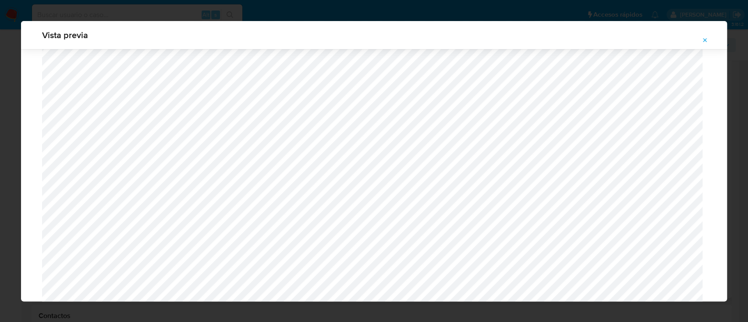
scroll to position [610, 0]
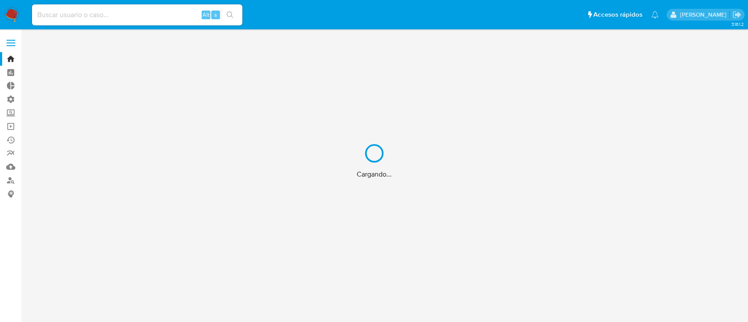
click at [9, 45] on div "Cargando..." at bounding box center [374, 161] width 748 height 322
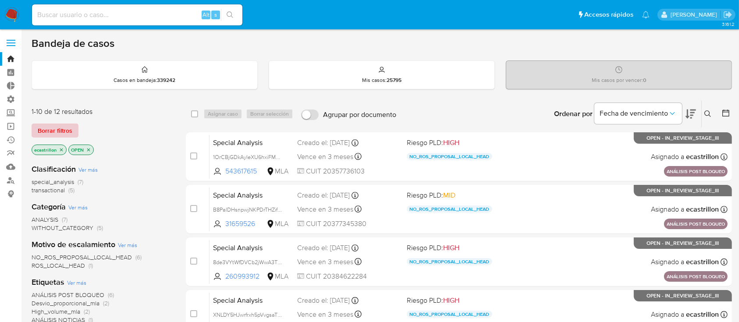
click at [53, 135] on span "Borrar filtros" at bounding box center [55, 131] width 35 height 12
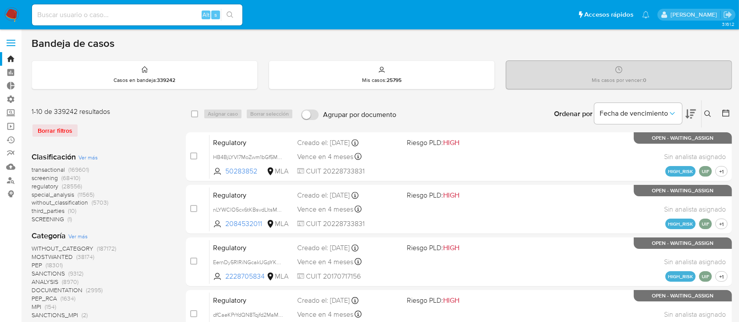
click at [9, 45] on span at bounding box center [11, 45] width 9 height 1
click at [0, 0] on input "checkbox" at bounding box center [0, 0] width 0 height 0
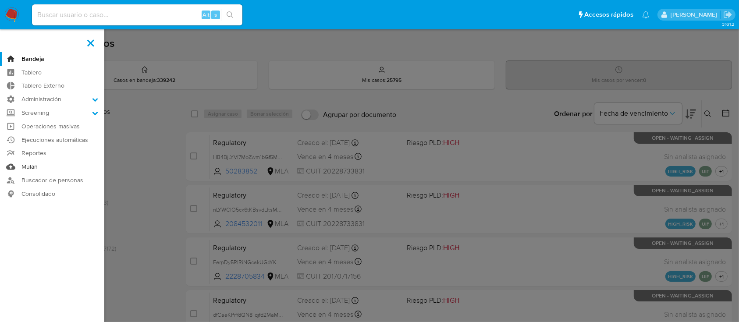
click at [48, 166] on link "Mulan" at bounding box center [52, 167] width 104 height 14
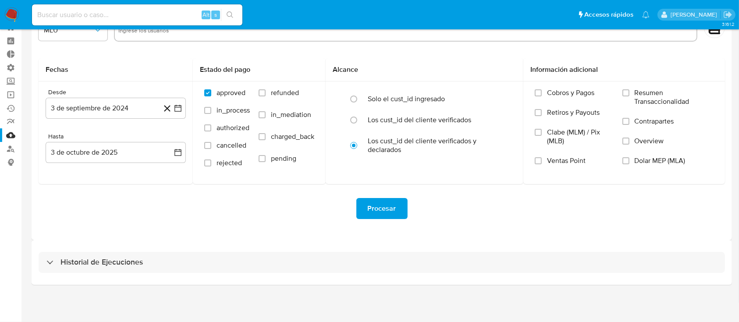
scroll to position [25, 0]
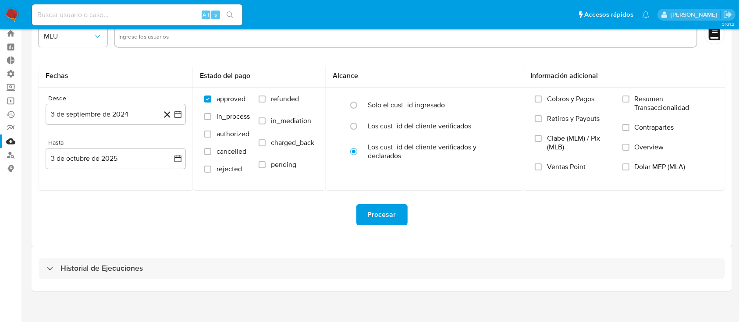
click at [151, 280] on div "Historial de Ejecuciones" at bounding box center [382, 268] width 701 height 45
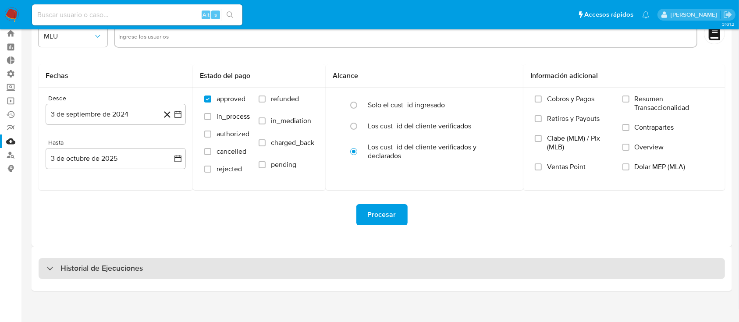
click at [137, 268] on h3 "Historial de Ejecuciones" at bounding box center [101, 268] width 82 height 11
select select "10"
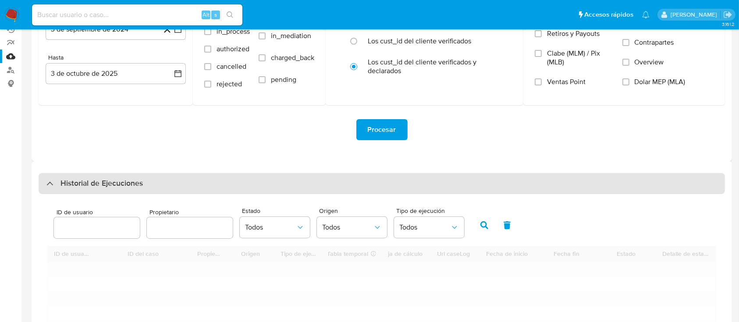
scroll to position [111, 0]
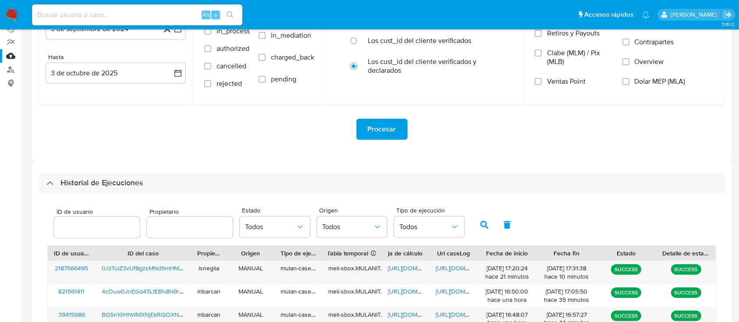
click at [121, 215] on div "ID de usuario" at bounding box center [97, 224] width 86 height 31
click at [110, 222] on input "number" at bounding box center [97, 227] width 86 height 11
paste input "1355928116"
click at [482, 228] on icon "button" at bounding box center [484, 225] width 8 height 8
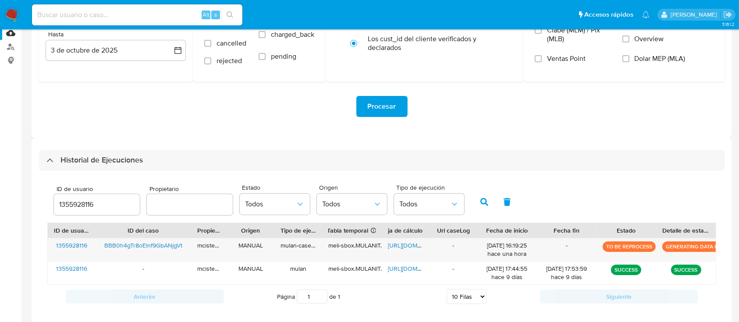
scroll to position [133, 0]
click at [118, 208] on input "1355928116" at bounding box center [97, 204] width 86 height 11
type input "1"
click at [192, 206] on input "text" at bounding box center [190, 204] width 86 height 11
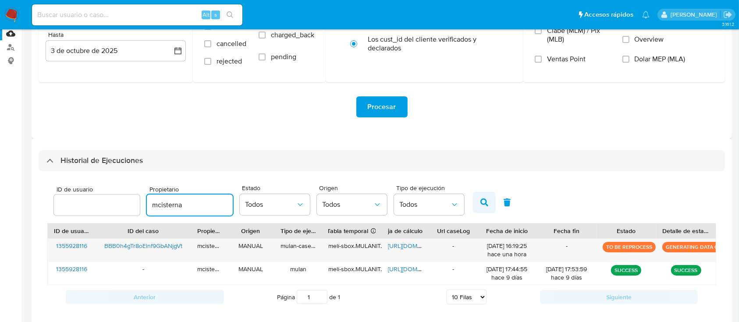
type input "mcisterna"
click at [485, 196] on button "button" at bounding box center [484, 202] width 23 height 21
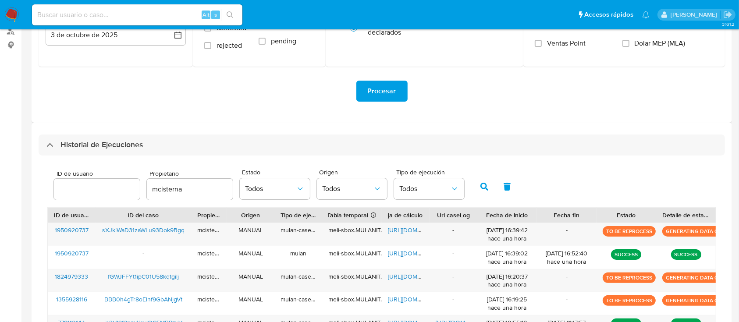
scroll to position [149, 0]
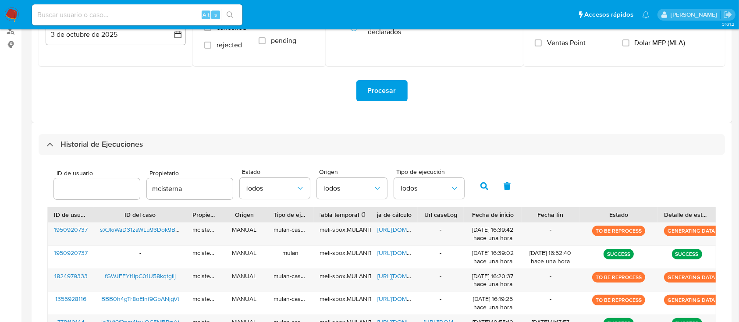
drag, startPoint x: 655, startPoint y: 217, endPoint x: 677, endPoint y: 215, distance: 22.5
click at [677, 215] on div "ID de usuario ID del caso Propietario Origen Tipo de ejecución Tabla temporal D…" at bounding box center [382, 214] width 668 height 15
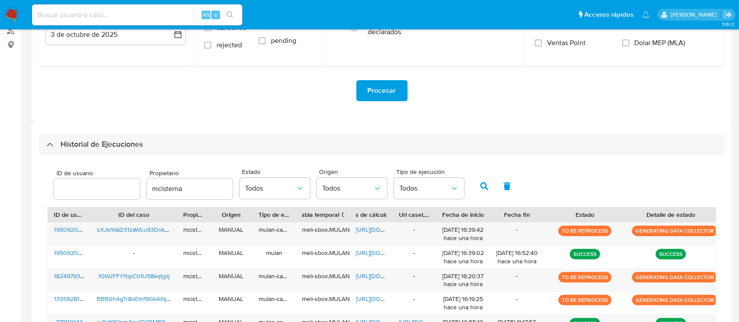
drag, startPoint x: 715, startPoint y: 211, endPoint x: 747, endPoint y: 202, distance: 33.6
click at [739, 202] on html "Pausado Ver notificaciones Alt s Accesos rápidos Presiona las siguientes teclas…" at bounding box center [369, 193] width 739 height 685
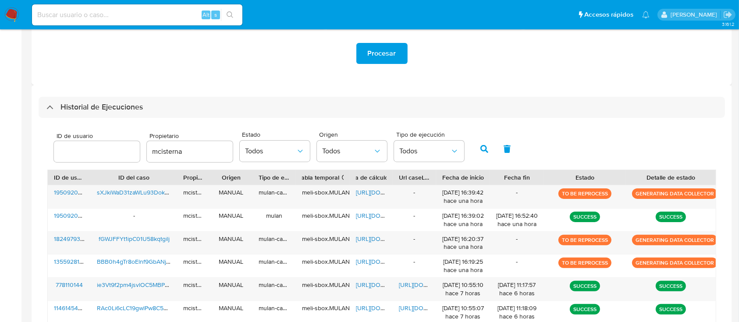
scroll to position [190, 0]
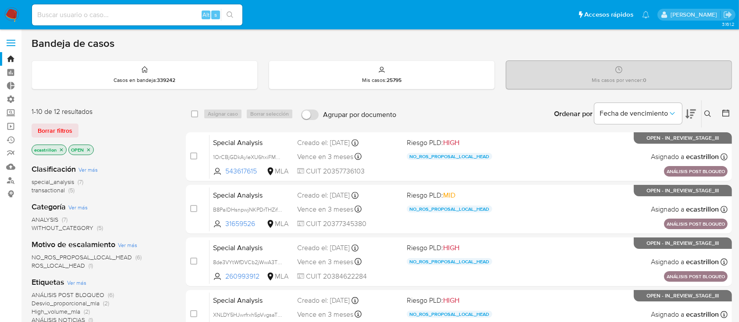
click at [12, 39] on span at bounding box center [11, 39] width 9 height 1
click at [0, 0] on input "checkbox" at bounding box center [0, 0] width 0 height 0
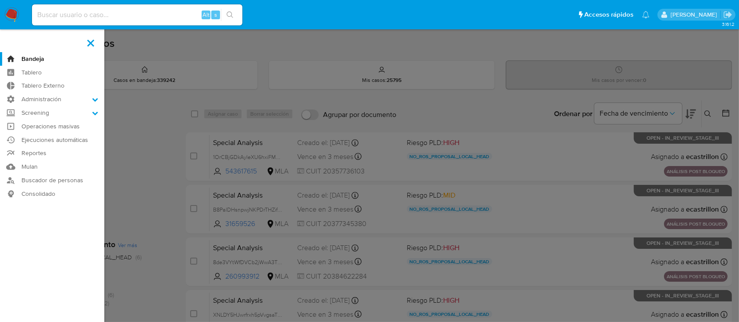
click at [89, 43] on span at bounding box center [90, 42] width 7 height 7
click at [0, 0] on input "checkbox" at bounding box center [0, 0] width 0 height 0
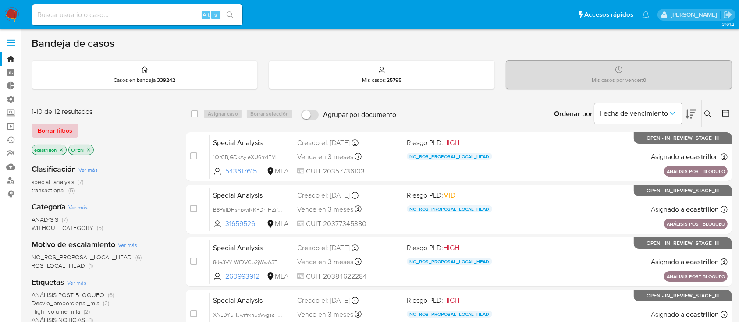
click at [42, 125] on span "Borrar filtros" at bounding box center [55, 131] width 35 height 12
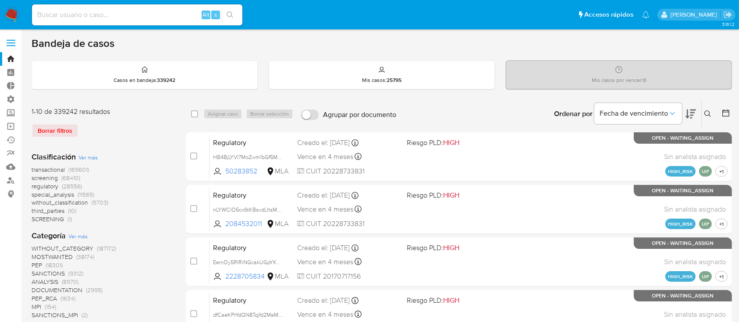
click at [711, 112] on icon at bounding box center [707, 113] width 7 height 7
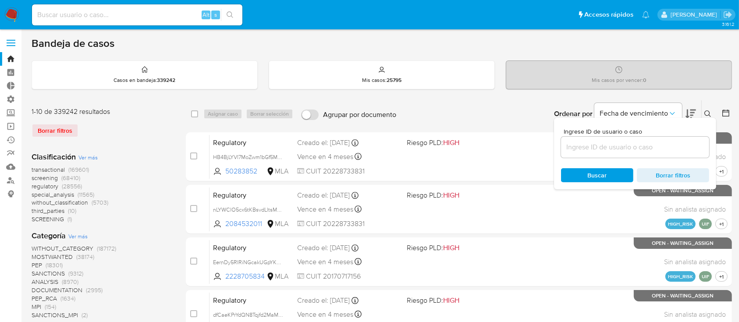
click at [662, 145] on input at bounding box center [635, 147] width 148 height 11
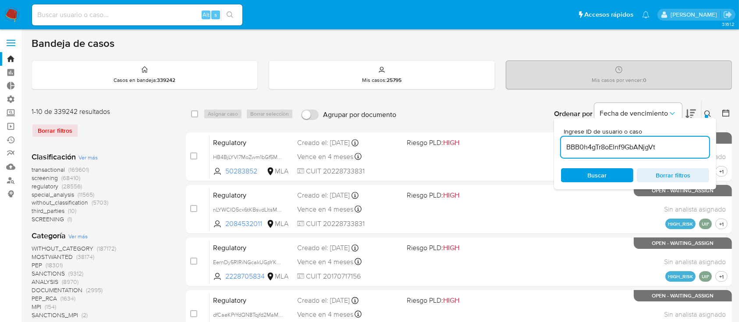
type input "BBB0h4gTr8oElnf9GbANjgVt"
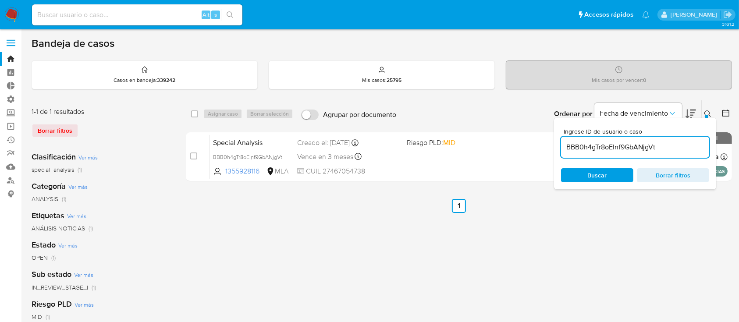
click at [709, 115] on icon at bounding box center [707, 113] width 7 height 7
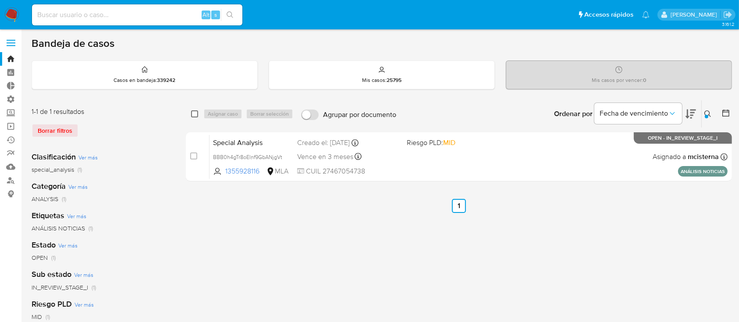
click at [195, 113] on input "checkbox" at bounding box center [194, 113] width 7 height 7
checkbox input "true"
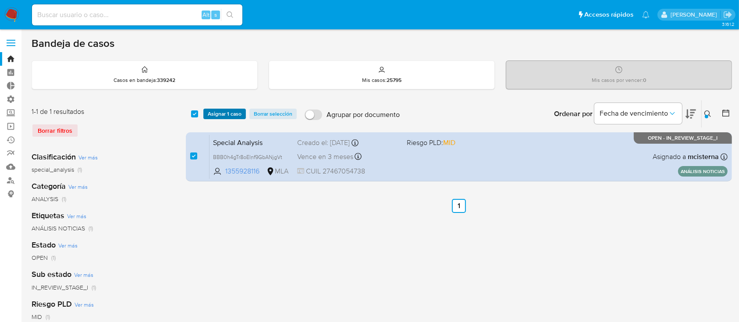
click at [221, 116] on span "Asignar 1 caso" at bounding box center [225, 114] width 34 height 9
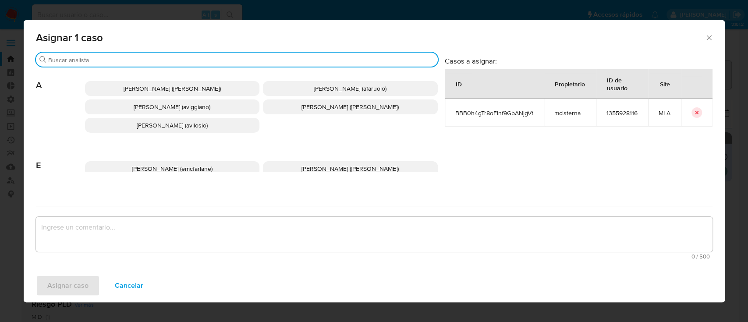
click at [210, 61] on input "Buscar" at bounding box center [241, 60] width 386 height 8
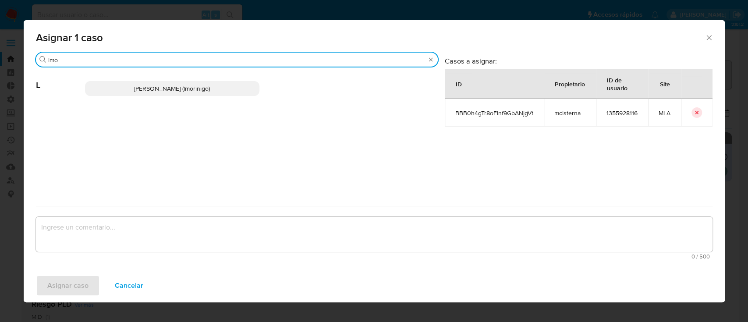
type input "lmo"
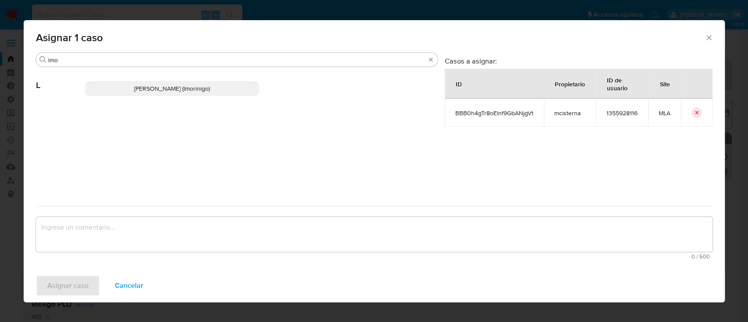
click at [200, 87] on span "[PERSON_NAME] (lmorinigo)" at bounding box center [172, 88] width 76 height 9
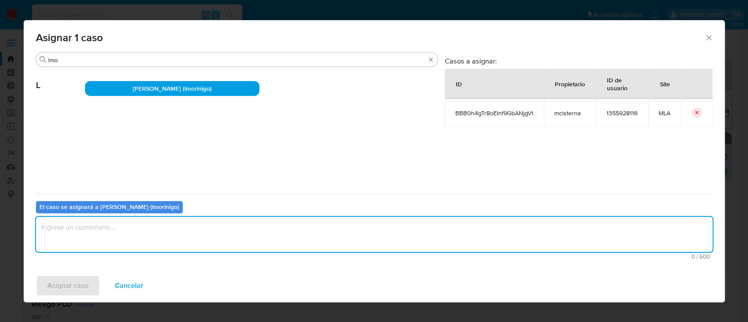
click at [177, 238] on textarea "assign-modal" at bounding box center [374, 234] width 677 height 35
type textarea "."
click at [67, 281] on span "Asignar caso" at bounding box center [67, 285] width 41 height 19
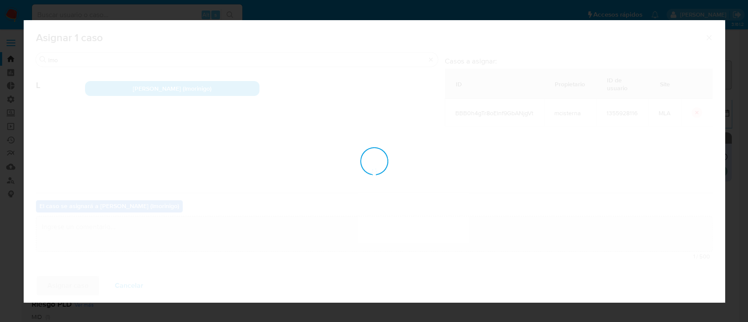
checkbox input "false"
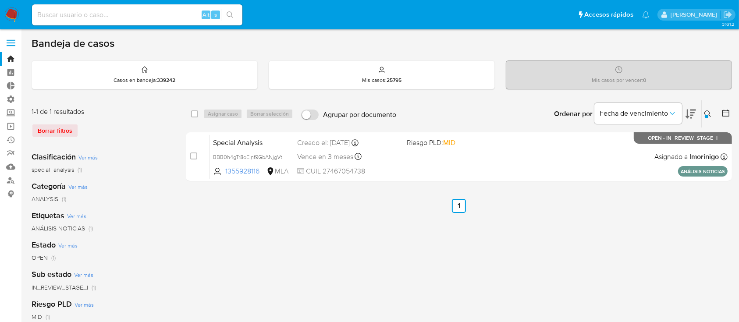
click at [708, 112] on icon at bounding box center [707, 113] width 7 height 7
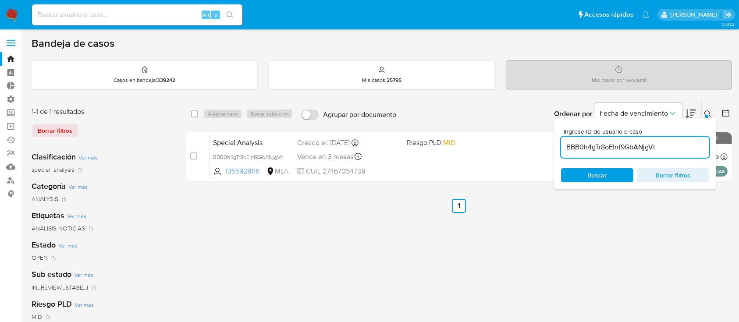
click at [669, 149] on input "BBB0h4gTr8oElnf9GbANjgVt" at bounding box center [635, 147] width 148 height 11
click at [708, 110] on icon at bounding box center [707, 113] width 7 height 7
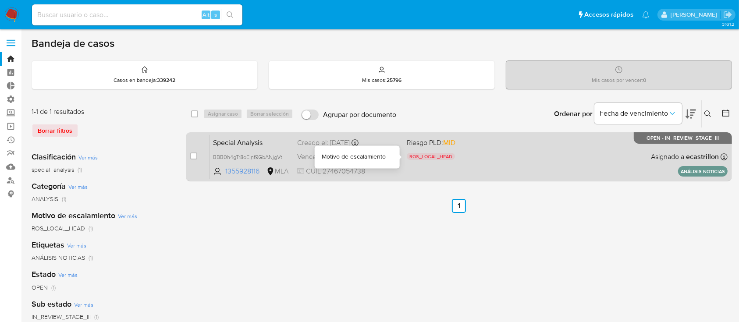
click at [498, 160] on div "ROS_LOCAL_HEAD" at bounding box center [458, 158] width 102 height 10
click at [536, 141] on div "Special Analysis BBB0h4gTr8oElnf9GbANjgVt 1355928116 MLA Riesgo PLD: MID ROS_LO…" at bounding box center [469, 157] width 518 height 44
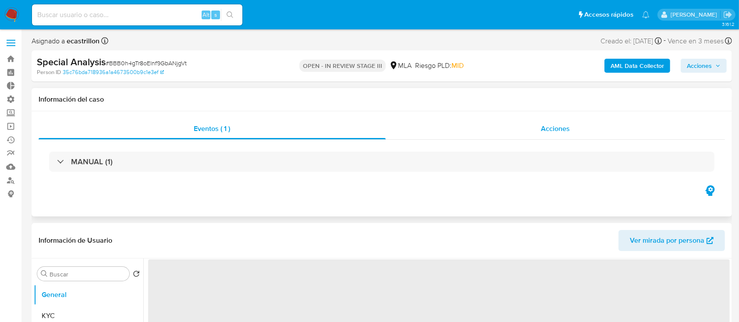
click at [558, 125] on span "Acciones" at bounding box center [555, 129] width 29 height 10
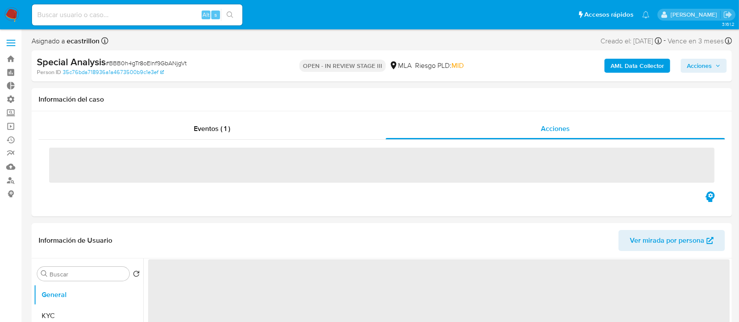
select select "10"
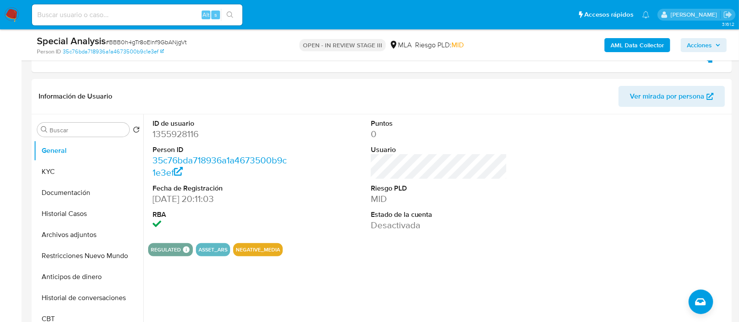
scroll to position [179, 0]
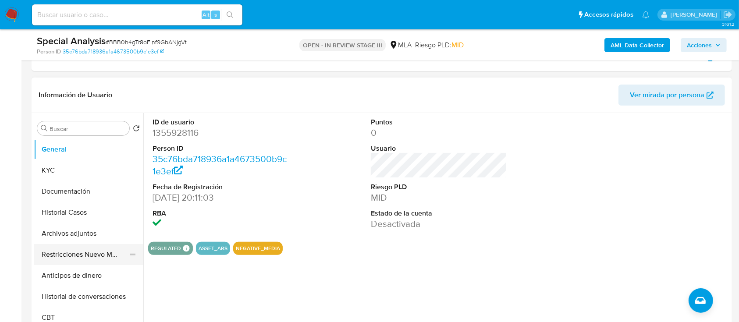
click at [59, 254] on button "Restricciones Nuevo Mundo" at bounding box center [85, 254] width 103 height 21
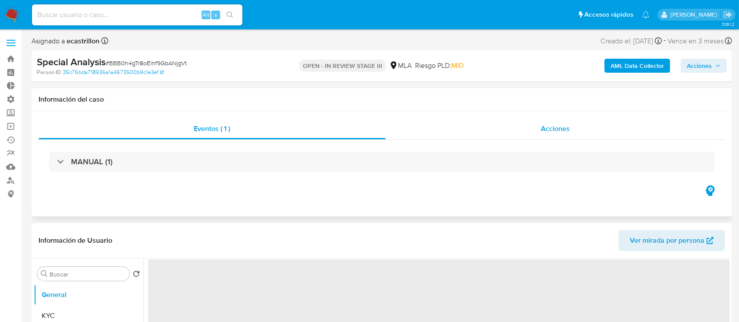
click at [494, 131] on div "Acciones" at bounding box center [556, 128] width 340 height 21
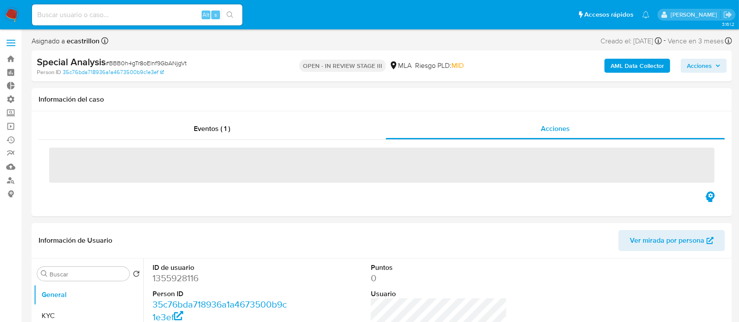
select select "10"
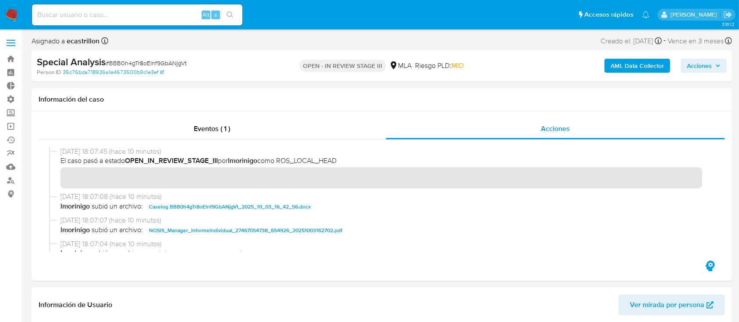
click at [704, 67] on span "Acciones" at bounding box center [699, 66] width 25 height 14
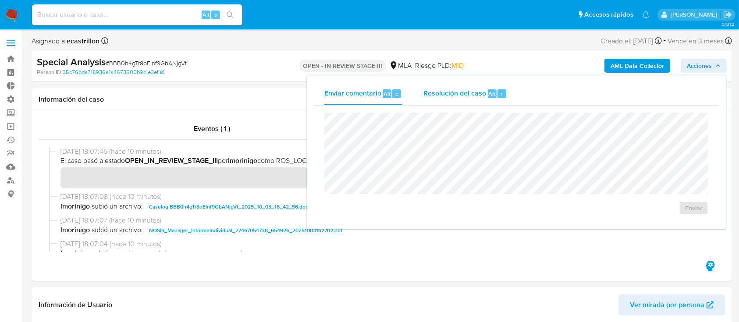
click at [450, 90] on span "Resolución del caso" at bounding box center [454, 94] width 63 height 10
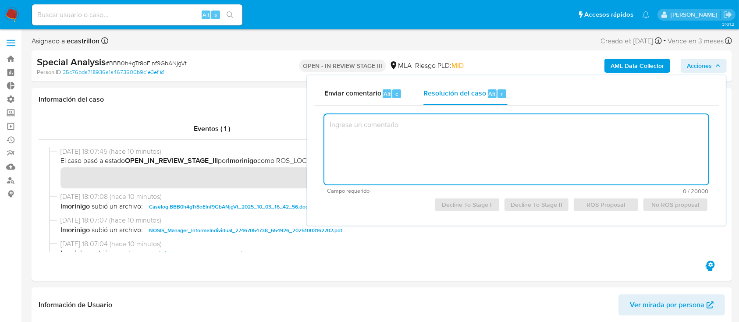
click at [446, 142] on textarea at bounding box center [516, 149] width 384 height 70
paste textarea "De acuerdo con el analisis y resolucion del caso."
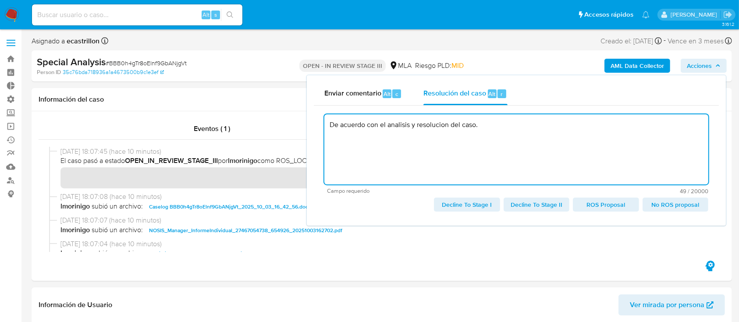
click at [604, 202] on span "ROS Proposal" at bounding box center [605, 205] width 53 height 12
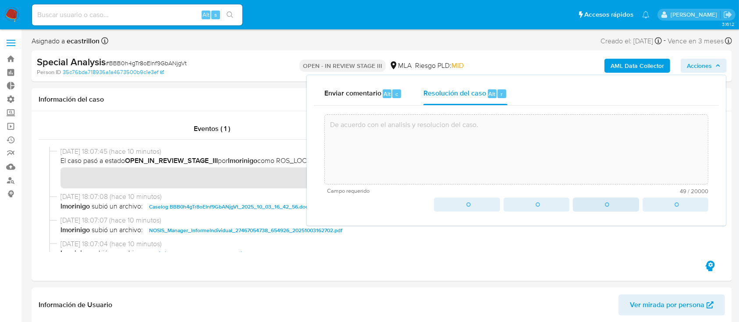
type textarea "De acuerdo con el analisis y resolucion del caso."
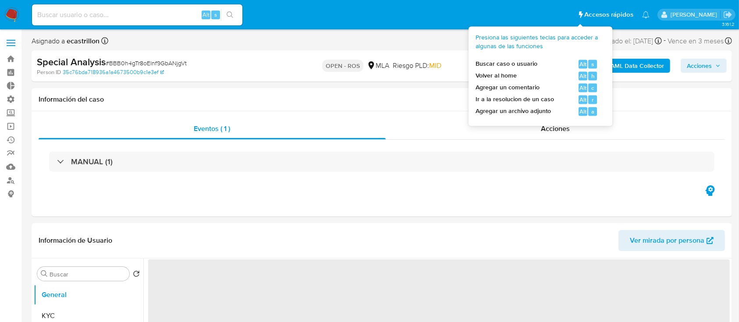
select select "10"
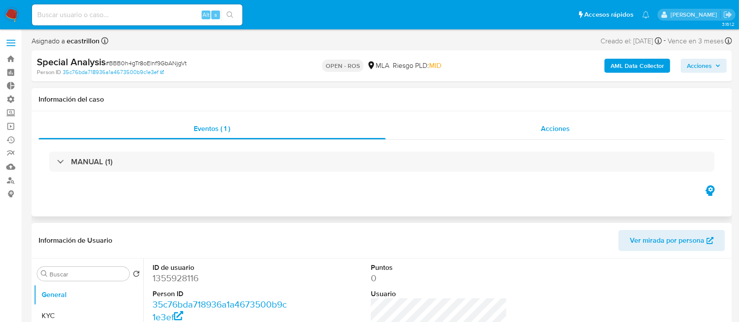
click at [540, 133] on div "Acciones" at bounding box center [556, 128] width 340 height 21
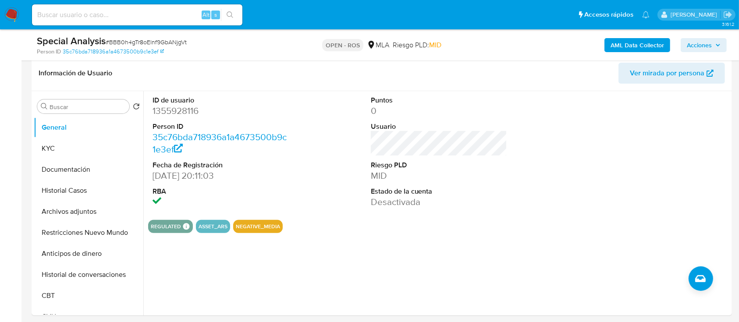
scroll to position [202, 0]
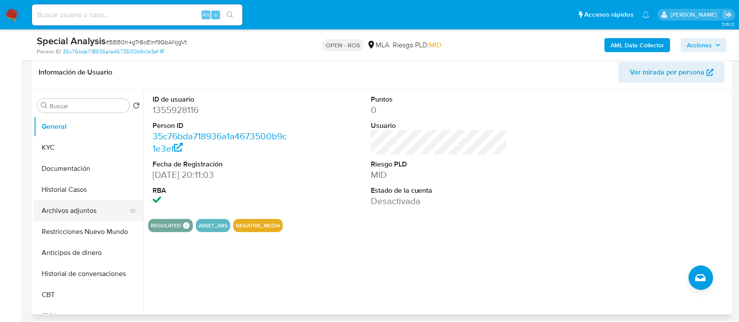
click at [60, 216] on button "Archivos adjuntos" at bounding box center [85, 210] width 103 height 21
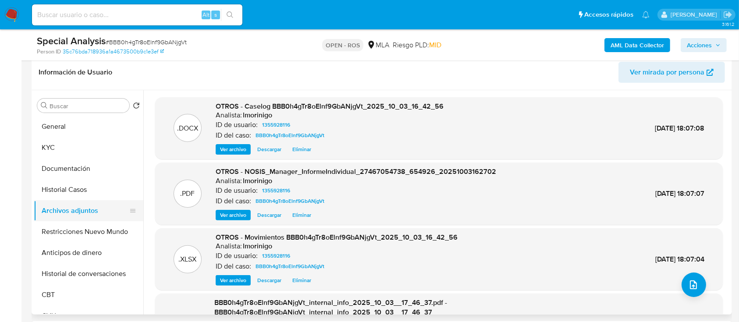
scroll to position [23, 0]
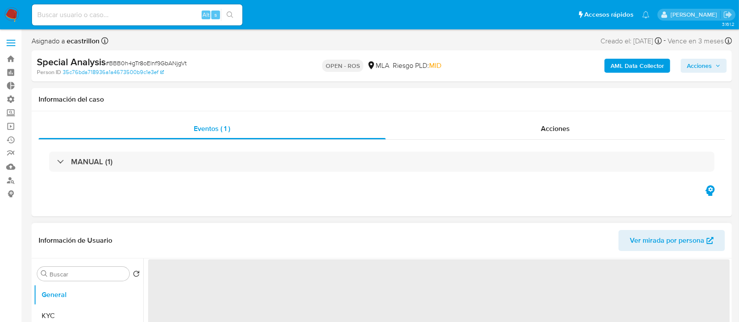
select select "10"
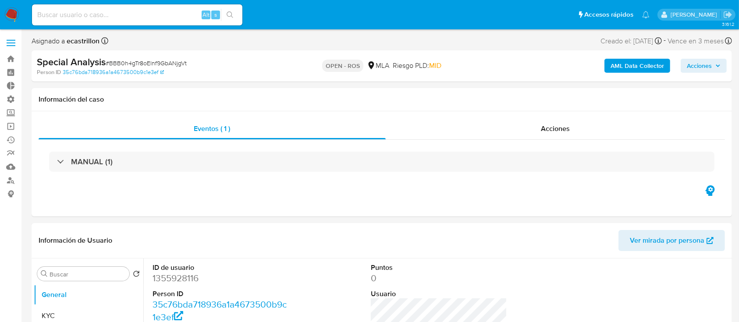
click at [702, 61] on span "Acciones" at bounding box center [699, 66] width 25 height 14
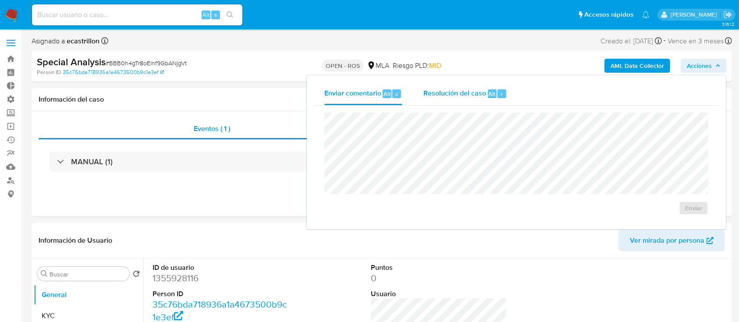
click at [470, 86] on div "Resolución del caso Alt r" at bounding box center [465, 93] width 84 height 23
click at [467, 139] on textarea at bounding box center [516, 149] width 383 height 70
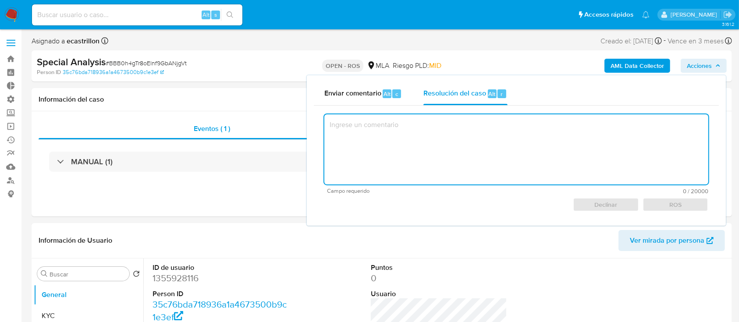
paste textarea "Reportado bajo ID ROS 644886369"
click at [676, 205] on span "ROS" at bounding box center [675, 205] width 53 height 12
type textarea "Reportado bajo ID ROS 644886369."
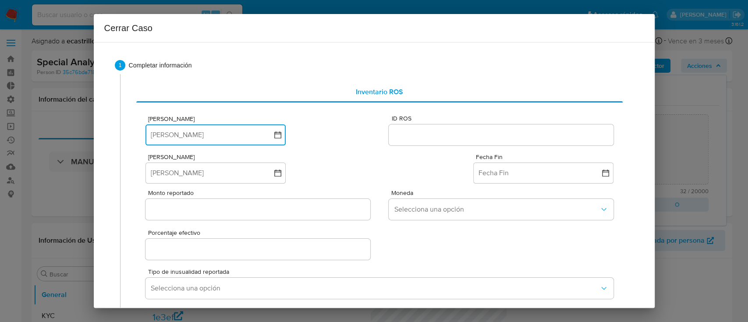
click at [206, 139] on button "Fecha ROS" at bounding box center [216, 135] width 140 height 21
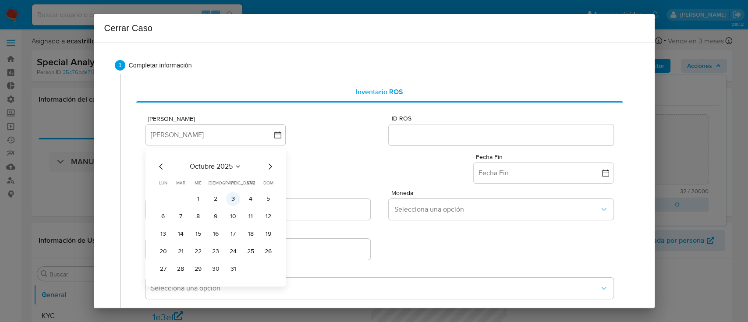
click at [237, 199] on button "3" at bounding box center [233, 199] width 14 height 14
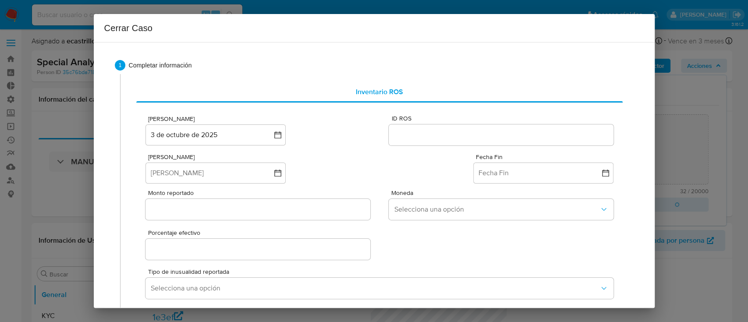
click at [464, 140] on input "ID ROS" at bounding box center [501, 134] width 224 height 11
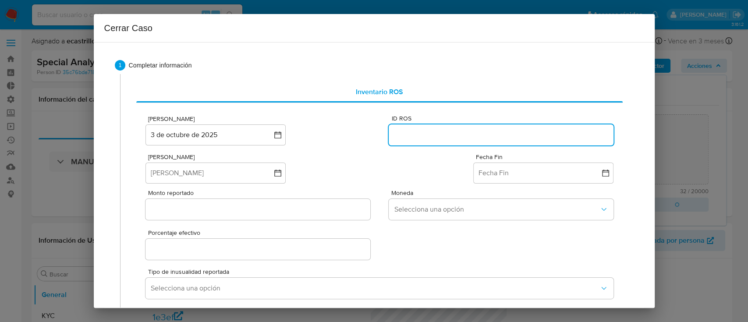
paste input "644886369"
type input "644886369"
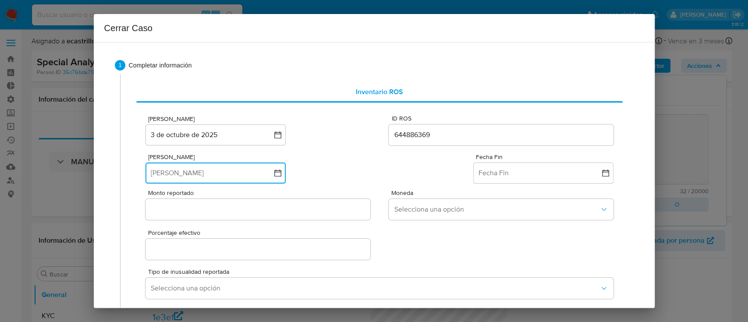
click at [225, 167] on button "[PERSON_NAME]" at bounding box center [216, 173] width 140 height 21
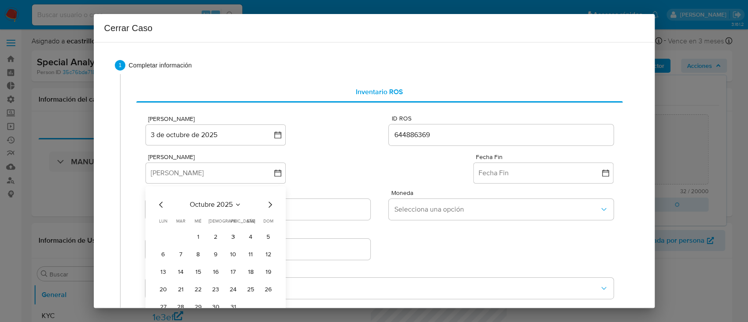
click at [217, 203] on span "octubre 2025" at bounding box center [211, 204] width 43 height 9
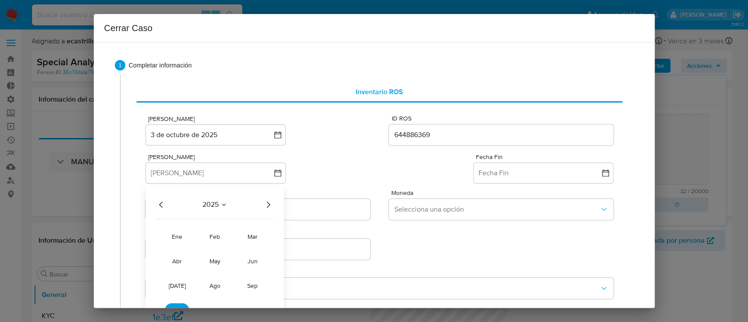
click at [160, 204] on icon "Año anterior" at bounding box center [161, 205] width 4 height 6
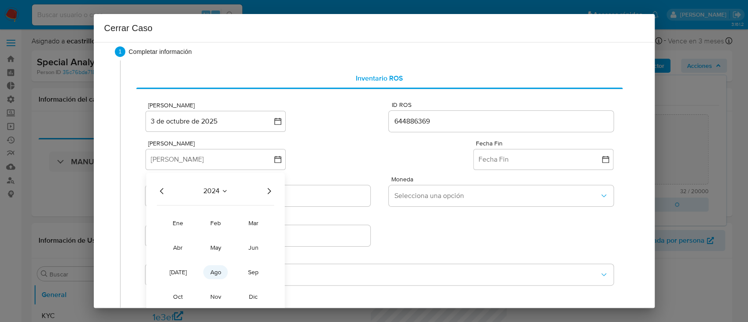
scroll to position [14, 0]
click at [186, 294] on button "oct" at bounding box center [178, 296] width 25 height 14
click at [179, 227] on button "1" at bounding box center [181, 223] width 14 height 14
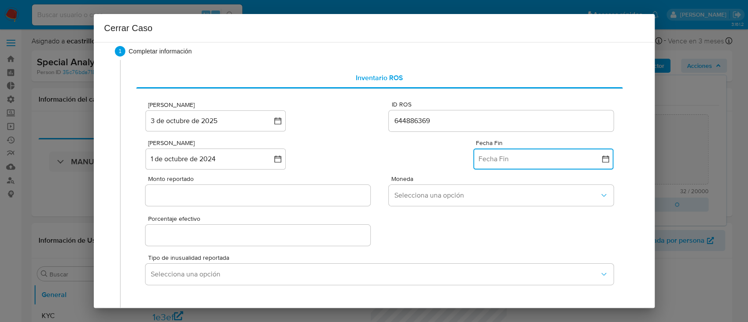
click at [494, 159] on button "Fecha Fin" at bounding box center [543, 159] width 140 height 21
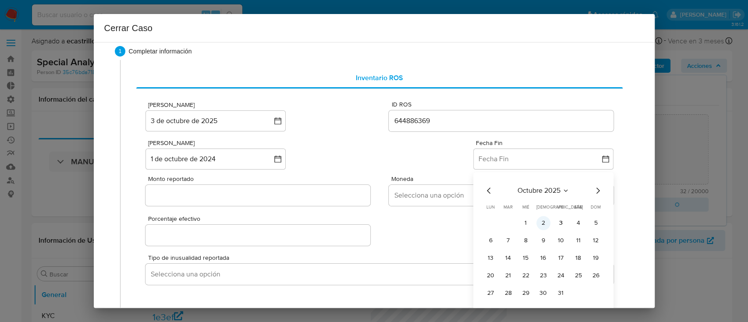
click at [537, 223] on button "2" at bounding box center [544, 223] width 14 height 14
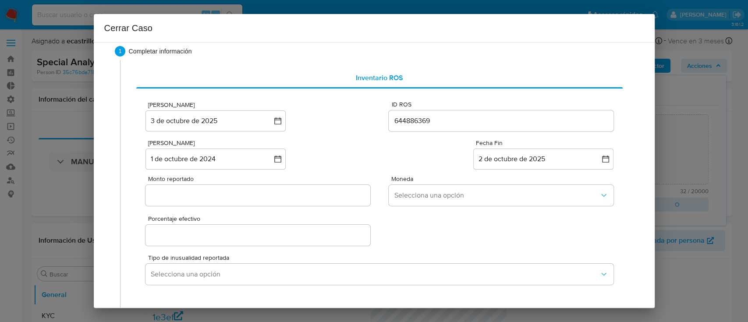
click at [176, 187] on div at bounding box center [258, 195] width 224 height 21
click at [178, 195] on input "Monto reportado" at bounding box center [258, 195] width 224 height 11
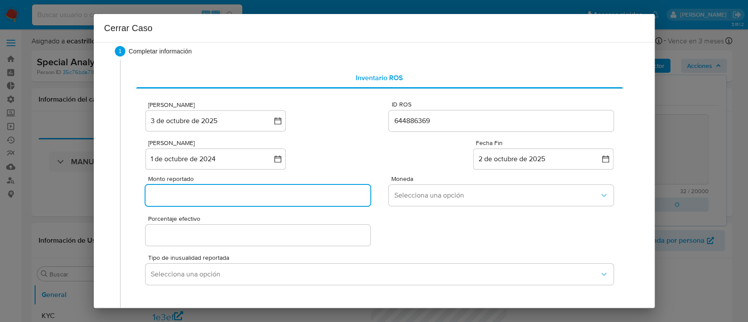
paste input "25409489"
type input "25409489"
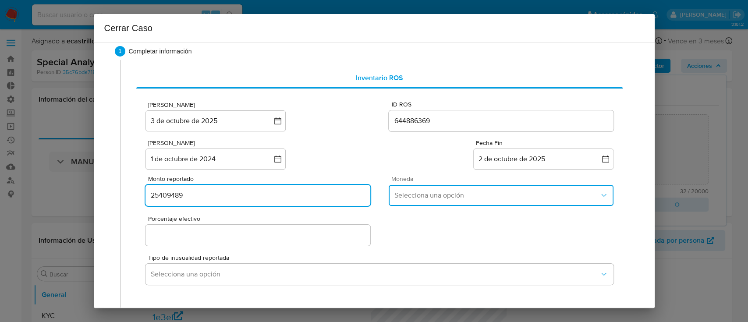
click at [403, 196] on span "Selecciona una opción" at bounding box center [496, 195] width 205 height 9
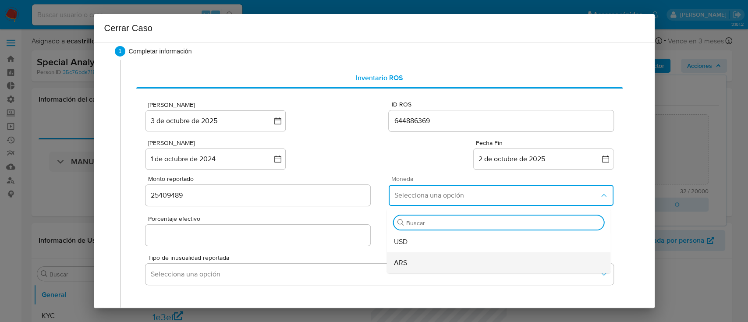
click at [419, 258] on div "ARS" at bounding box center [499, 263] width 210 height 21
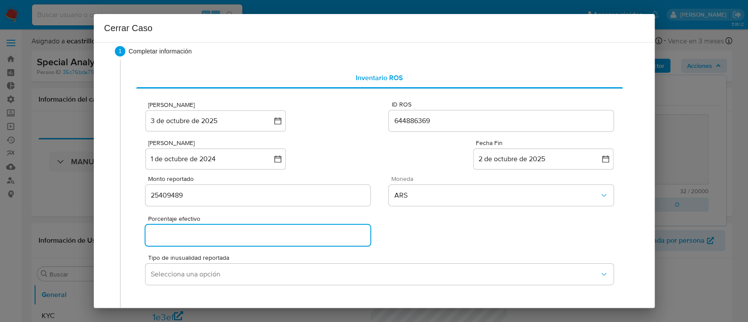
click at [221, 231] on input "Porcentaje efectivo" at bounding box center [258, 235] width 224 height 11
type input "0%"
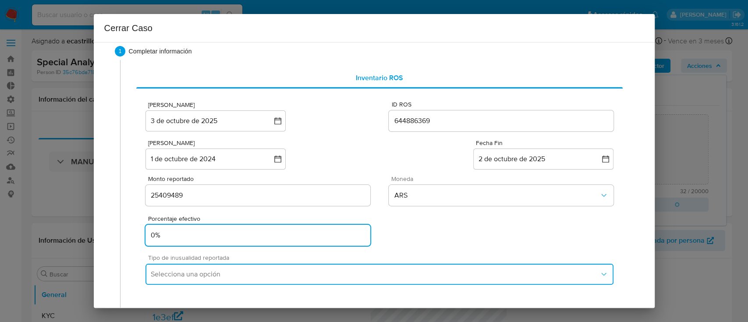
click at [195, 274] on span "Selecciona una opción" at bounding box center [375, 274] width 448 height 9
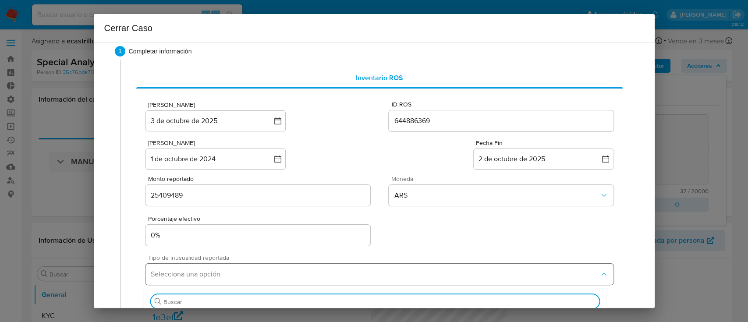
scroll to position [30, 0]
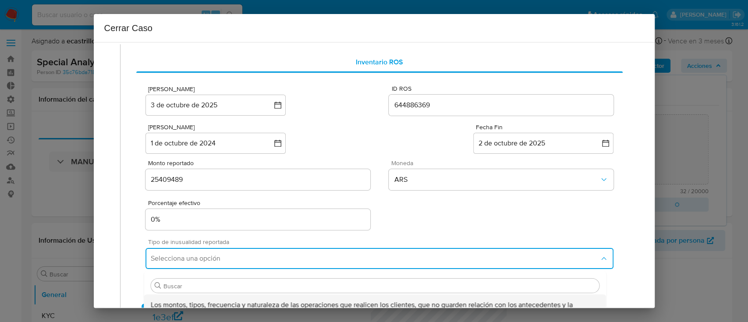
click at [203, 302] on span "Los montos, tipos, frecuencia y naturaleza de las operaciones que realicen los …" at bounding box center [375, 310] width 448 height 18
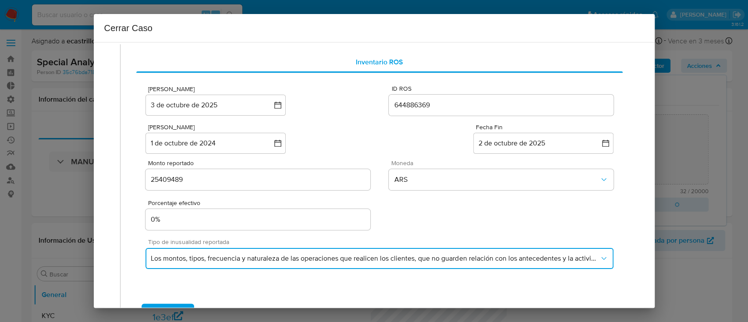
scroll to position [57, 0]
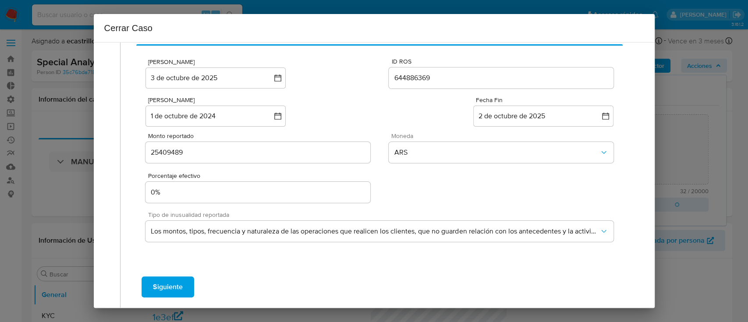
click at [171, 280] on span "Siguiente" at bounding box center [168, 286] width 30 height 19
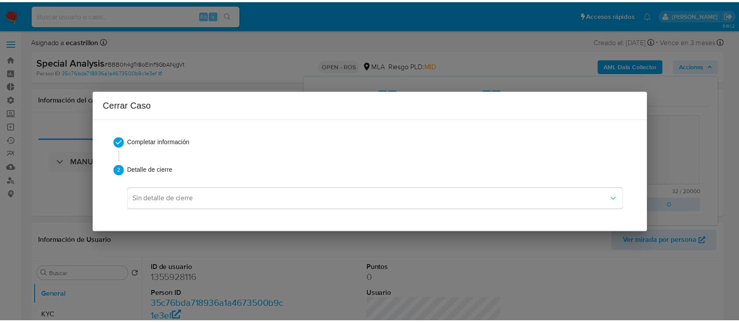
scroll to position [0, 0]
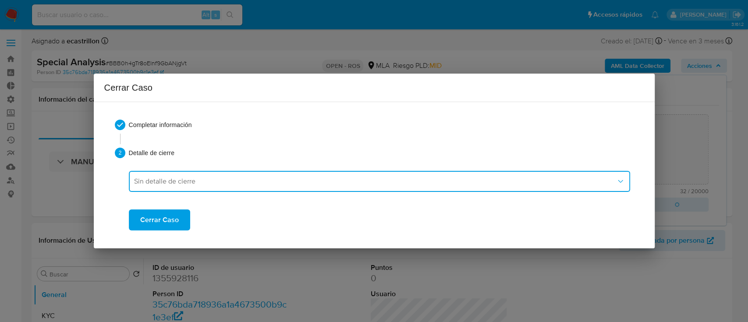
click at [161, 182] on span "Sin detalle de cierre" at bounding box center [375, 181] width 482 height 9
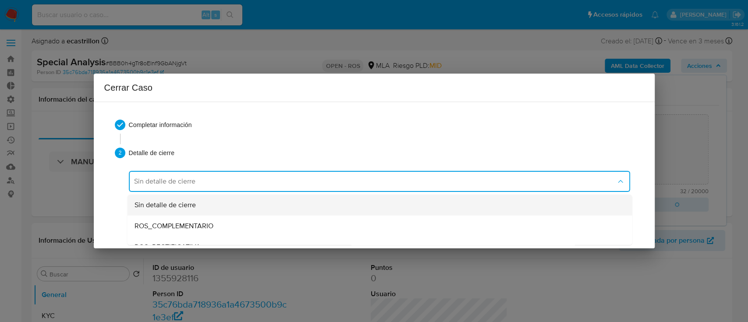
click at [173, 201] on span "Sin detalle de cierre" at bounding box center [164, 205] width 61 height 9
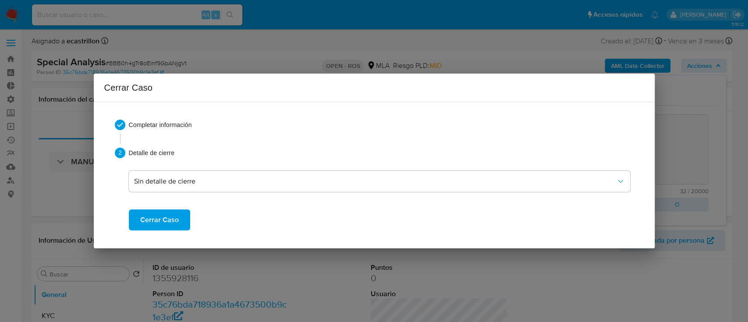
click at [169, 223] on span "Cerrar Caso" at bounding box center [159, 219] width 39 height 19
type textarea "Reportado bajo ID ROS 644886369."
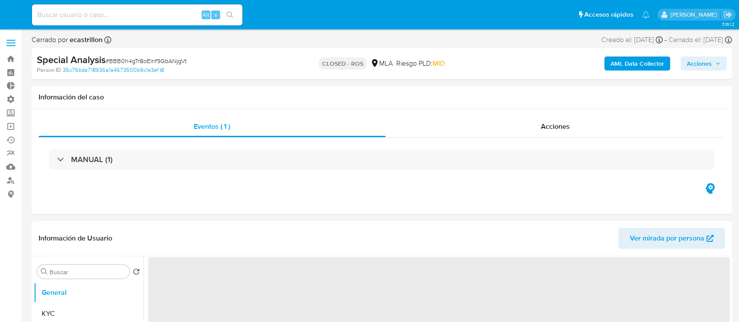
select select "10"
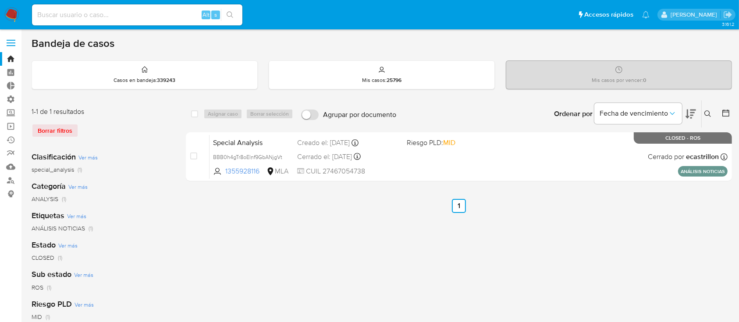
click at [74, 21] on div "Alt s" at bounding box center [137, 14] width 210 height 21
click at [75, 16] on input at bounding box center [137, 14] width 210 height 11
paste input "sXJkiWaD31zaWLu93Dok9Bgq"
type input "sXJkiWaD31zaWLu93Dok9Bgq"
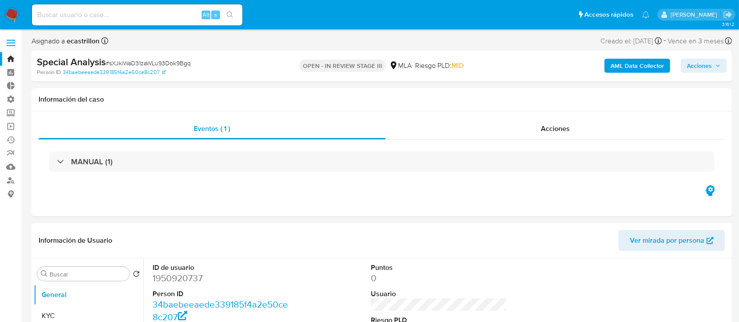
select select "10"
click at [145, 12] on input at bounding box center [137, 14] width 210 height 11
paste input "fGWJFFYt1ipC01U58kqtgilj"
type input "fGWJFFYt1ipC01U58kqtgilj"
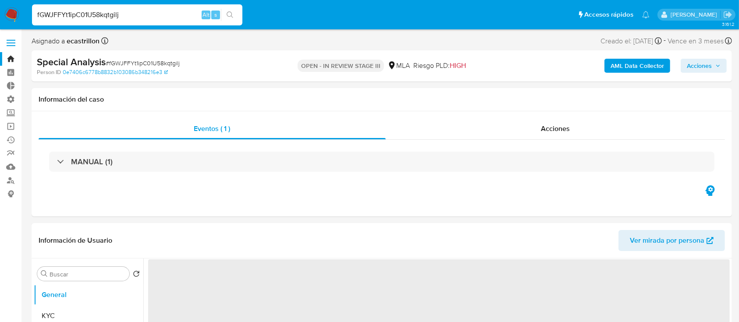
select select "10"
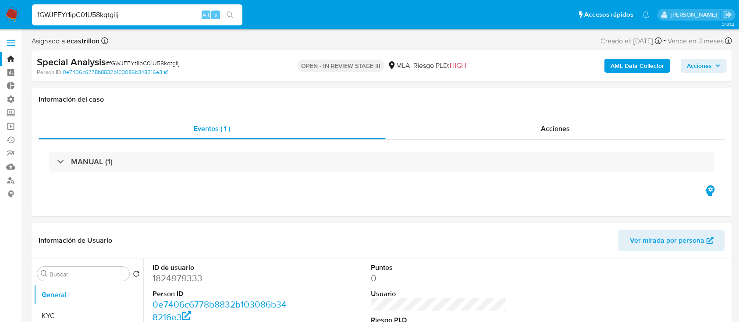
click at [7, 57] on link "Bandeja" at bounding box center [52, 59] width 104 height 14
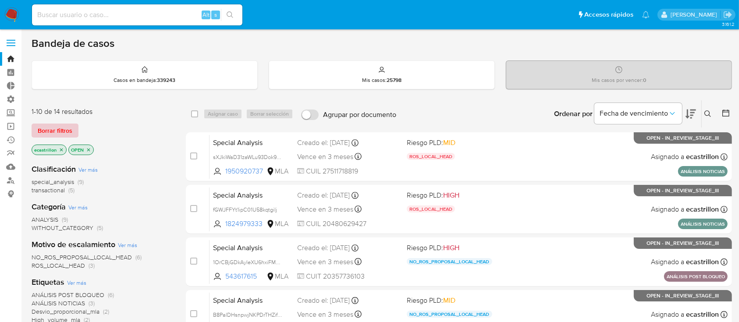
click at [50, 130] on span "Borrar filtros" at bounding box center [55, 131] width 35 height 12
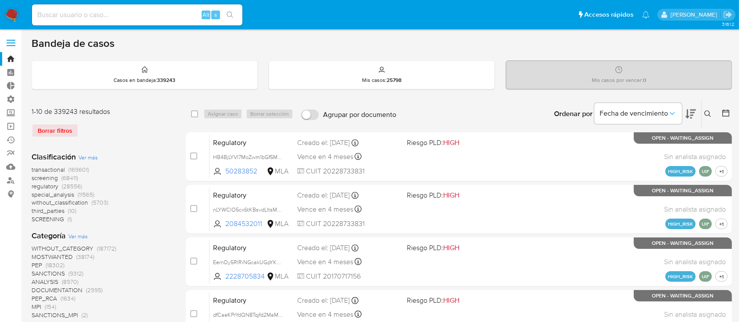
click at [708, 113] on icon at bounding box center [707, 113] width 7 height 7
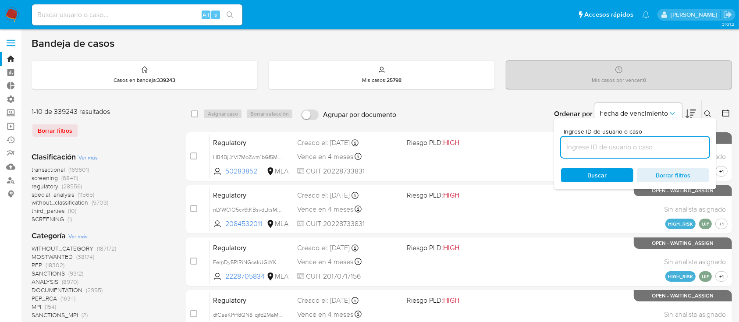
click at [693, 149] on input at bounding box center [635, 147] width 148 height 11
type input "1950920737"
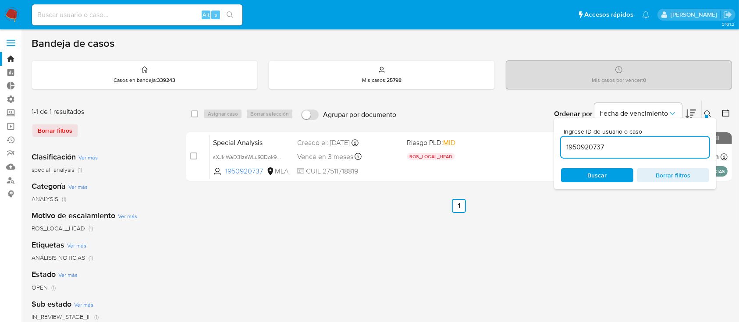
click at [704, 114] on button at bounding box center [709, 114] width 14 height 11
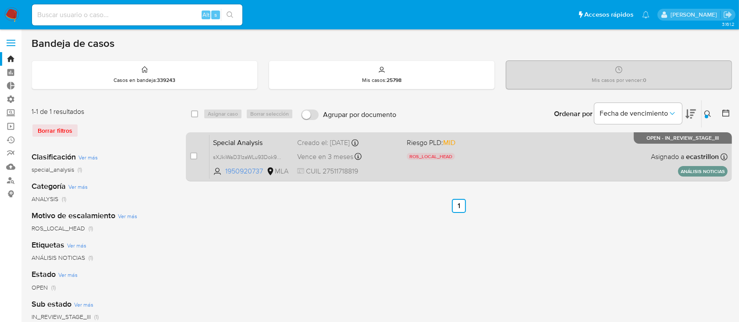
click at [584, 174] on div "Special Analysis sXJkiWaD31zaWLu93Dok9Bgq 1950920737 MLA Riesgo PLD: MID ROS_LO…" at bounding box center [469, 157] width 518 height 44
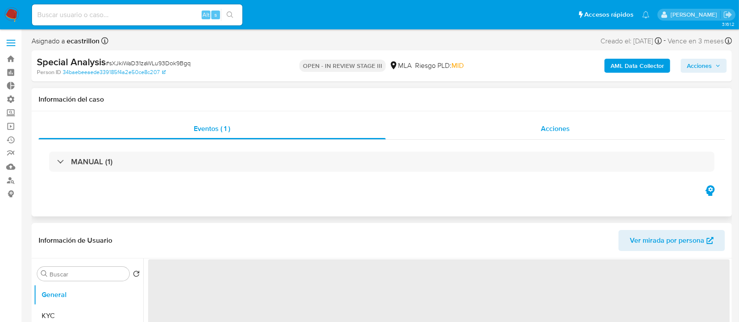
click at [515, 128] on div "Acciones" at bounding box center [556, 128] width 340 height 21
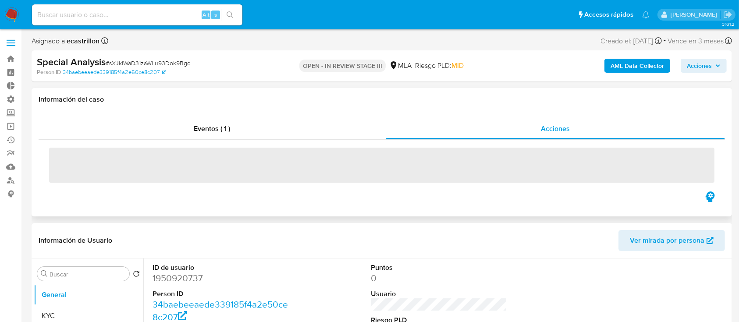
select select "10"
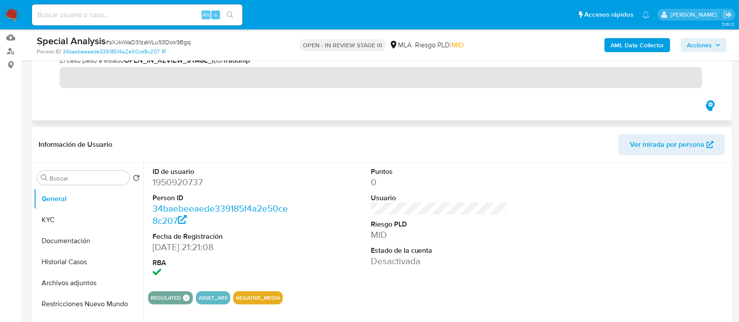
scroll to position [154, 0]
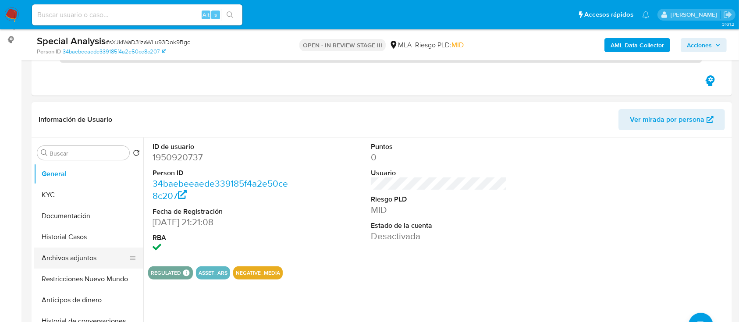
click at [53, 254] on button "Archivos adjuntos" at bounding box center [85, 258] width 103 height 21
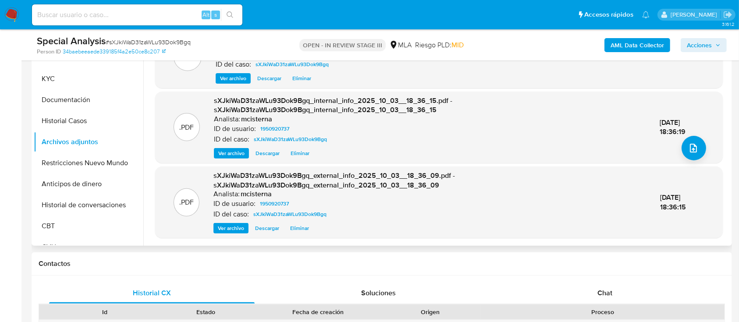
scroll to position [0, 0]
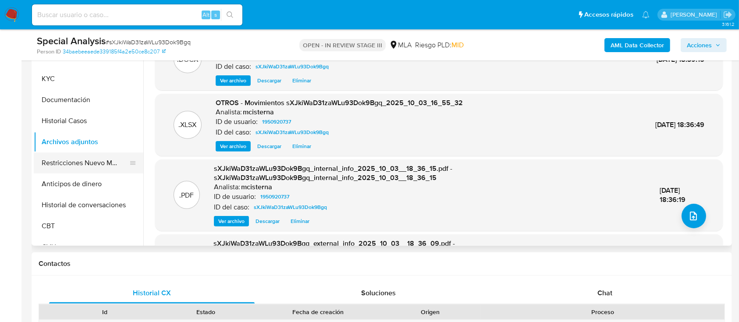
click at [73, 167] on button "Restricciones Nuevo Mundo" at bounding box center [85, 163] width 103 height 21
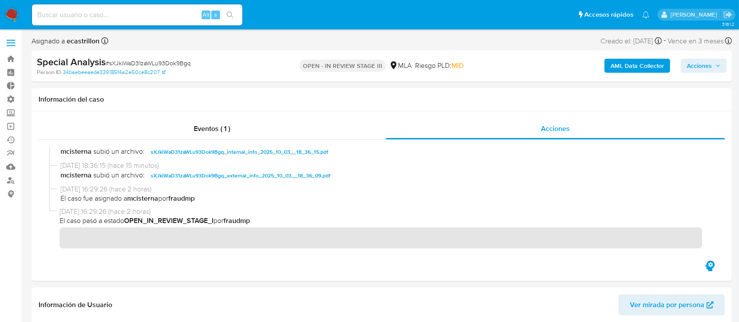
click at [698, 65] on span "Acciones" at bounding box center [699, 66] width 25 height 14
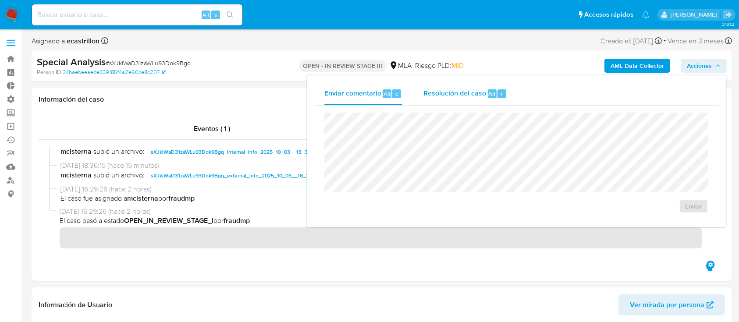
click at [446, 99] on div "Resolución del caso Alt r" at bounding box center [465, 93] width 84 height 23
click at [427, 144] on textarea at bounding box center [516, 149] width 383 height 70
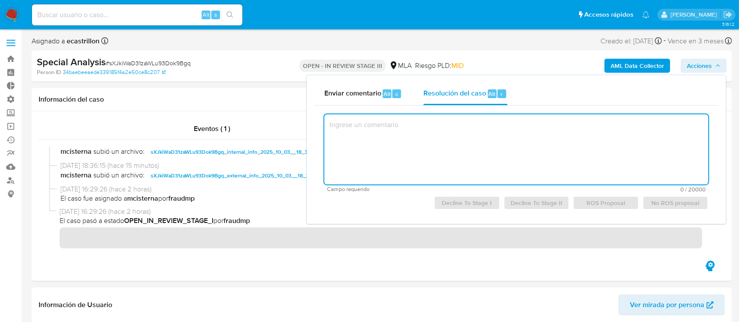
paste textarea "De acuerdo con el analisis y resolucion del caso."
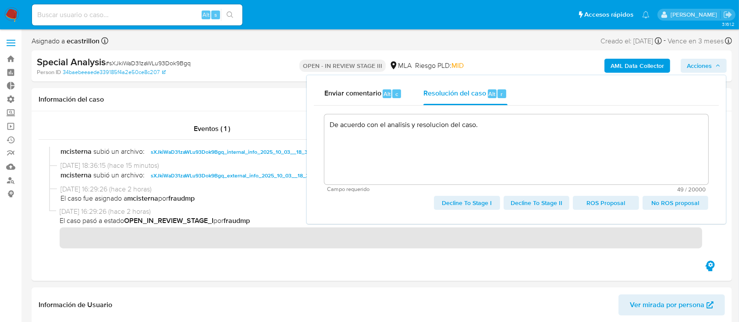
click at [600, 205] on span "ROS Proposal" at bounding box center [605, 203] width 53 height 12
type textarea "De acuerdo con el analisis y resolucion del caso."
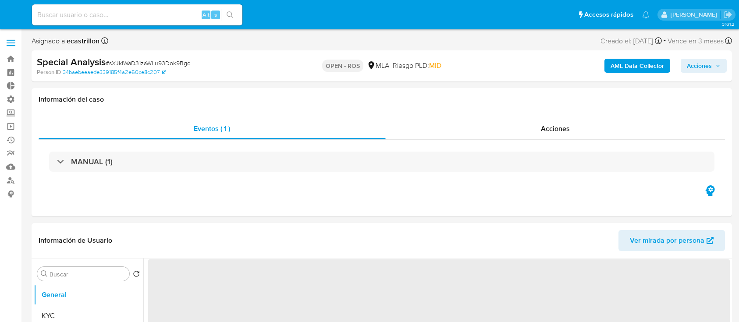
select select "10"
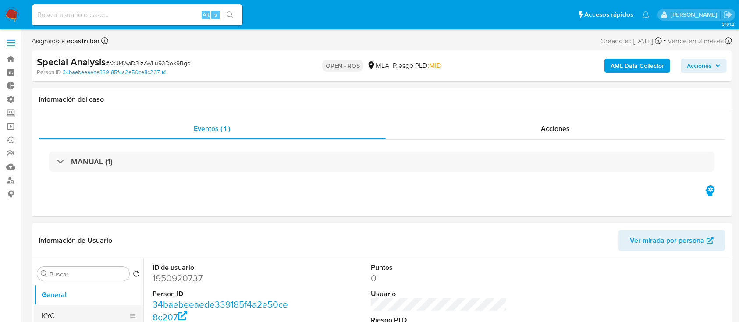
click at [44, 311] on button "KYC" at bounding box center [85, 316] width 103 height 21
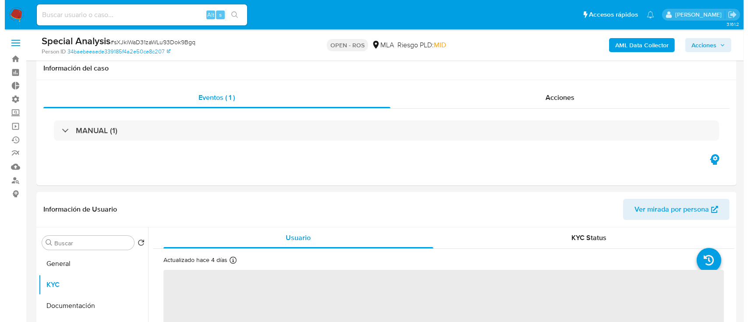
scroll to position [25, 0]
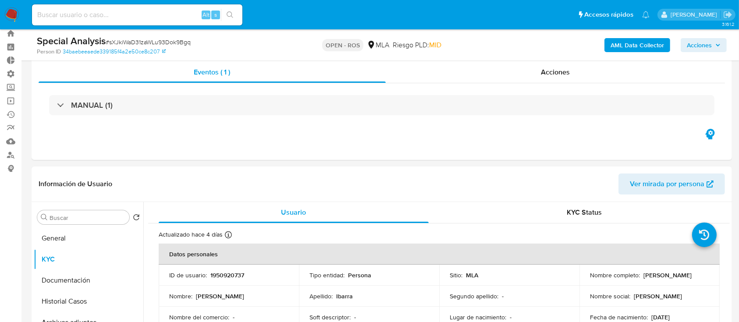
click at [708, 43] on span "Acciones" at bounding box center [699, 45] width 25 height 14
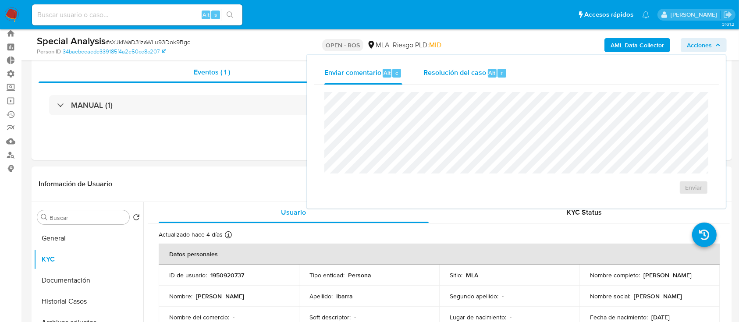
click at [473, 83] on div "Resolución del caso Alt r" at bounding box center [465, 73] width 84 height 23
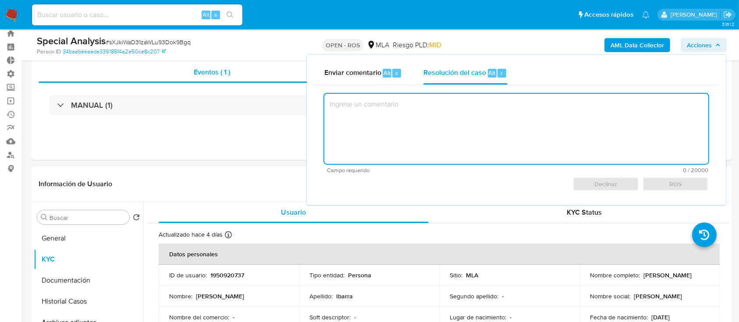
click at [450, 133] on textarea at bounding box center [516, 129] width 384 height 70
paste textarea "Reportado bajo ID ROS 644906042"
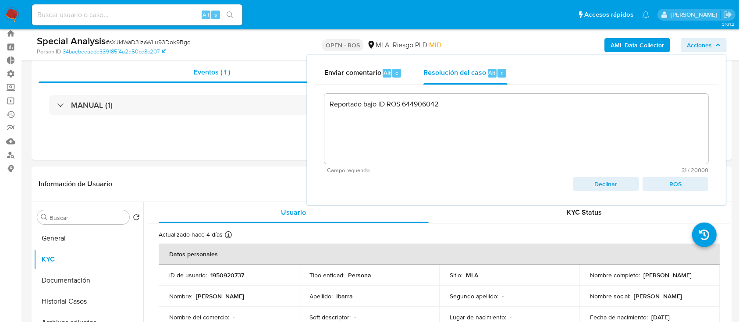
click at [680, 182] on span "ROS" at bounding box center [675, 184] width 53 height 12
type textarea "Reportado bajo ID ROS 644906042"
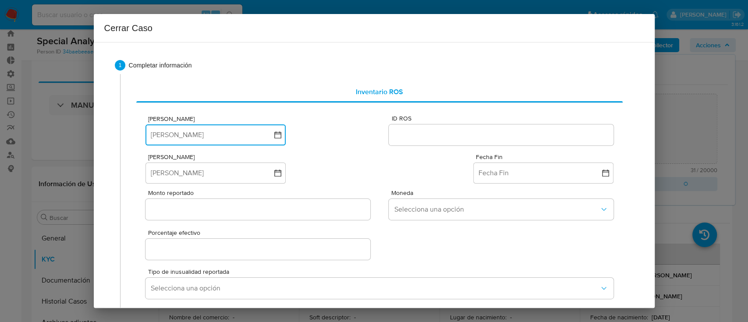
click at [221, 134] on button "[PERSON_NAME]" at bounding box center [216, 135] width 140 height 21
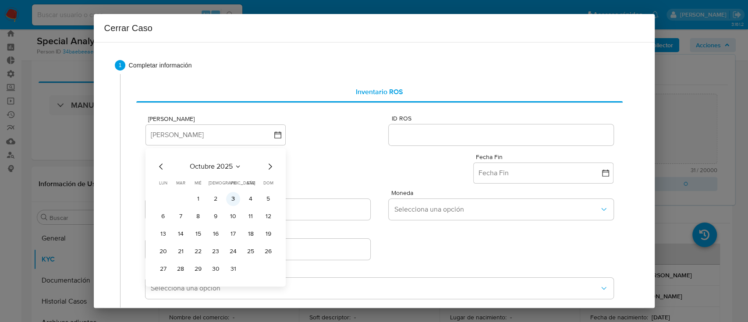
click at [233, 199] on button "3" at bounding box center [233, 199] width 14 height 14
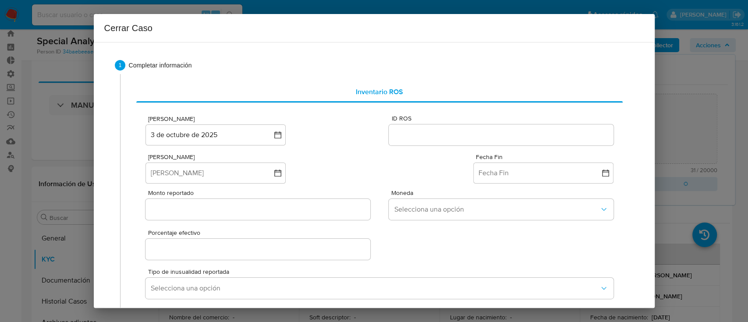
click at [466, 134] on input "ID ROS" at bounding box center [501, 134] width 224 height 11
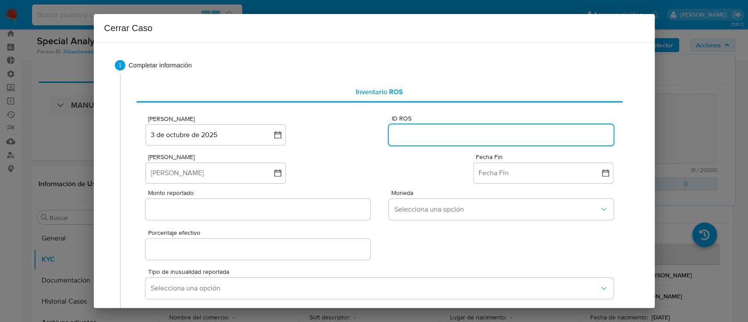
paste input "644906042"
type input "644906042"
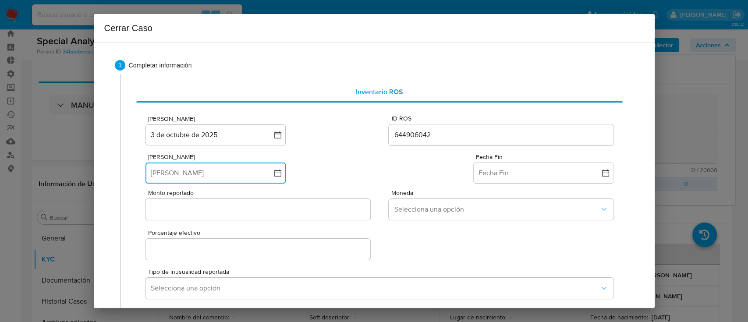
click at [285, 170] on button "[PERSON_NAME]" at bounding box center [216, 173] width 140 height 21
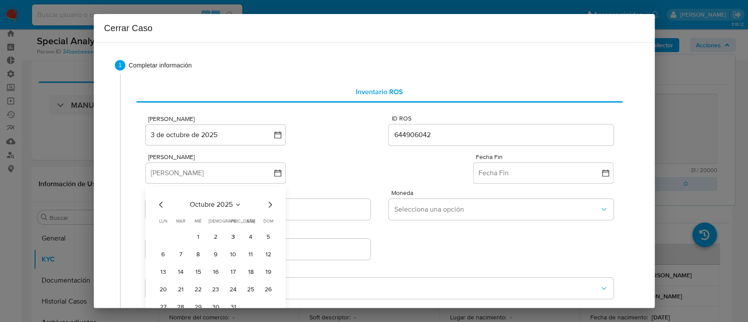
click at [228, 200] on span "octubre 2025" at bounding box center [211, 204] width 43 height 9
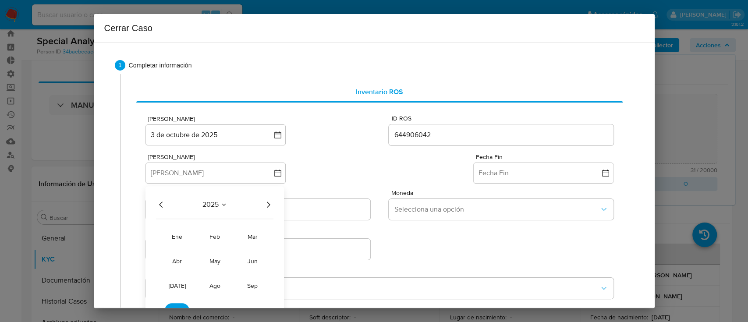
click at [161, 200] on icon "Año anterior" at bounding box center [161, 204] width 11 height 11
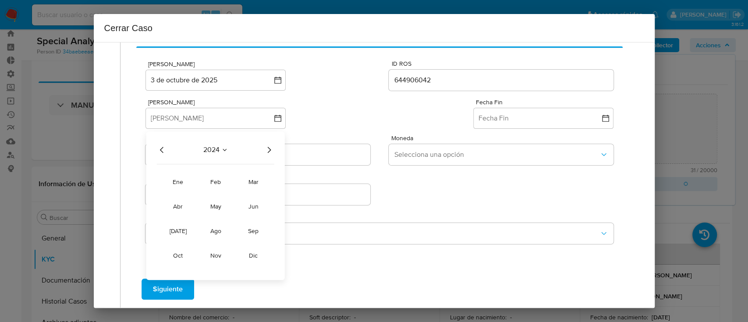
click at [175, 263] on div "2024 [DATE] feb mar abr may jun [DATE] ago sep oct nov dic" at bounding box center [215, 206] width 139 height 149
click at [175, 261] on button "oct" at bounding box center [178, 256] width 25 height 14
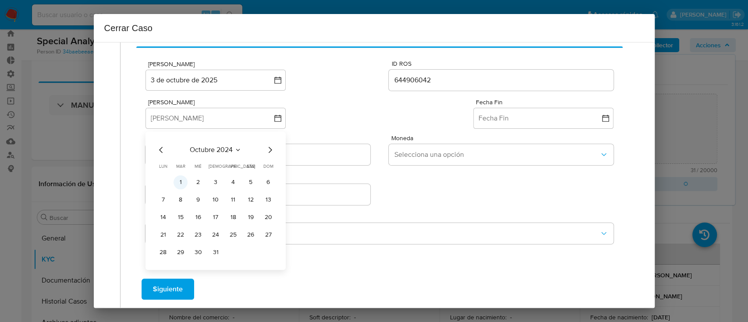
click at [179, 183] on button "1" at bounding box center [181, 182] width 14 height 14
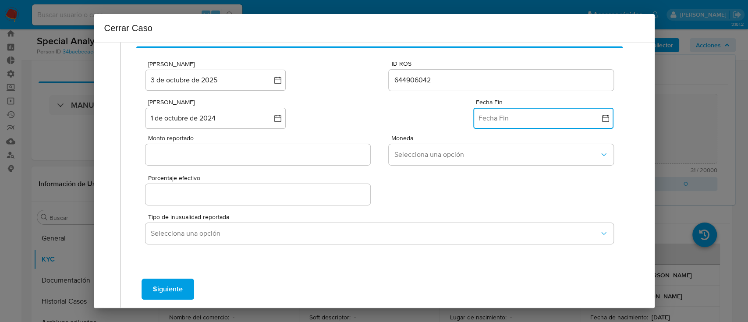
click at [528, 125] on button "Fecha Fin" at bounding box center [543, 118] width 140 height 21
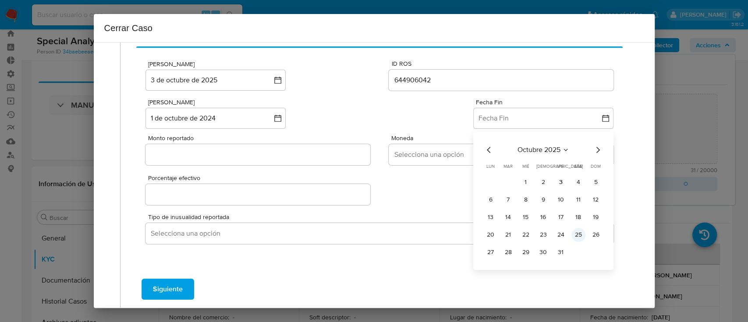
click at [572, 236] on button "25" at bounding box center [579, 235] width 14 height 14
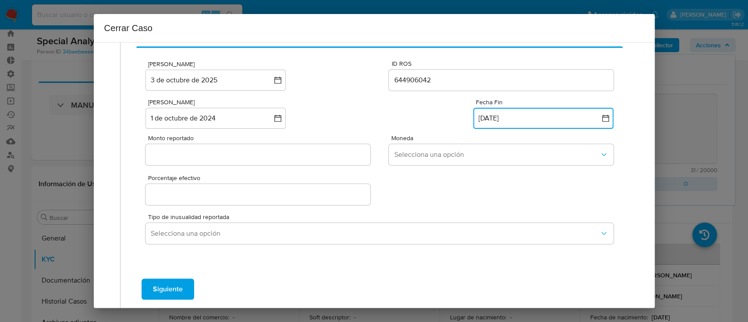
click at [529, 121] on button "[DATE]" at bounding box center [543, 118] width 140 height 21
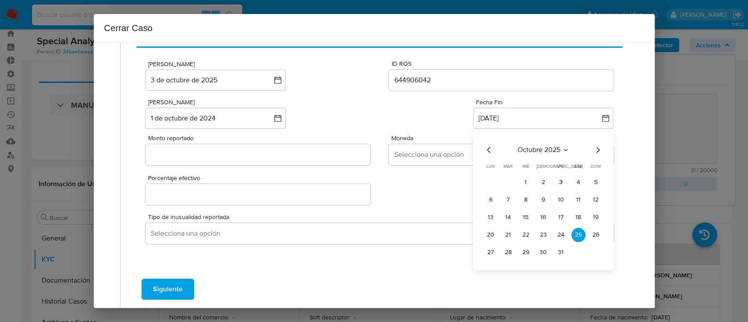
click at [484, 148] on icon "Mes anterior" at bounding box center [489, 150] width 11 height 11
click at [537, 237] on button "25" at bounding box center [544, 235] width 14 height 14
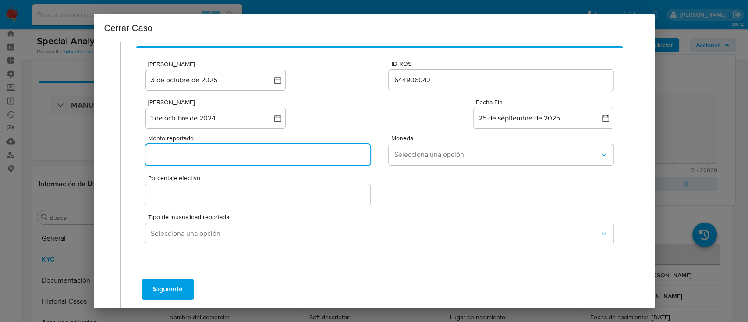
click at [262, 154] on input "Monto reportado" at bounding box center [258, 154] width 224 height 11
paste input "1825289"
type input "1825289"
click at [309, 130] on div "Monto reportado 1825289 Moneda Selecciona una opción" at bounding box center [380, 149] width 468 height 40
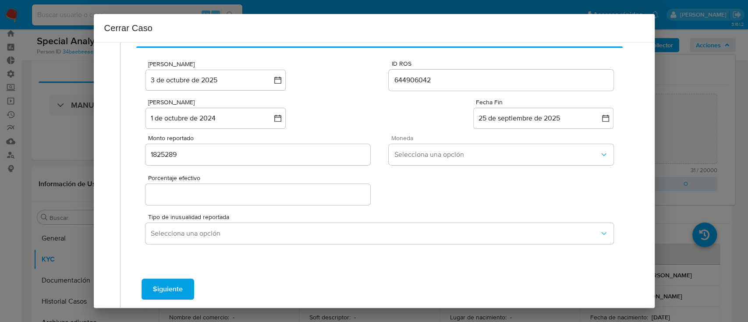
click at [460, 142] on div "Moneda Selecciona una opción" at bounding box center [501, 152] width 224 height 34
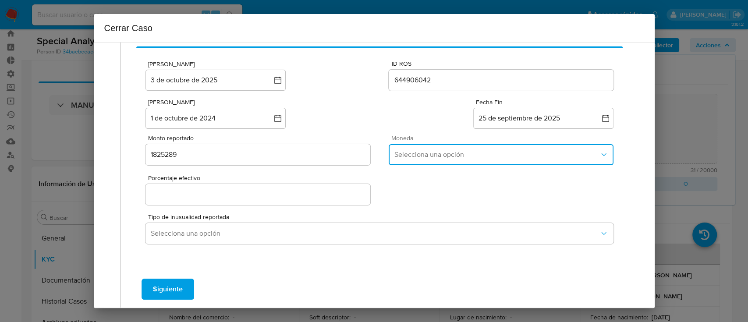
click at [461, 154] on span "Selecciona una opción" at bounding box center [496, 154] width 205 height 9
click at [440, 218] on div "ARS" at bounding box center [499, 222] width 210 height 21
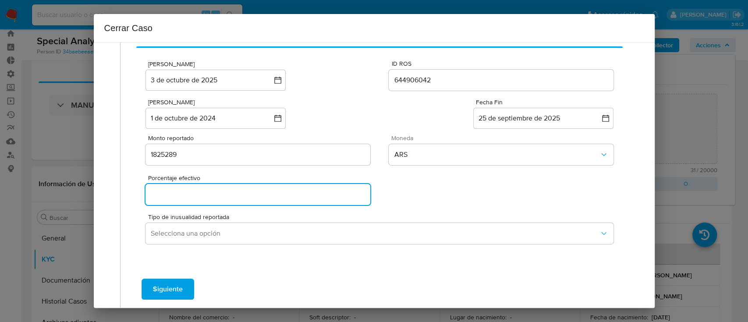
click at [196, 192] on input "Porcentaje efectivo" at bounding box center [258, 194] width 224 height 11
type input "0%"
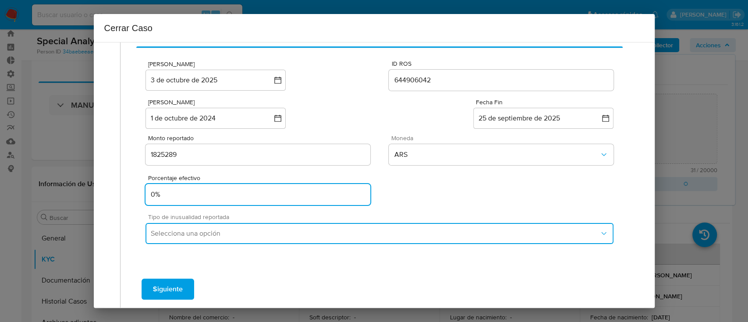
click at [295, 237] on span "Selecciona una opción" at bounding box center [375, 233] width 448 height 9
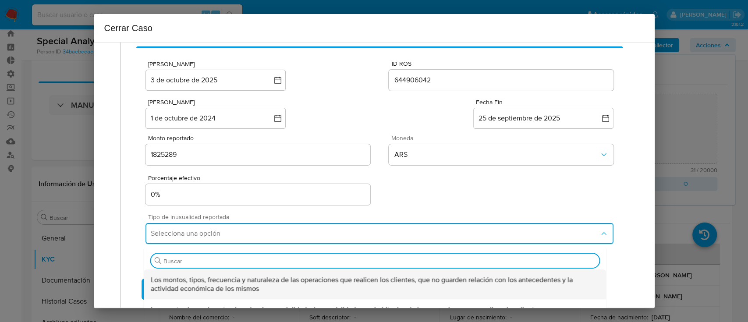
click at [304, 278] on span "Los montos, tipos, frecuencia y naturaleza de las operaciones que realicen los …" at bounding box center [375, 285] width 448 height 18
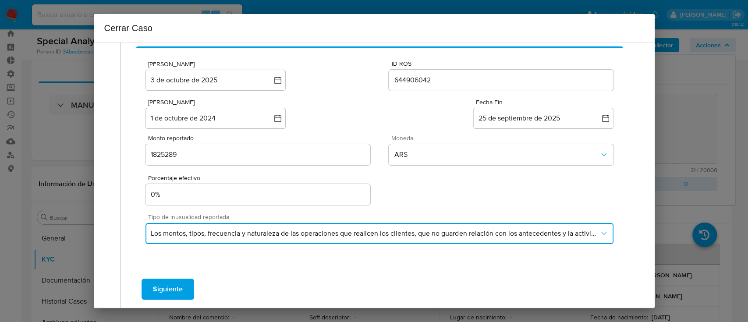
scroll to position [97, 0]
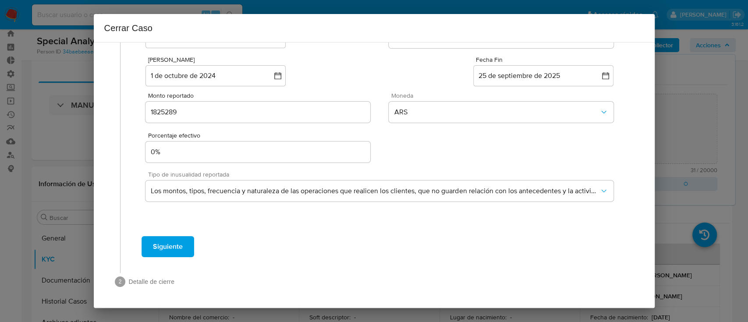
click at [183, 250] on button "Siguiente" at bounding box center [168, 246] width 53 height 21
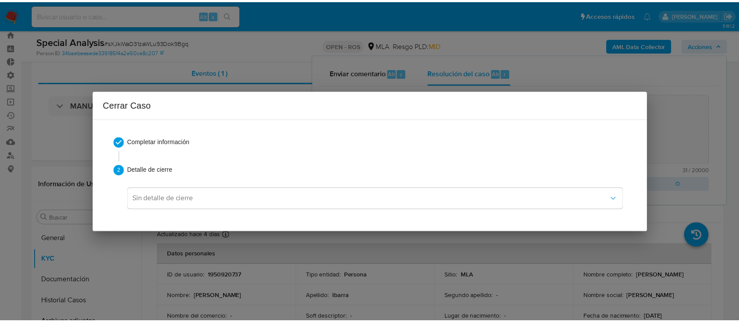
scroll to position [0, 0]
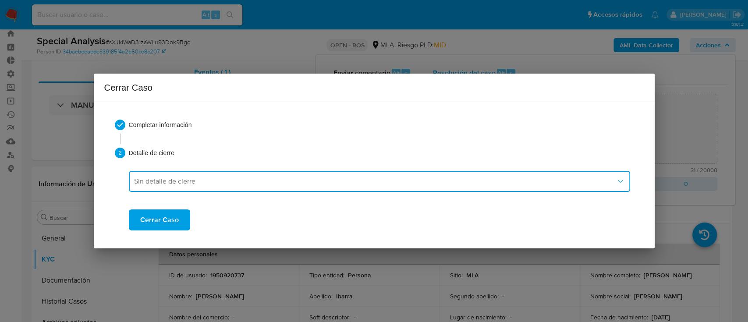
click at [158, 178] on span "Sin detalle de cierre" at bounding box center [375, 181] width 482 height 9
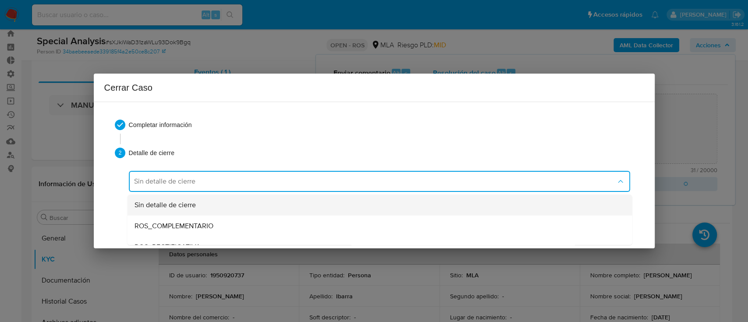
click at [171, 201] on span "Sin detalle de cierre" at bounding box center [164, 205] width 61 height 9
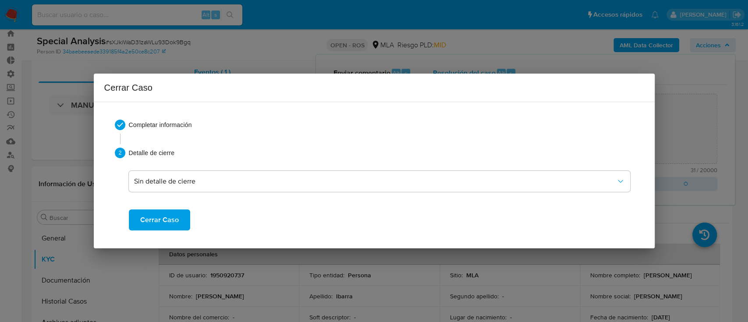
click at [166, 221] on span "Cerrar Caso" at bounding box center [159, 219] width 39 height 19
type textarea "Reportado bajo ID ROS 644906042"
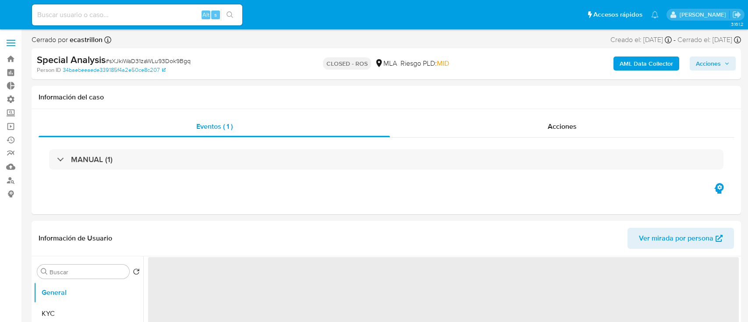
select select "10"
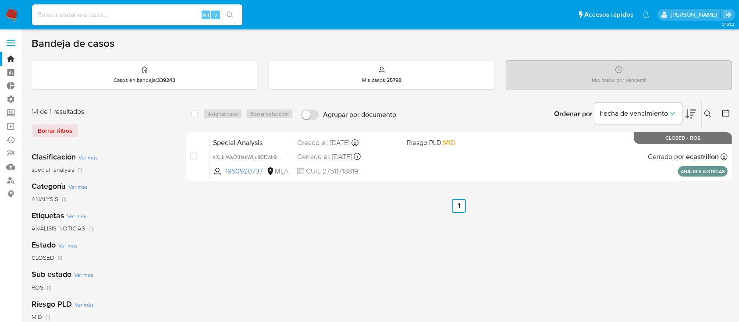
click at [708, 114] on icon at bounding box center [707, 113] width 7 height 7
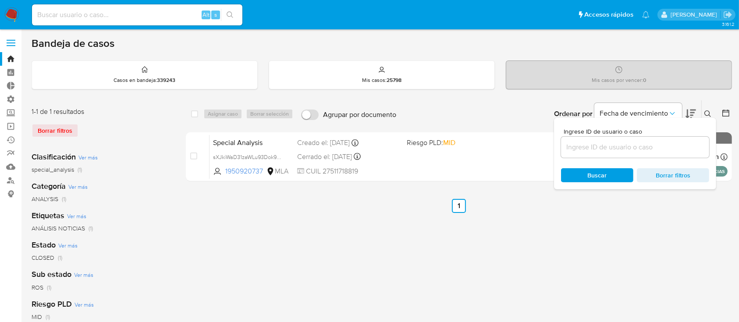
click at [674, 149] on input at bounding box center [635, 147] width 148 height 11
type input "1824979333"
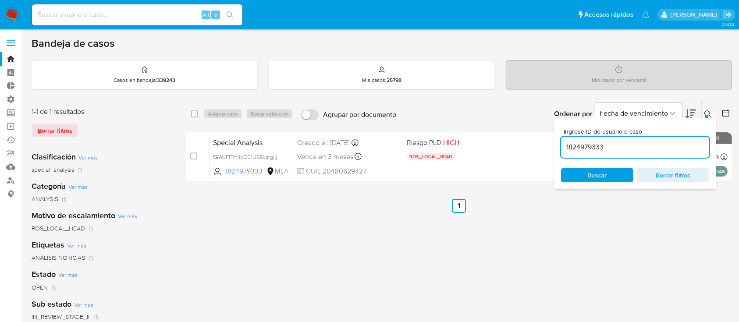
click at [710, 114] on icon at bounding box center [707, 113] width 7 height 7
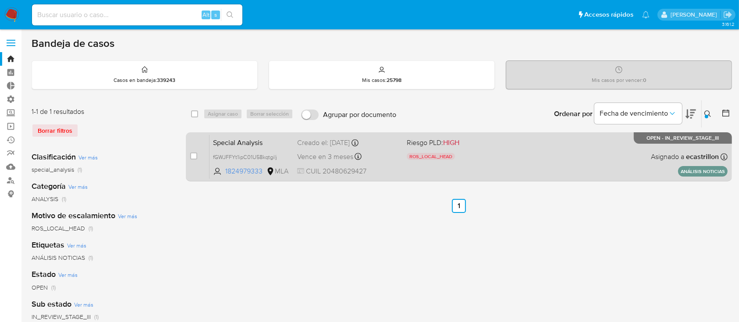
click at [631, 139] on div "Special Analysis fGWJFFYt1ipC01U58kqtgilj 1824979333 MLA Riesgo PLD: HIGH ROS_L…" at bounding box center [469, 157] width 518 height 44
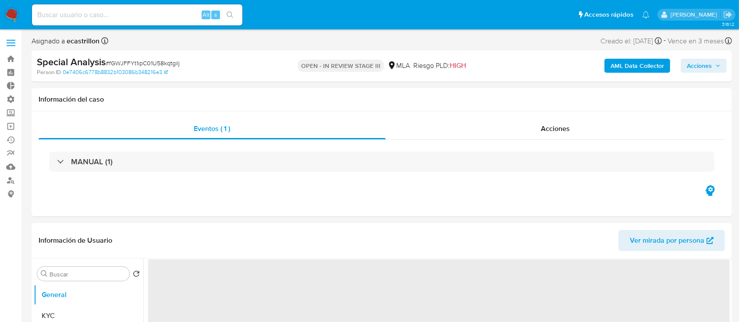
select select "10"
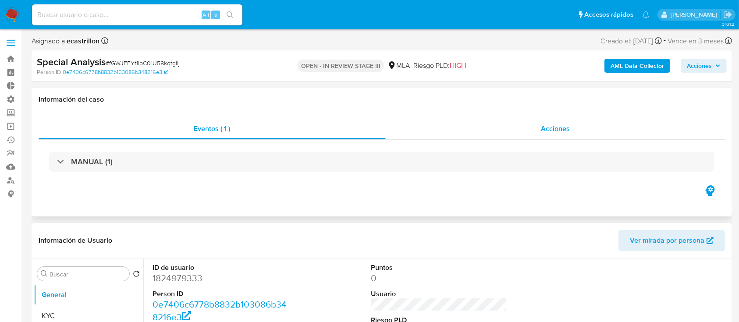
click at [494, 135] on div "Acciones" at bounding box center [556, 128] width 340 height 21
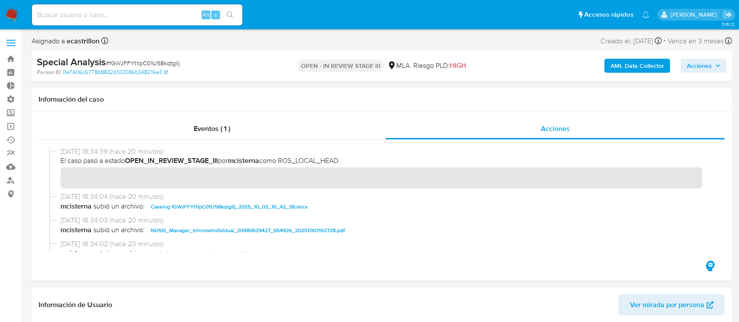
click at [719, 71] on span "Acciones" at bounding box center [704, 66] width 34 height 12
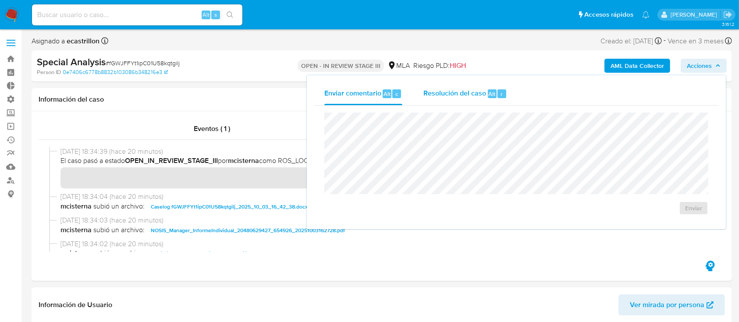
click at [471, 87] on div "Resolución del caso Alt r" at bounding box center [465, 93] width 84 height 23
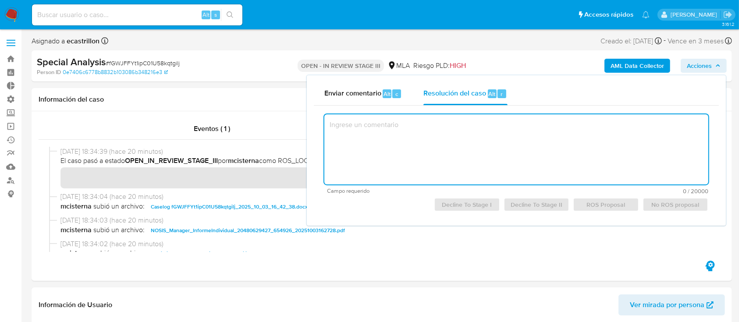
click at [453, 145] on textarea at bounding box center [516, 149] width 384 height 70
paste textarea "De acuerdo con el analisis y resolucion del caso."
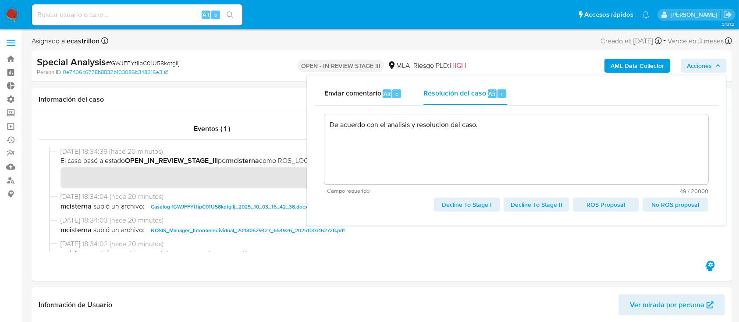
click at [602, 208] on span "ROS Proposal" at bounding box center [605, 205] width 53 height 12
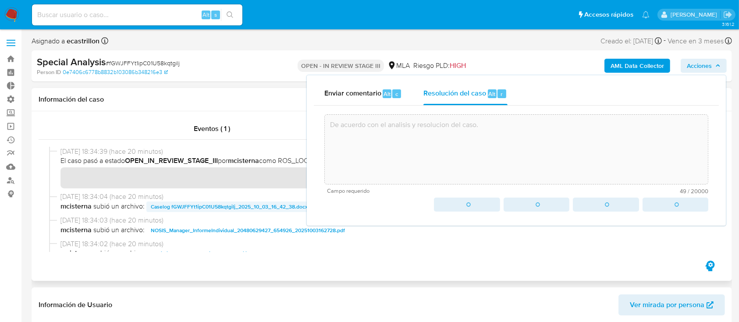
type textarea "De acuerdo con el analisis y resolucion del caso."
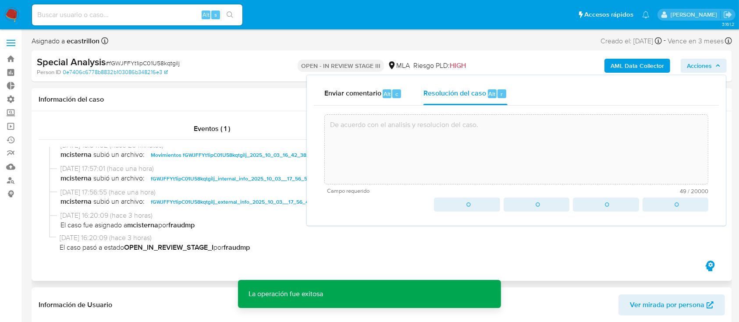
scroll to position [125, 0]
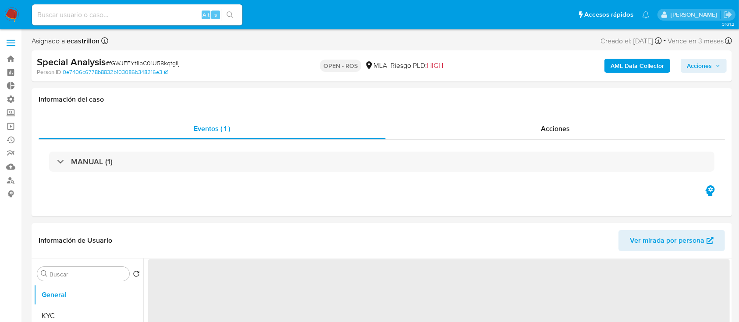
select select "10"
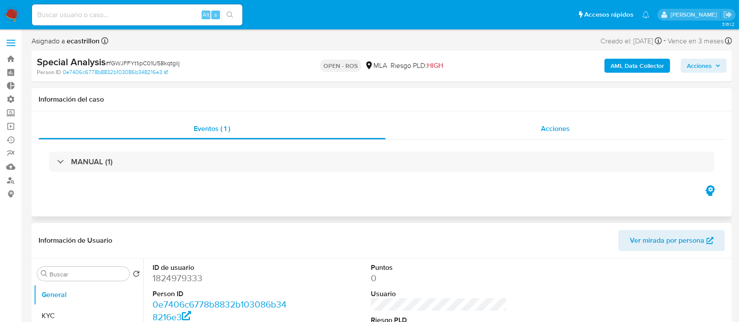
click at [470, 135] on div "Acciones" at bounding box center [556, 128] width 340 height 21
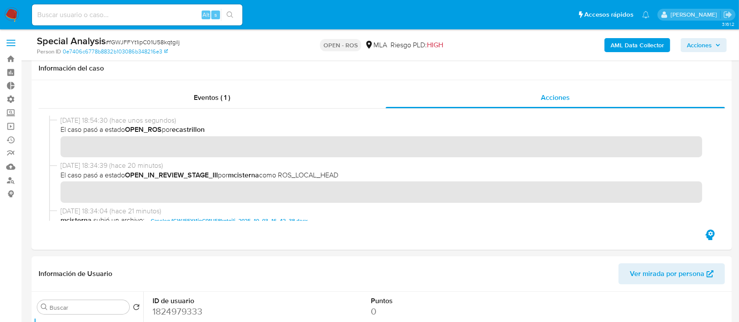
scroll to position [152, 0]
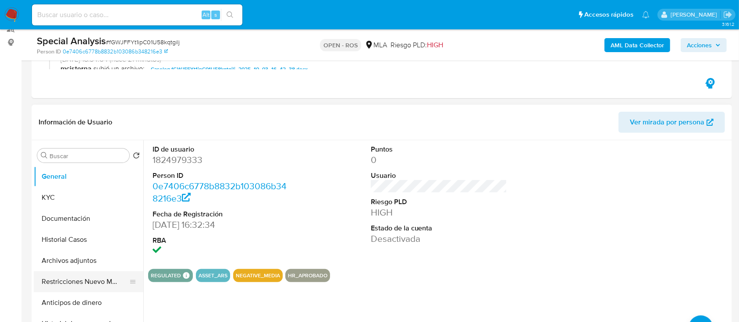
click at [57, 285] on button "Restricciones Nuevo Mundo" at bounding box center [85, 281] width 103 height 21
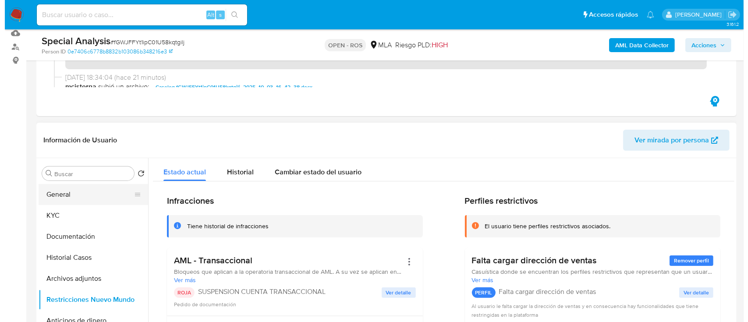
scroll to position [133, 0]
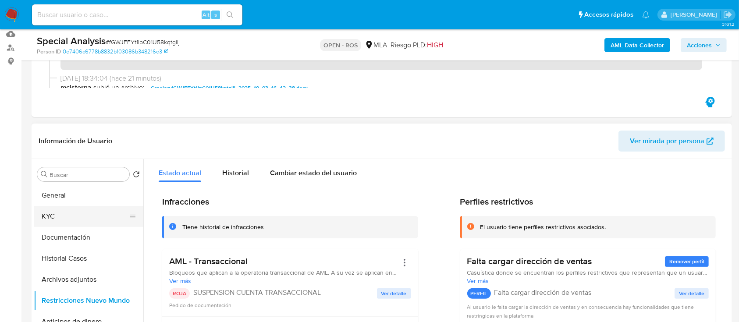
click at [64, 225] on button "KYC" at bounding box center [85, 216] width 103 height 21
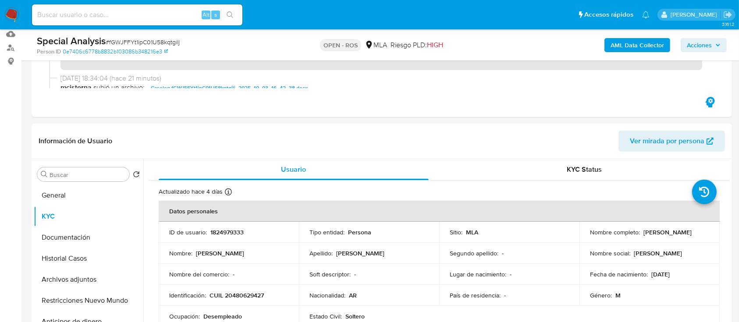
click at [706, 46] on span "Acciones" at bounding box center [699, 45] width 25 height 14
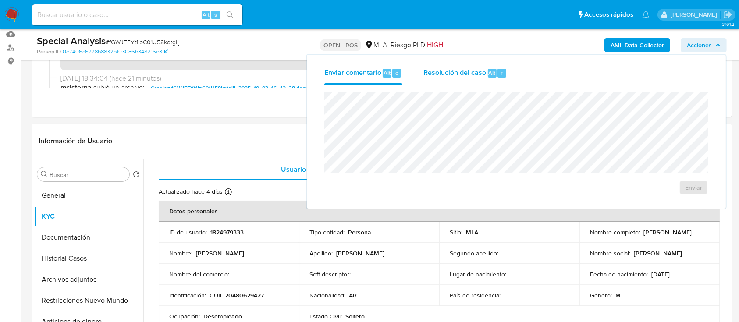
click at [480, 77] on span "Resolución del caso" at bounding box center [454, 73] width 63 height 10
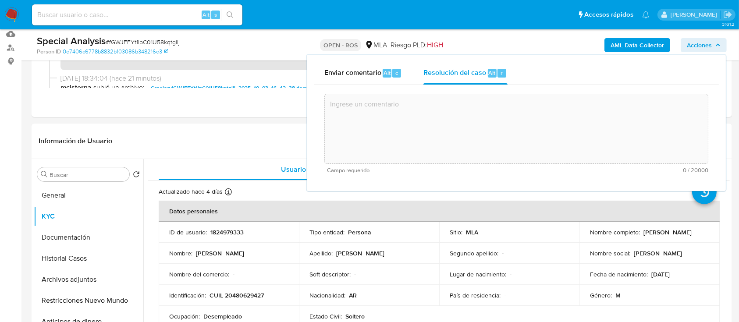
click at [477, 121] on textarea at bounding box center [516, 129] width 383 height 70
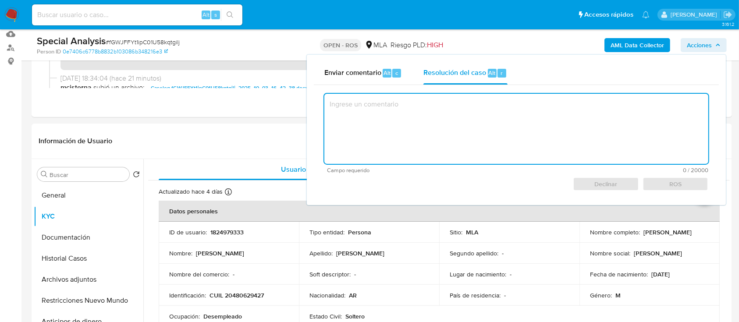
paste textarea "Reportado bajo ID ROS 644906042"
click at [666, 184] on span "ROS" at bounding box center [675, 184] width 53 height 12
type textarea "Reportado bajo ID ROS 644906042"
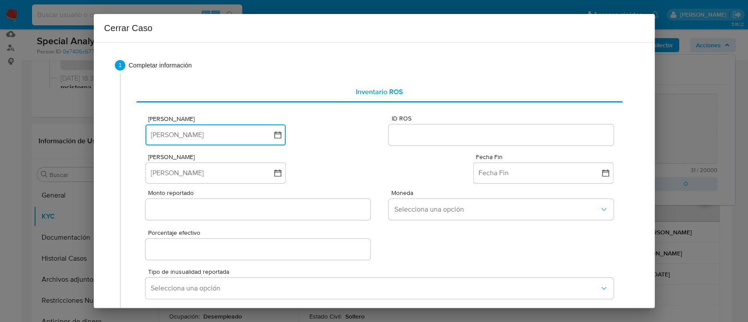
click at [231, 128] on button "Fecha ROS" at bounding box center [216, 135] width 140 height 21
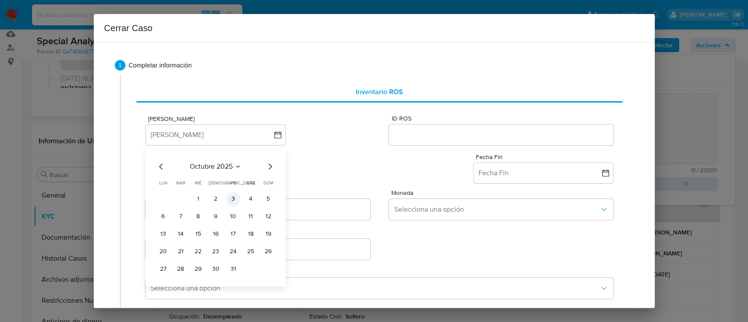
click at [232, 197] on button "3" at bounding box center [233, 199] width 14 height 14
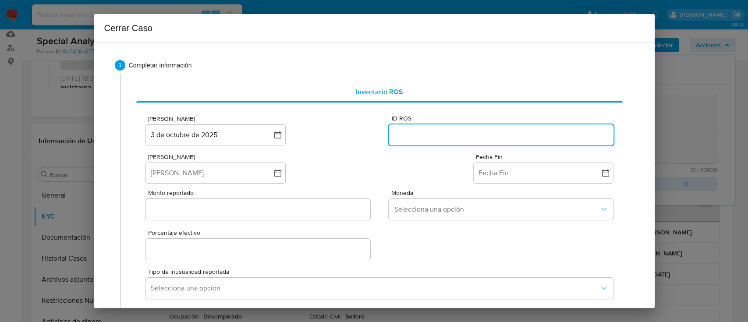
click at [501, 138] on input "ID ROS" at bounding box center [501, 134] width 224 height 11
paste input "644906042"
type input "644906042"
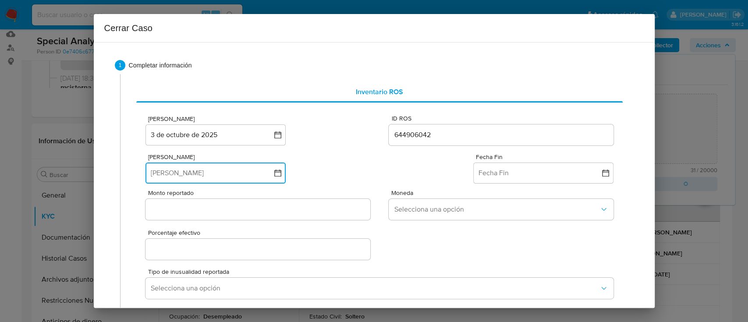
click at [274, 173] on icon "button" at bounding box center [278, 173] width 9 height 9
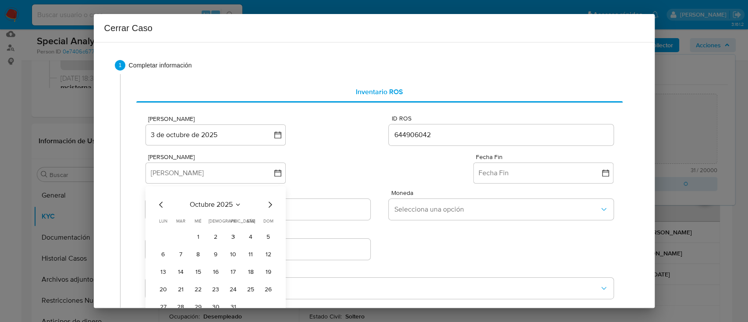
click at [219, 208] on span "octubre 2025" at bounding box center [211, 204] width 43 height 9
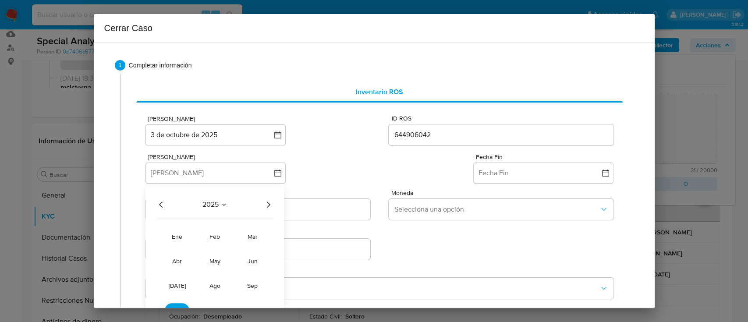
click at [163, 203] on icon "Año anterior" at bounding box center [161, 204] width 11 height 11
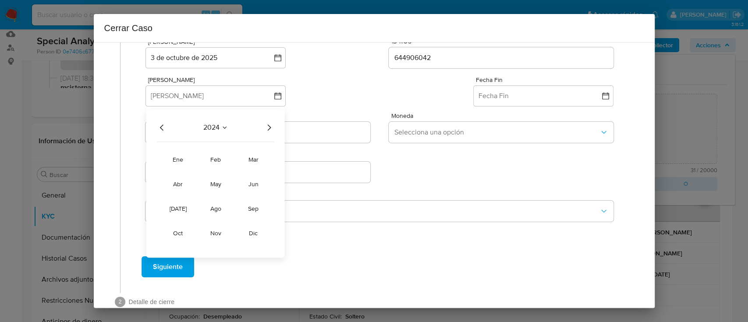
scroll to position [77, 0]
click at [181, 230] on span "oct" at bounding box center [178, 233] width 10 height 9
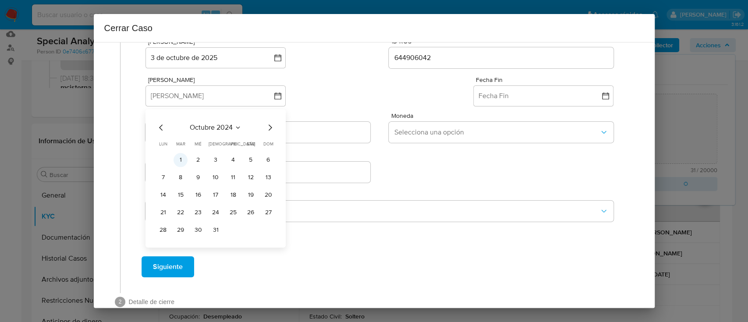
click at [180, 158] on button "1" at bounding box center [181, 160] width 14 height 14
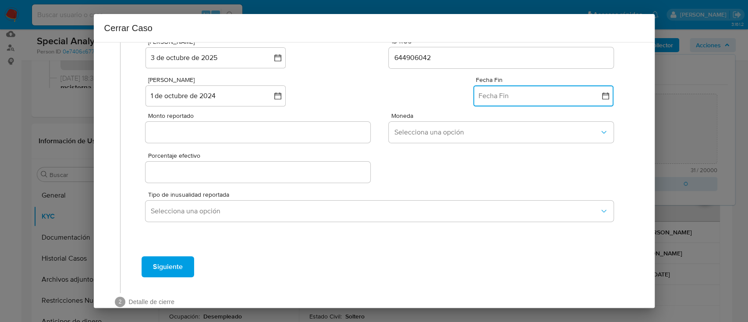
click at [498, 92] on button "Fecha Fin" at bounding box center [543, 95] width 140 height 21
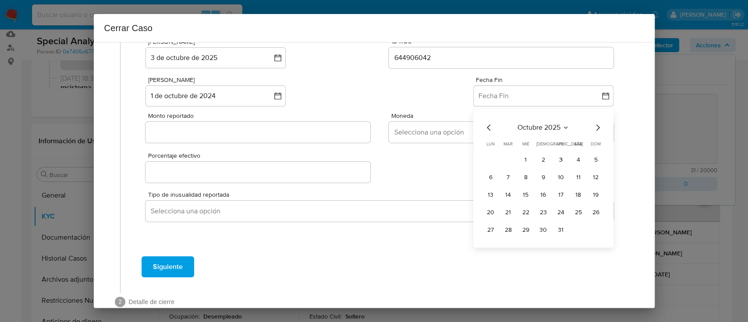
click at [484, 128] on icon "Mes anterior" at bounding box center [489, 127] width 11 height 11
click at [484, 216] on button "18" at bounding box center [491, 213] width 14 height 14
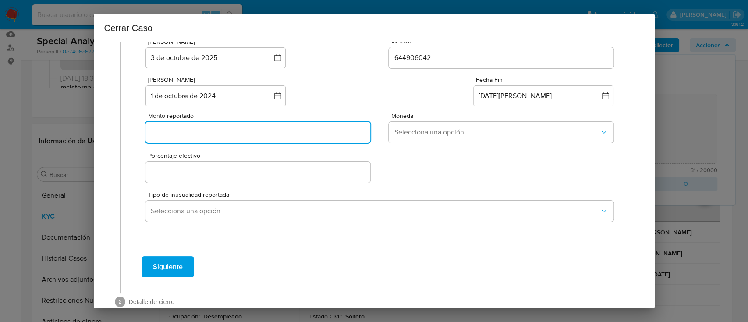
click at [251, 132] on input "Monto reportado" at bounding box center [258, 132] width 224 height 11
paste input "1012567"
type input "1012567"
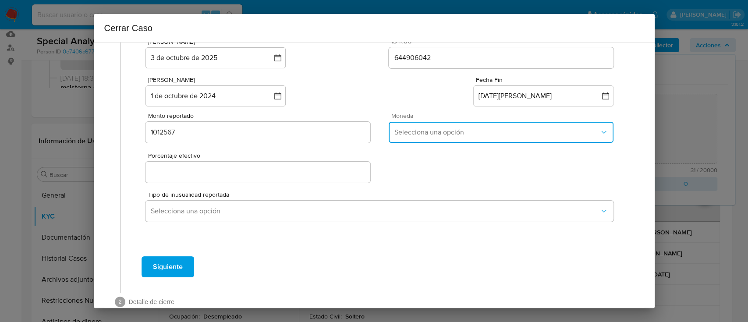
click at [425, 130] on span "Selecciona una opción" at bounding box center [496, 132] width 205 height 9
click at [434, 197] on div "ARS" at bounding box center [499, 199] width 210 height 21
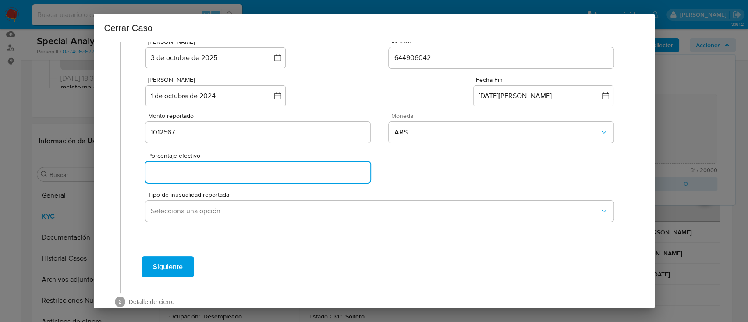
click at [259, 177] on input "Porcentaje efectivo" at bounding box center [258, 172] width 224 height 11
type input "0%"
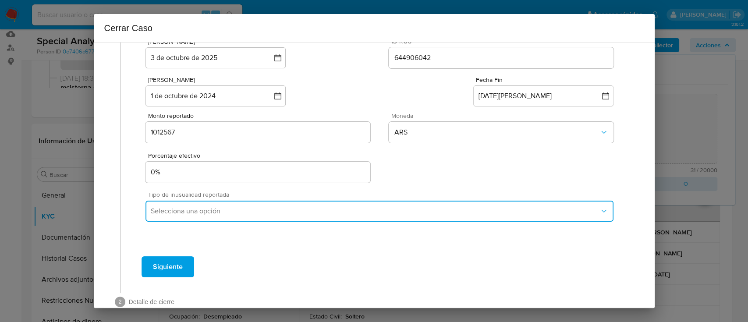
click at [317, 209] on span "Selecciona una opción" at bounding box center [375, 211] width 448 height 9
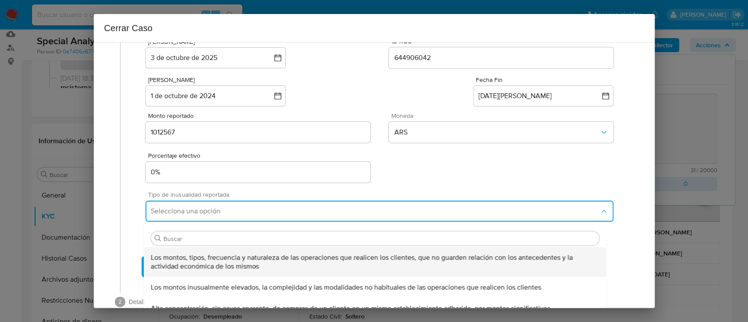
click at [324, 257] on span "Los montos, tipos, frecuencia y naturaleza de las operaciones que realicen los …" at bounding box center [375, 262] width 448 height 18
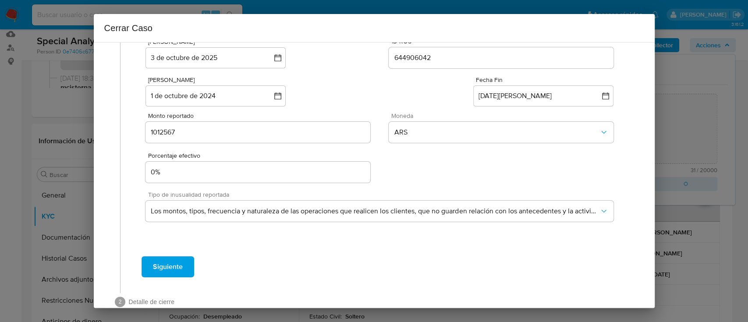
click at [169, 270] on span "Siguiente" at bounding box center [168, 266] width 30 height 19
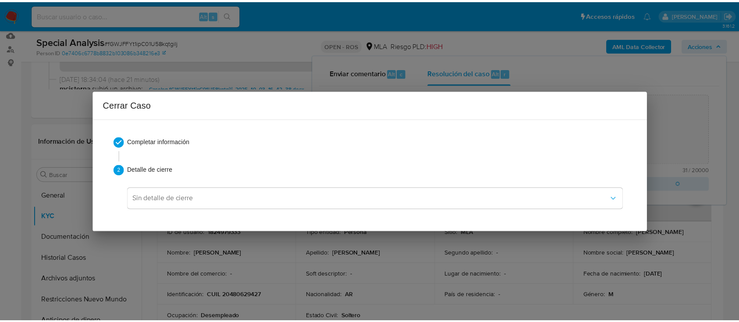
scroll to position [0, 0]
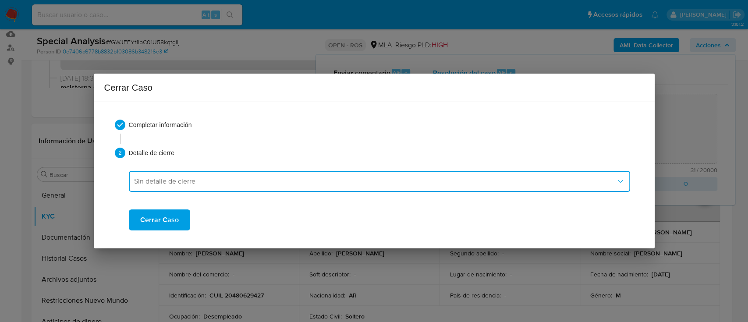
click at [164, 181] on span "Sin detalle de cierre" at bounding box center [375, 181] width 482 height 9
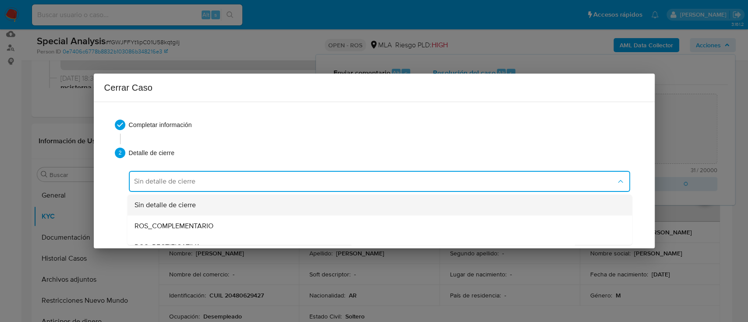
click at [179, 205] on span "Sin detalle de cierre" at bounding box center [164, 205] width 61 height 9
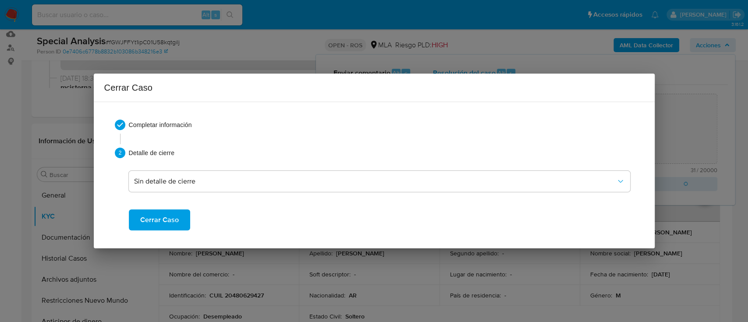
click at [160, 220] on span "Cerrar Caso" at bounding box center [159, 219] width 39 height 19
type textarea "Reportado bajo ID ROS 644906042"
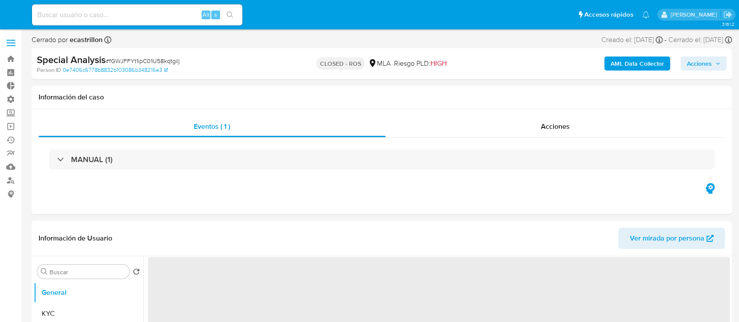
select select "10"
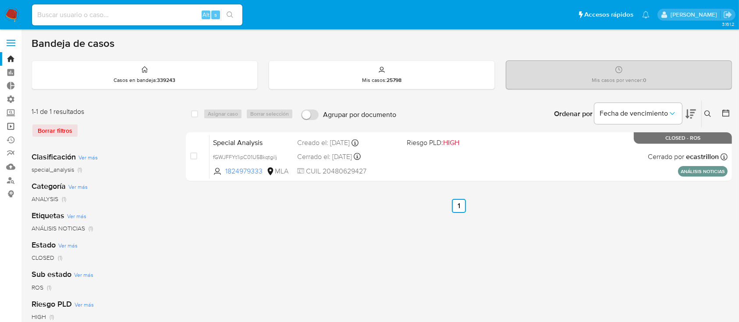
click at [8, 128] on link "Operaciones masivas" at bounding box center [52, 127] width 104 height 14
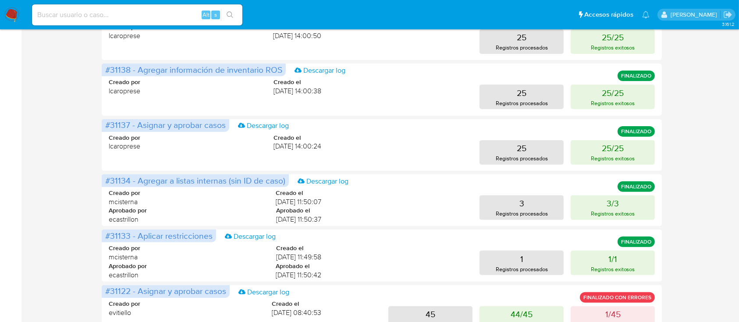
scroll to position [284, 0]
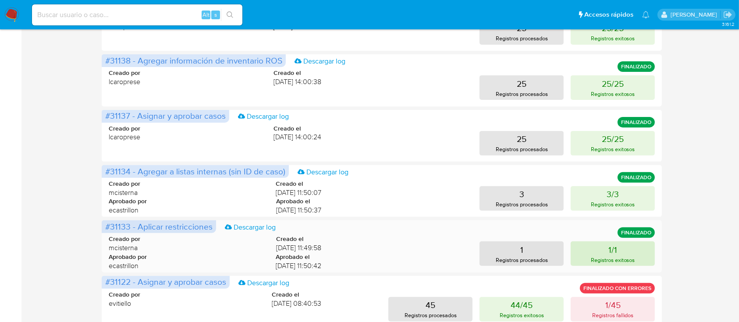
click at [595, 256] on p "Registros exitosos" at bounding box center [613, 260] width 44 height 8
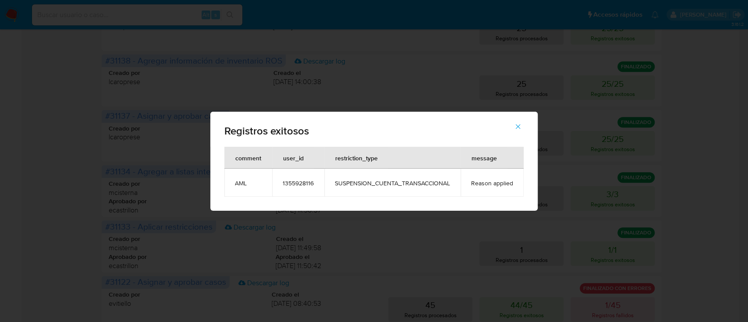
click at [523, 125] on button "button" at bounding box center [518, 126] width 31 height 21
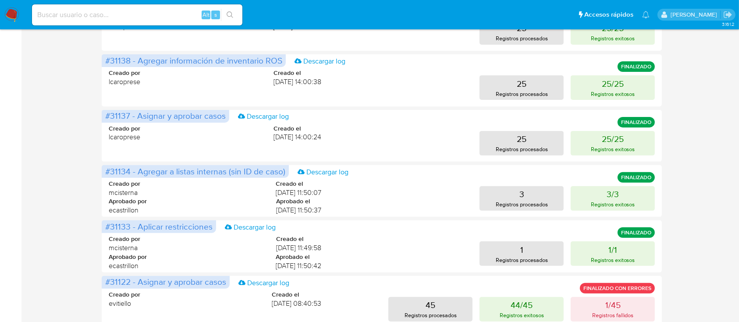
scroll to position [0, 0]
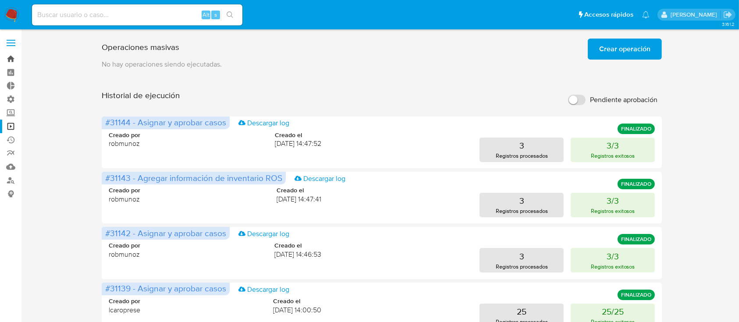
click at [7, 54] on link "Bandeja" at bounding box center [52, 59] width 104 height 14
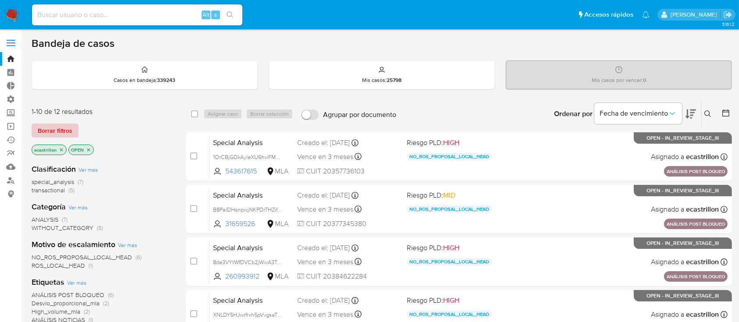
click at [65, 128] on span "Borrar filtros" at bounding box center [55, 131] width 35 height 12
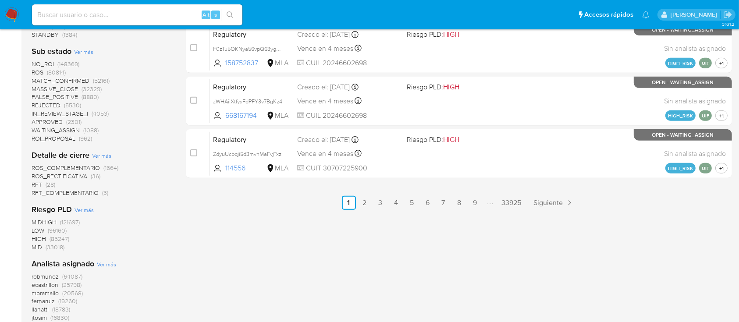
scroll to position [477, 0]
click at [43, 285] on span "ecastrillon" at bounding box center [45, 284] width 27 height 9
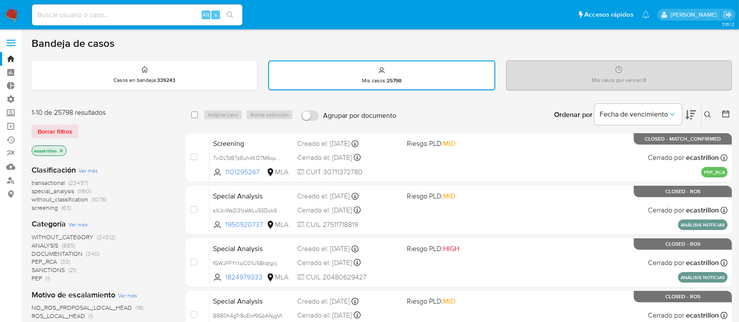
scroll to position [210, 0]
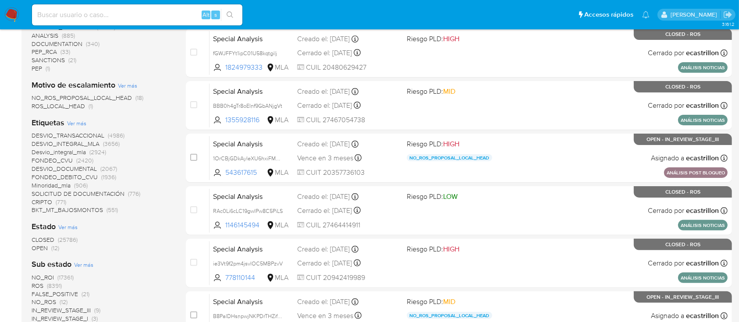
click at [46, 240] on span "CLOSED" at bounding box center [43, 239] width 23 height 9
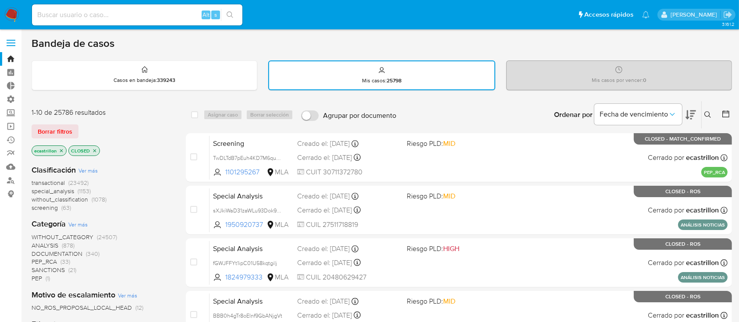
click at [694, 114] on icon at bounding box center [691, 115] width 11 height 11
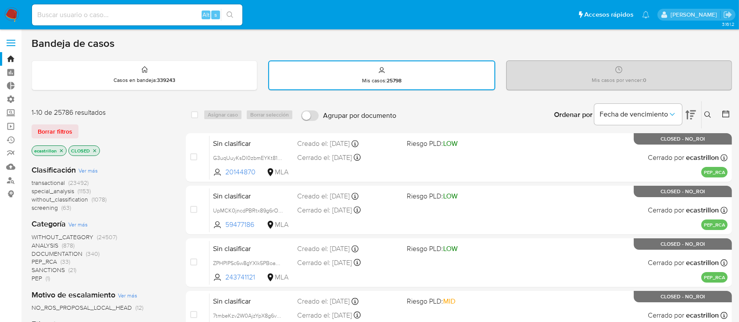
click at [694, 114] on icon at bounding box center [691, 115] width 11 height 11
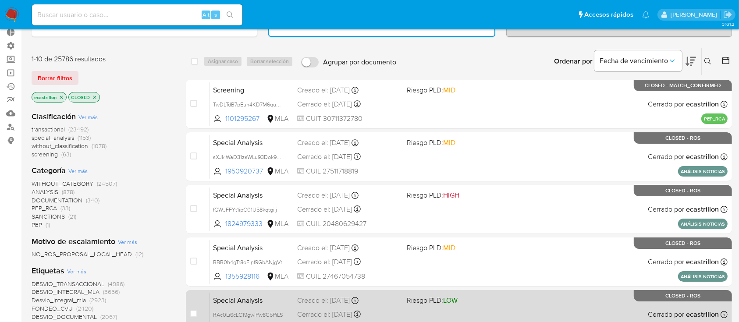
scroll to position [53, 0]
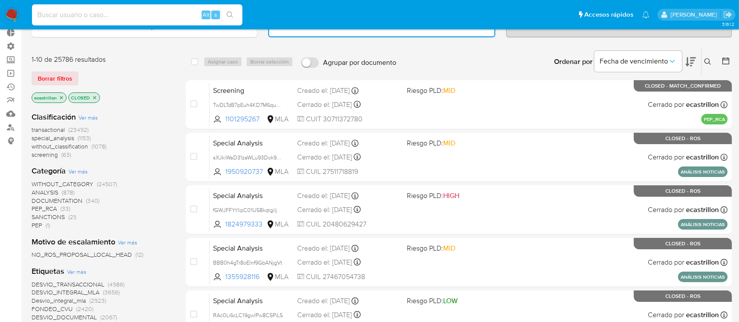
click at [194, 11] on input at bounding box center [137, 14] width 210 height 11
paste input "QSZ9Me9Rn2mHeAevvNefeyTm"
type input "QSZ9Me9Rn2mHeAevvNefeyTm"
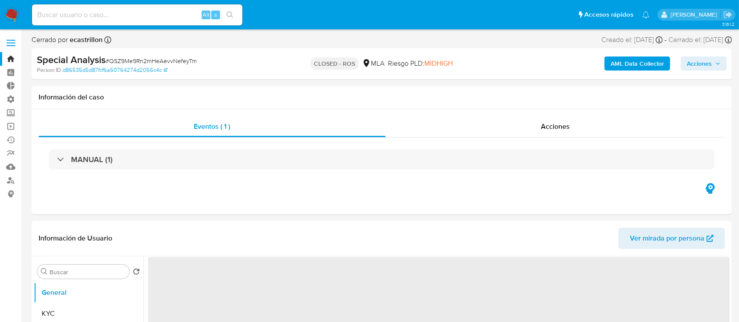
select select "10"
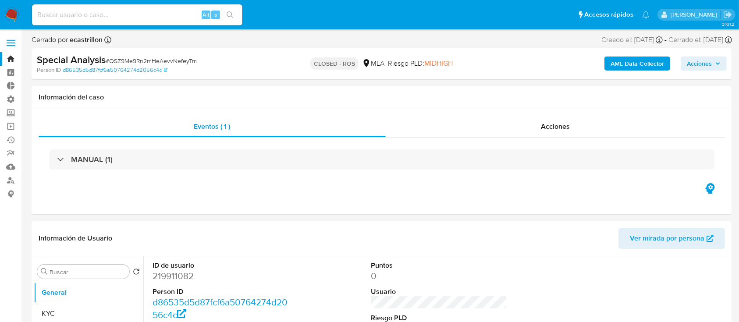
click at [174, 8] on div "Alt s" at bounding box center [137, 14] width 210 height 21
click at [174, 9] on input at bounding box center [137, 14] width 210 height 11
paste input "dARR1OekCMwYpv51z8RJLfBd"
type input "dARR1OekCMwYpv51z8RJLfBd"
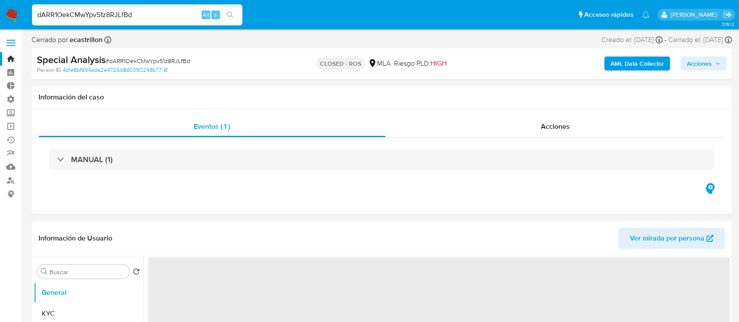
select select "10"
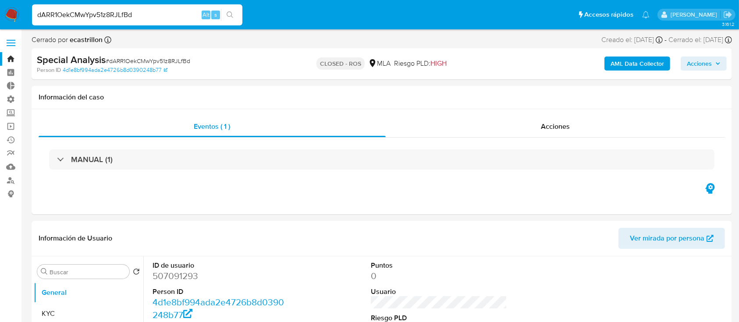
click at [152, 18] on input "dARR1OekCMwYpv51z8RJLfBd" at bounding box center [137, 14] width 210 height 11
paste input "mc039S9iYSTC9A3WsbYMbMeZ"
type input "mc039S9iYSTC9A3WsbYMbMeZ"
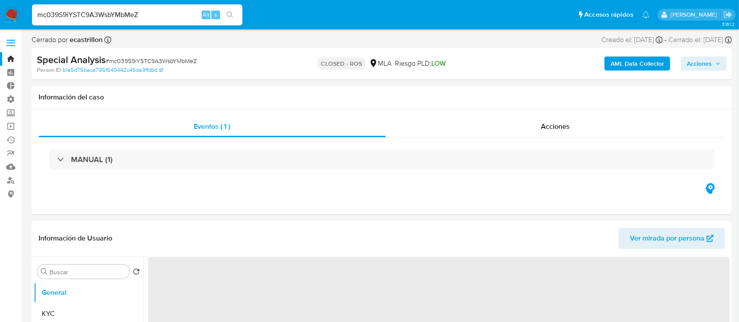
select select "10"
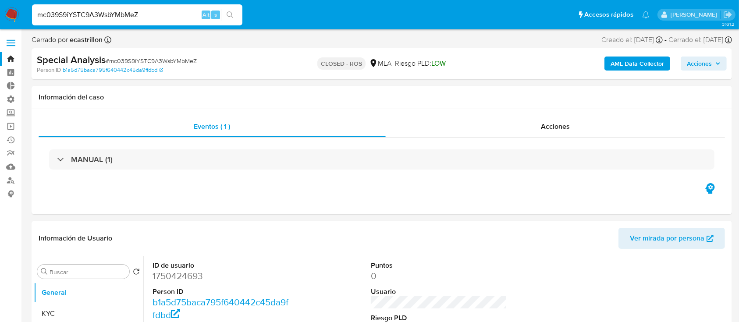
click at [156, 11] on input "mc039S9iYSTC9A3WsbYMbMeZ" at bounding box center [137, 14] width 210 height 11
paste input "ie3Vt9f2pm4jsvlOC5MBPzvV"
type input "ie3Vt9f2pm4jsvlOC5MBPzvV"
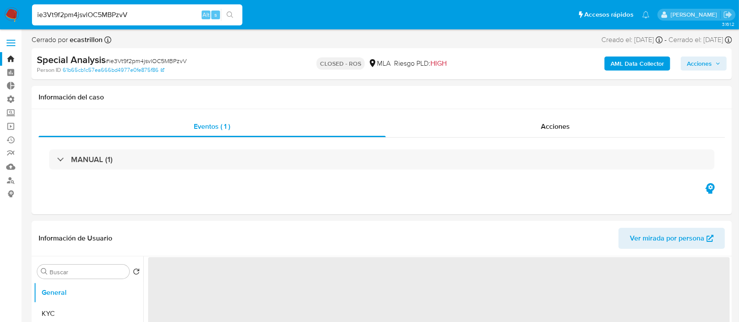
select select "10"
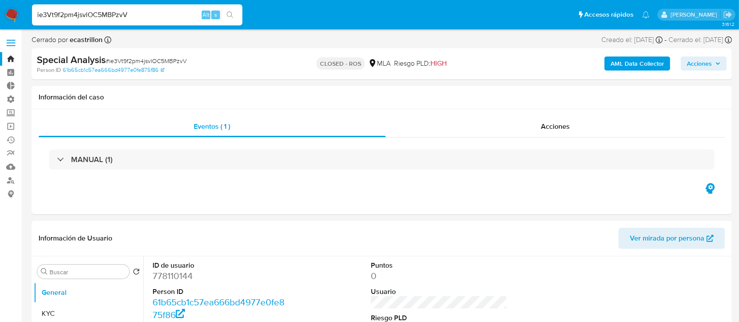
click at [160, 12] on input "ie3Vt9f2pm4jsvlOC5MBPzvV" at bounding box center [137, 14] width 210 height 11
paste input "RAc0Li6cLC19gwlPw8C5PiLS"
type input "RAc0Li6cLC19gwlPw8C5PiLS"
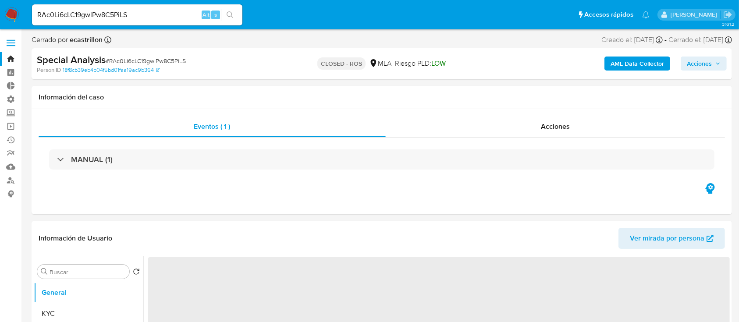
select select "10"
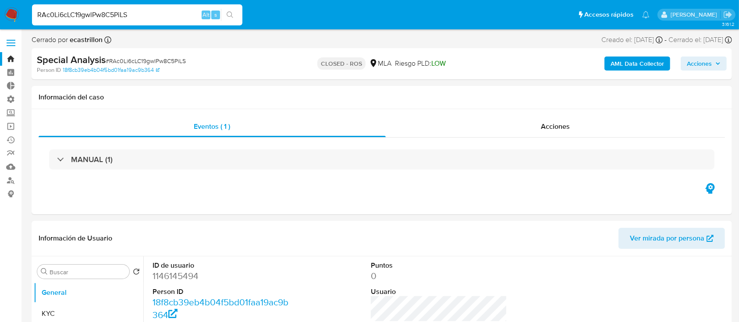
click at [144, 20] on input "RAc0Li6cLC19gwlPw8C5PiLS" at bounding box center [137, 14] width 210 height 11
paste input "BBB0h4gTr8oElnf9GbANjgVt"
type input "BBB0h4gTr8oElnf9GbANjgVt"
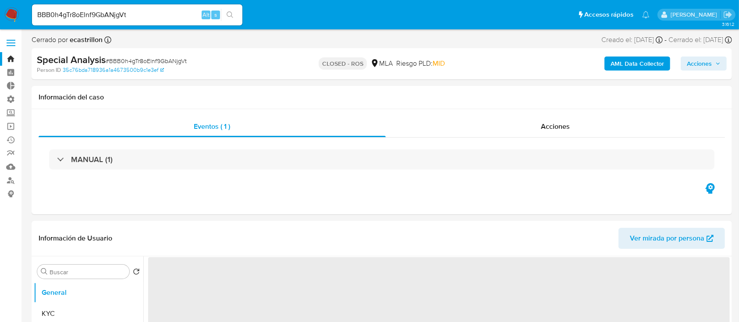
select select "10"
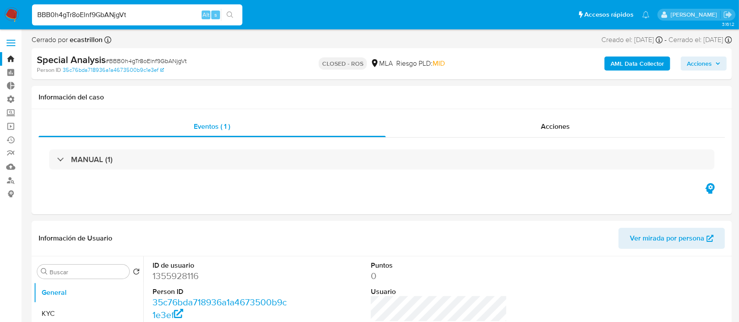
click at [133, 11] on input "BBB0h4gTr8oElnf9GbANjgVt" at bounding box center [137, 14] width 210 height 11
paste input "sXJkiWaD31zaWLu93Dok9Bgq"
type input "sXJkiWaD31zaWLu93Dok9Bgq"
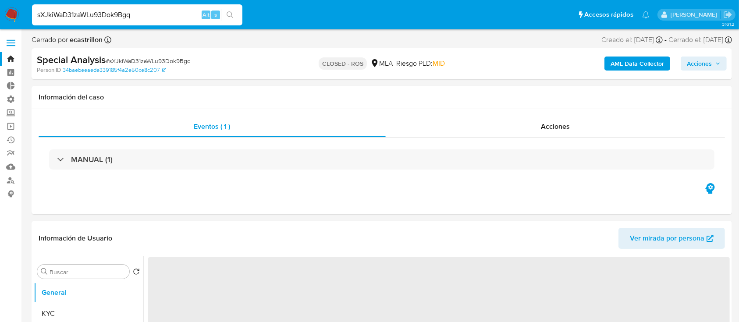
select select "10"
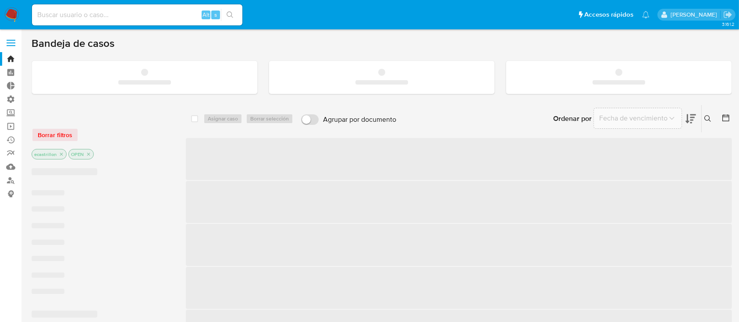
click at [87, 14] on input at bounding box center [137, 14] width 210 height 11
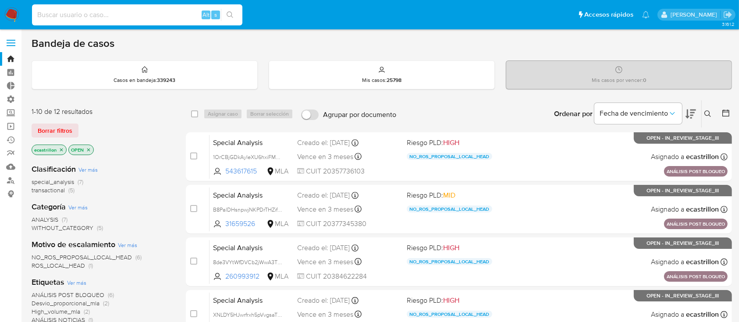
paste input "Q9YHz2HidW9x1lzZQYE5awfV"
type input "Q9YHz2HidW9x1lzZQYE5awfV"
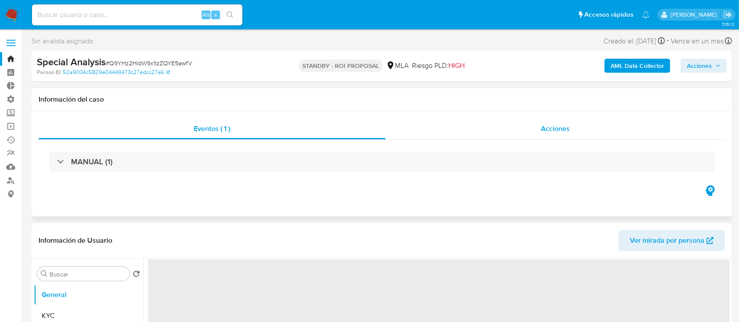
click at [459, 123] on div "Acciones" at bounding box center [556, 128] width 340 height 21
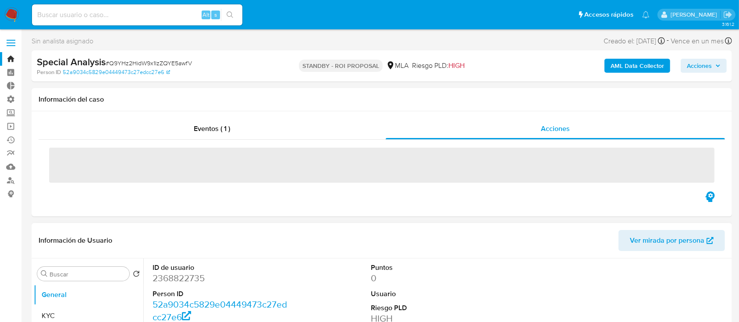
select select "10"
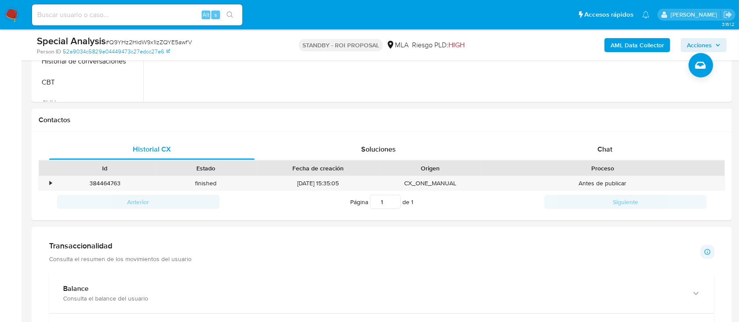
scroll to position [235, 0]
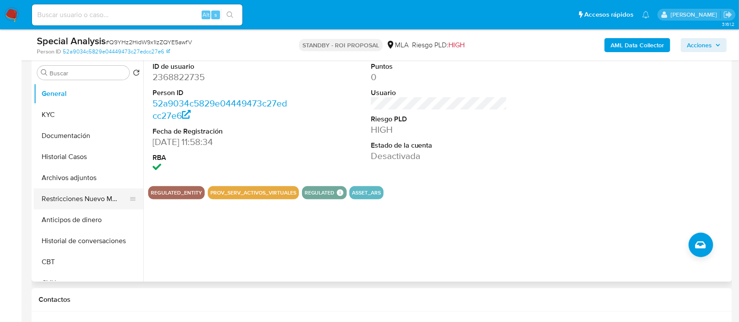
click at [51, 192] on button "Restricciones Nuevo Mundo" at bounding box center [85, 199] width 103 height 21
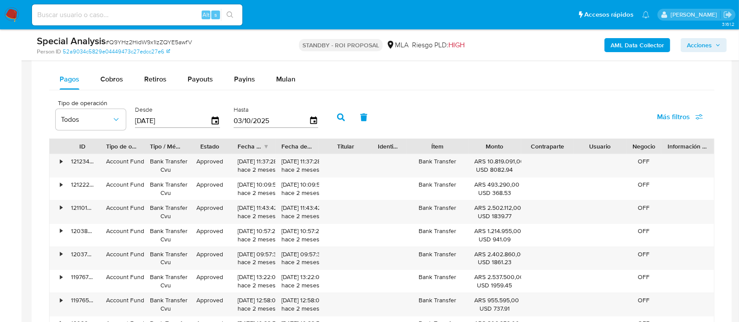
scroll to position [714, 0]
click at [123, 71] on button "Cobros" at bounding box center [112, 78] width 44 height 21
select select "10"
click at [169, 75] on button "Retiros" at bounding box center [155, 78] width 43 height 21
select select "10"
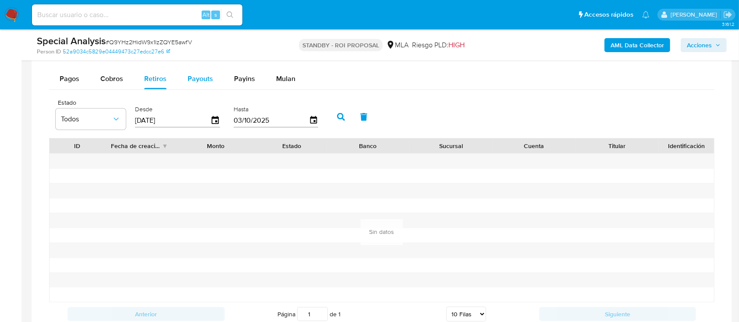
click at [199, 76] on span "Payouts" at bounding box center [200, 79] width 25 height 10
select select "10"
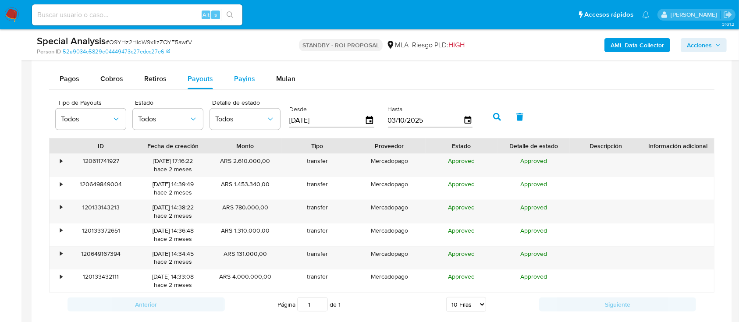
click at [238, 77] on span "Payins" at bounding box center [244, 79] width 21 height 10
select select "10"
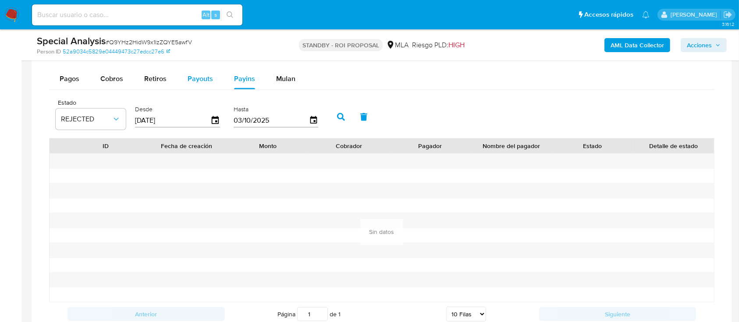
click at [205, 79] on span "Payouts" at bounding box center [200, 79] width 25 height 10
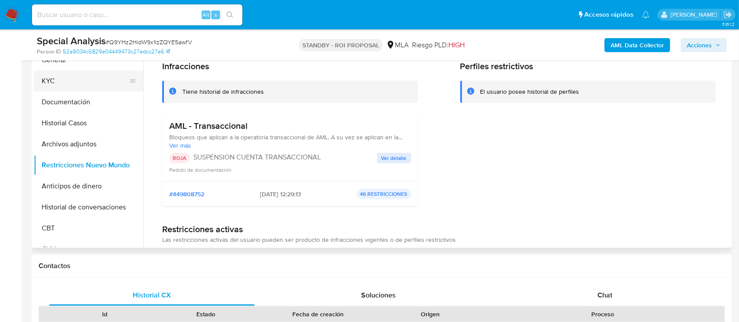
scroll to position [225, 0]
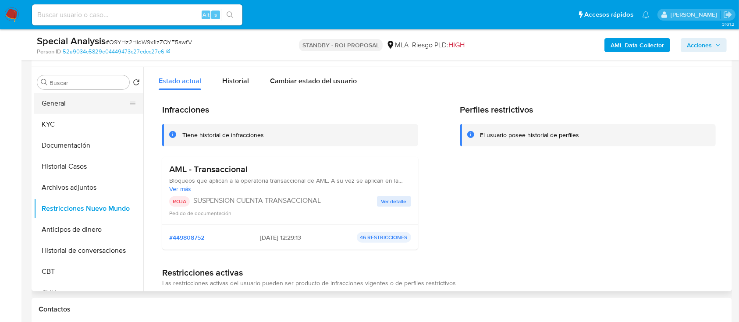
click at [64, 98] on button "General" at bounding box center [85, 103] width 103 height 21
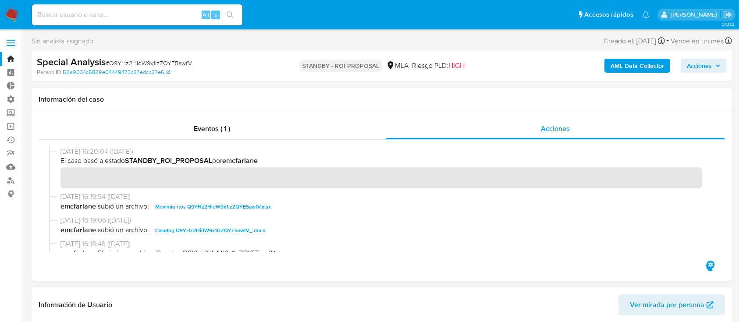
scroll to position [0, 0]
